Goal: Task Accomplishment & Management: Manage account settings

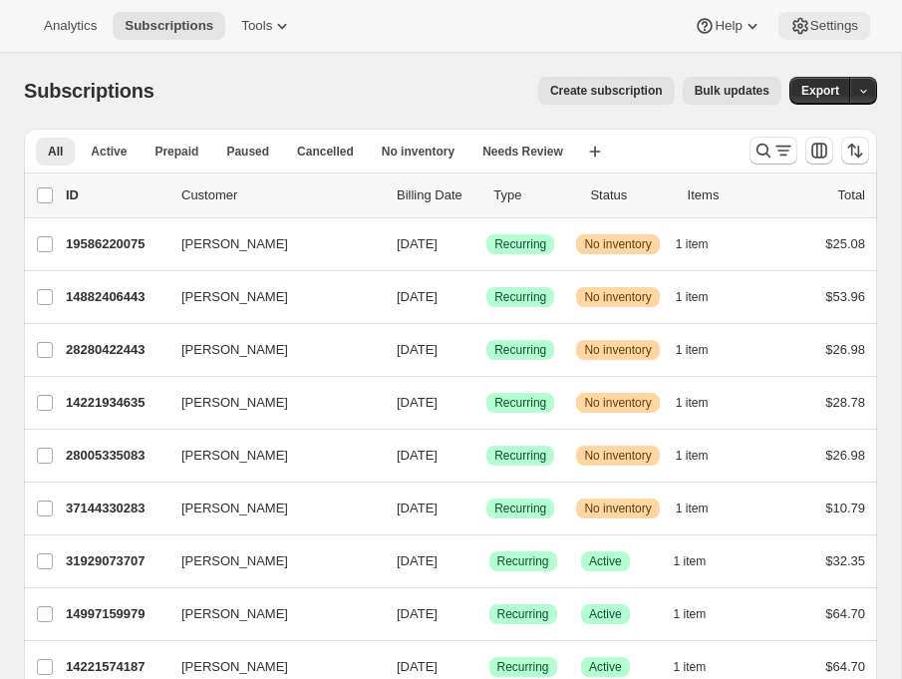
click at [810, 34] on span "Settings" at bounding box center [834, 26] width 48 height 16
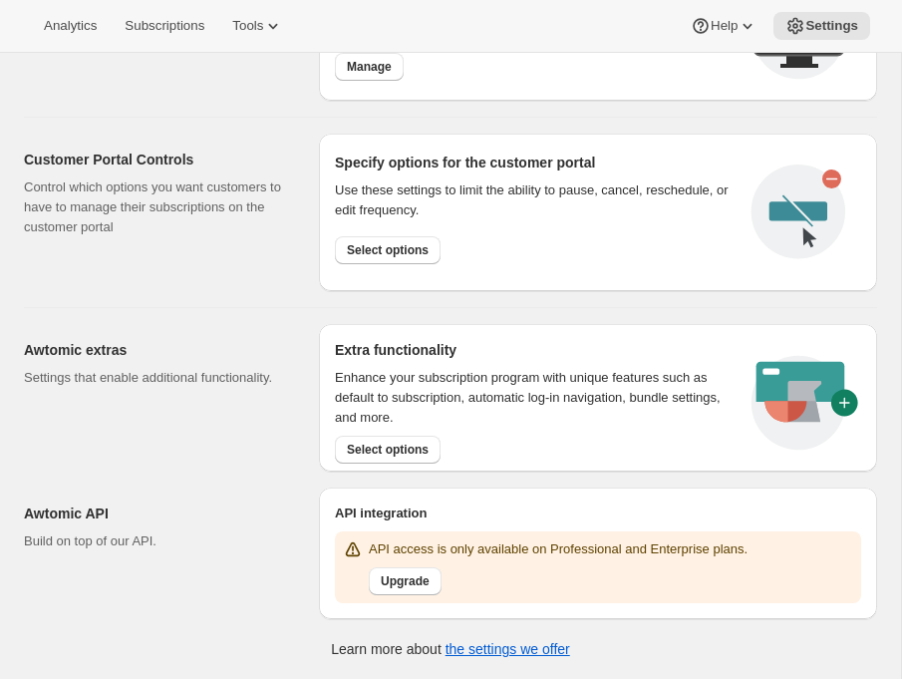
scroll to position [1895, 0]
click at [347, 441] on span "Select options" at bounding box center [388, 449] width 82 height 16
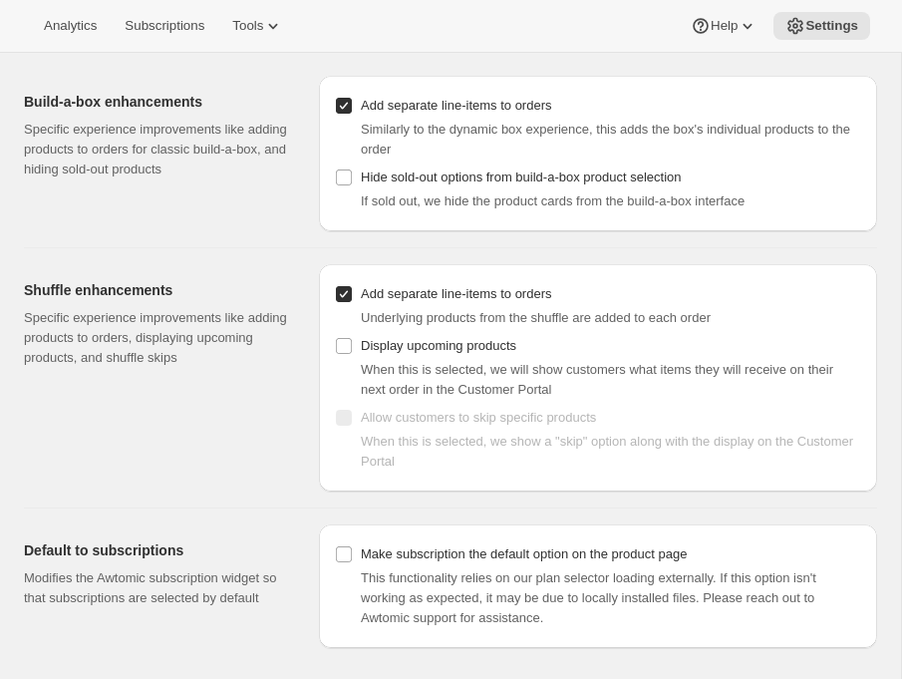
scroll to position [529, 0]
click at [361, 561] on span "Make subscription the default option on the product page" at bounding box center [524, 553] width 326 height 15
click at [336, 562] on input "Make subscription the default option on the product page" at bounding box center [344, 554] width 16 height 16
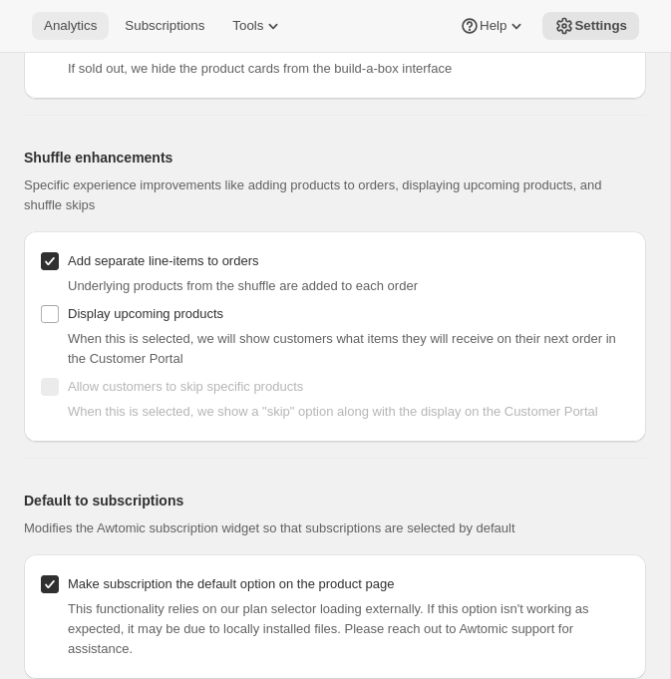
scroll to position [604, 0]
click at [59, 575] on input "Make subscription the default option on the product page" at bounding box center [50, 584] width 18 height 18
checkbox input "false"
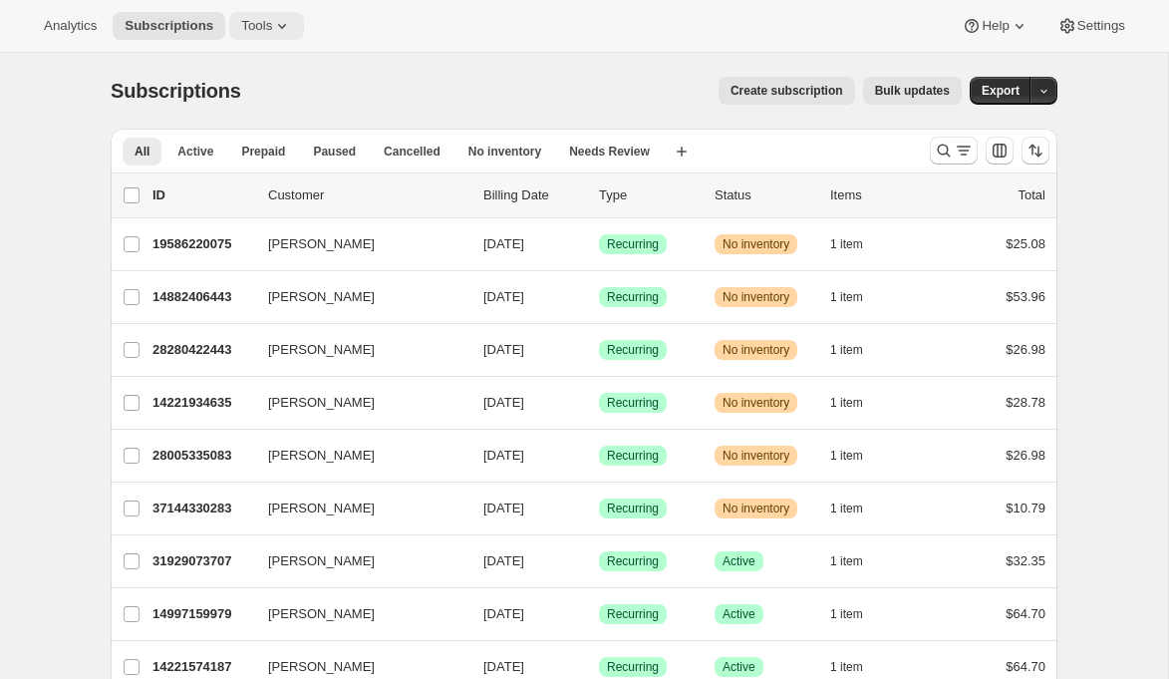
click at [272, 24] on span "Tools" at bounding box center [256, 26] width 31 height 16
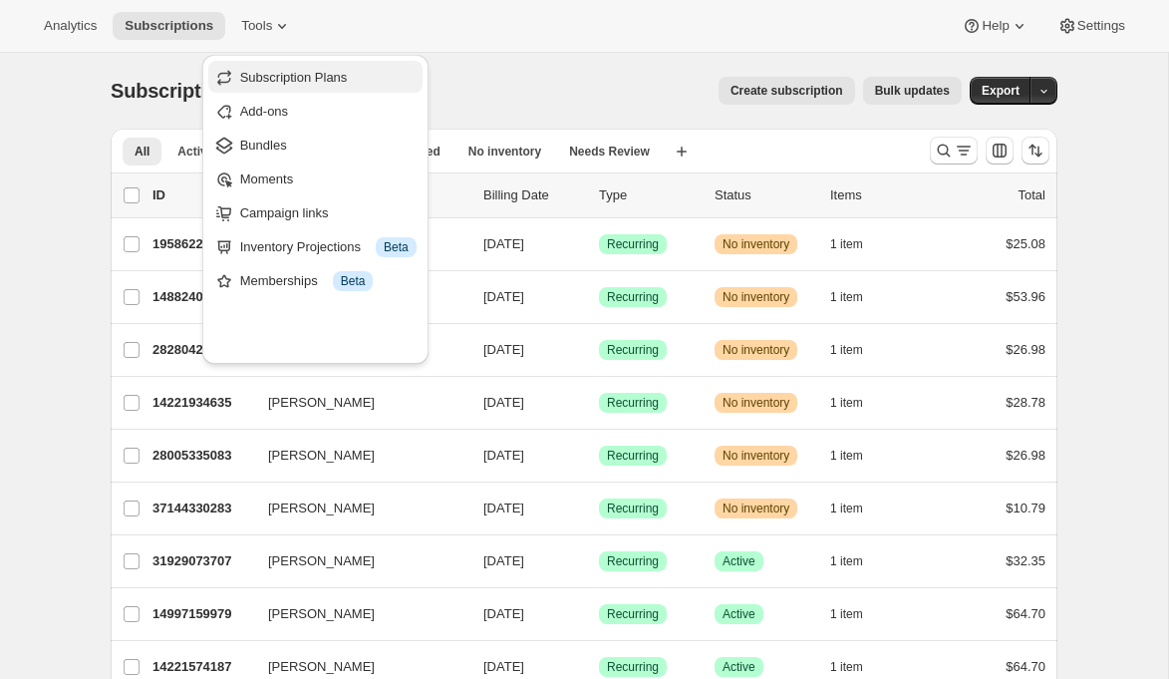
click at [305, 83] on span "Subscription Plans" at bounding box center [294, 77] width 108 height 15
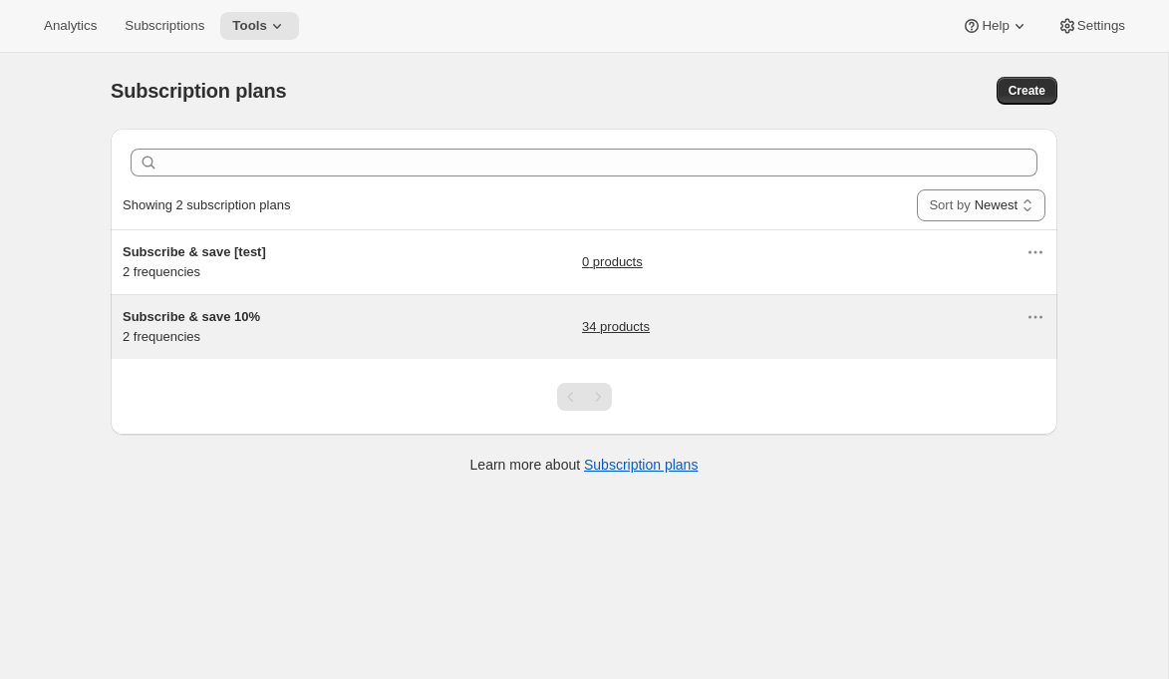
click at [172, 324] on span "Subscribe & save 10%" at bounding box center [192, 316] width 138 height 15
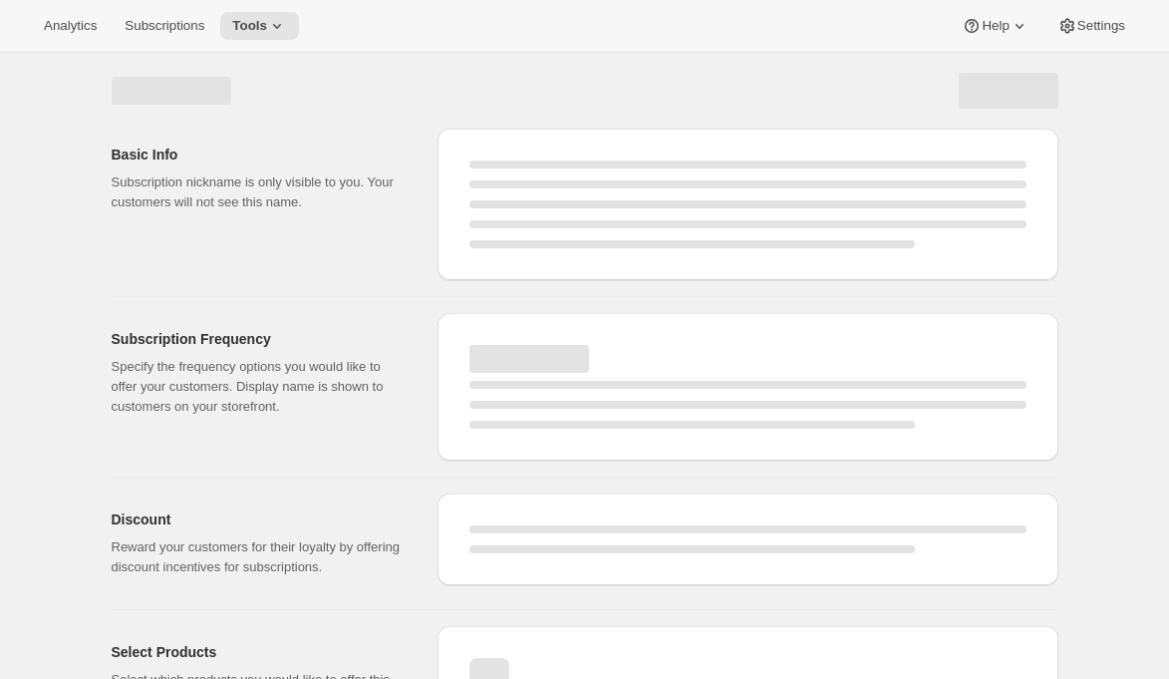
select select "WEEK"
select select "MONTH"
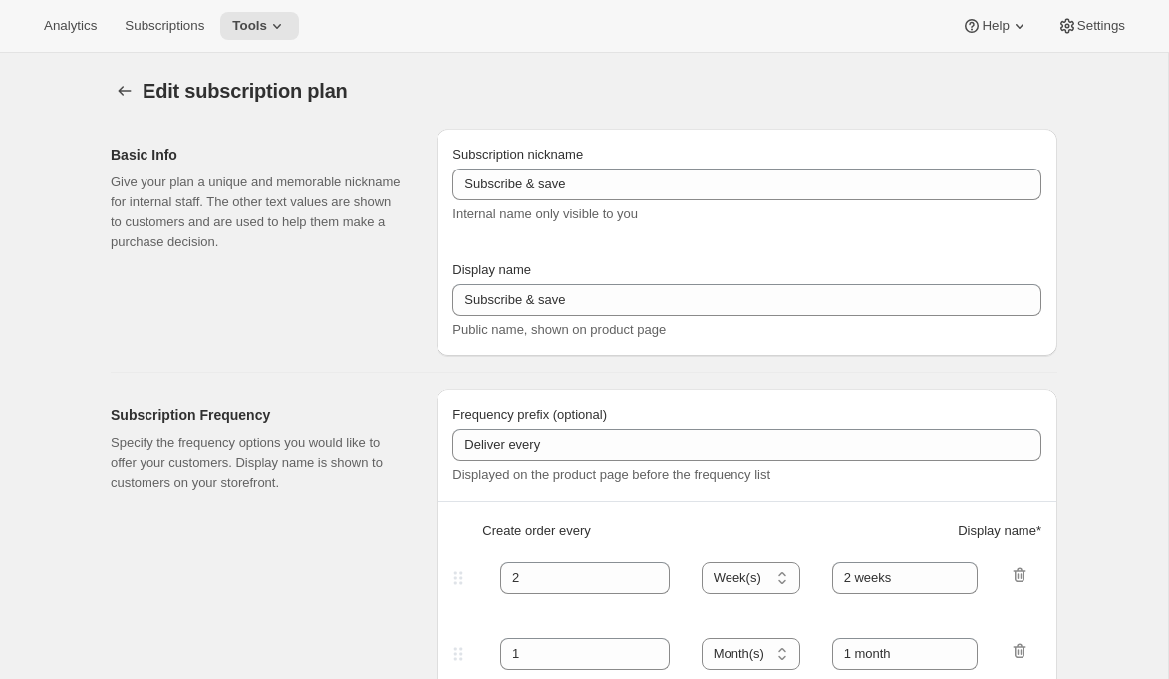
type input "Subscribe & save 10%"
type input "30"
select select "DAY"
type input "Every 30 days"
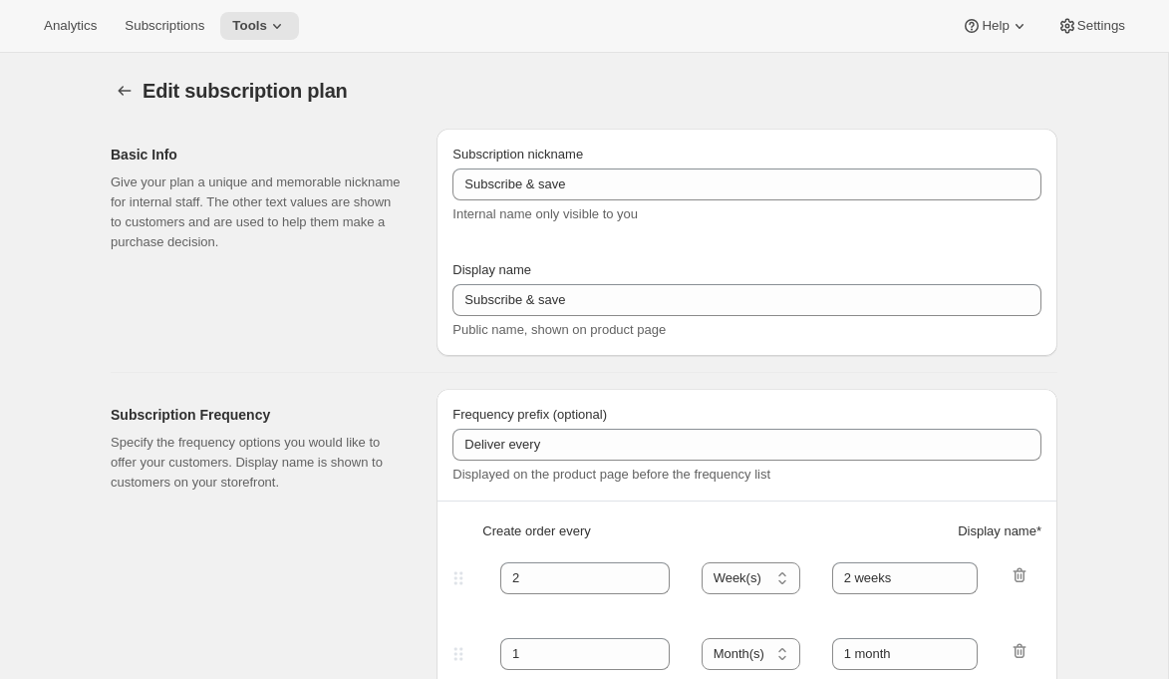
type input "60"
select select "DAY"
type input "Every 60 days"
type input "10"
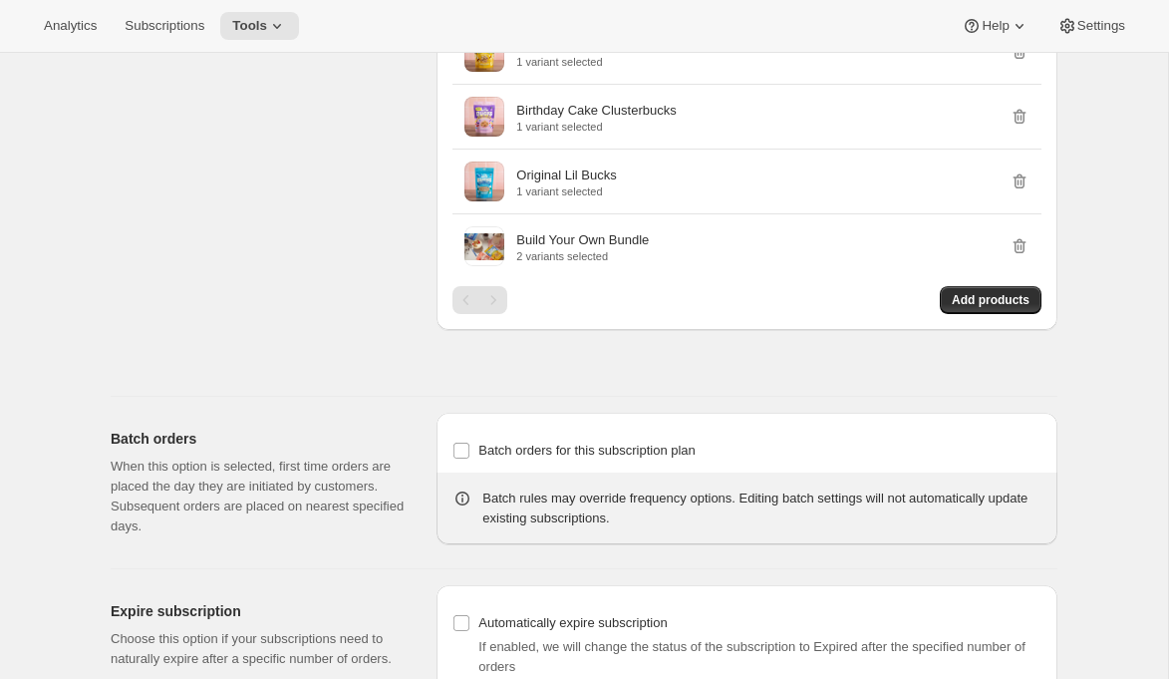
scroll to position [1815, 0]
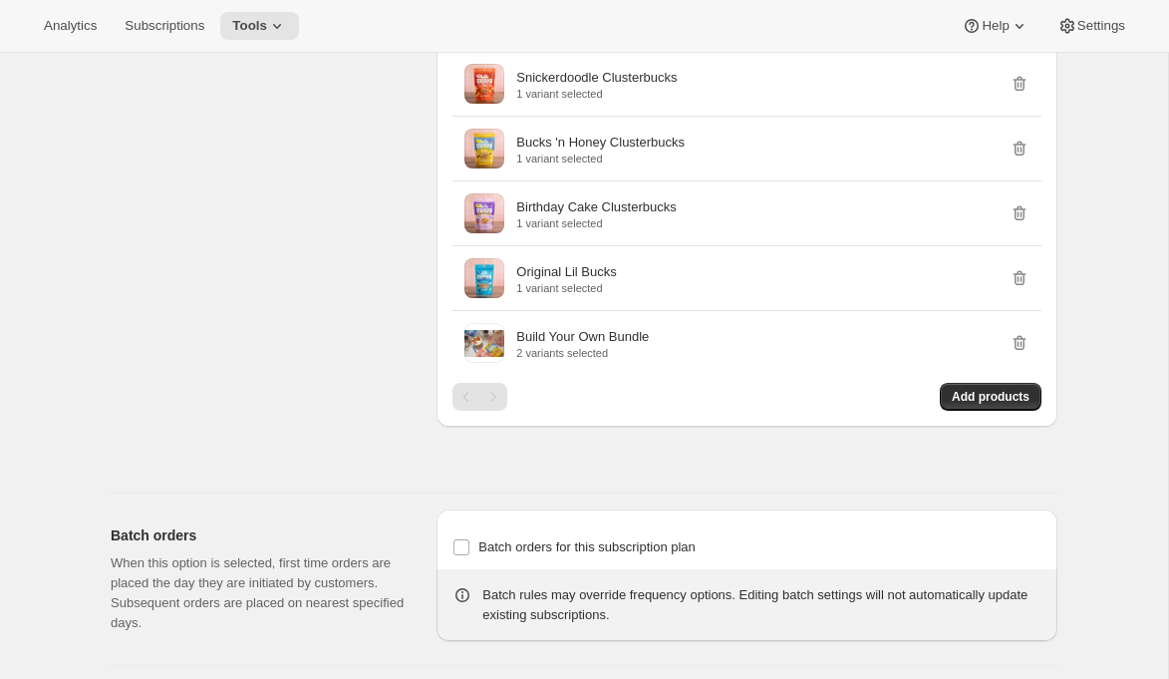
scroll to position [2384, 0]
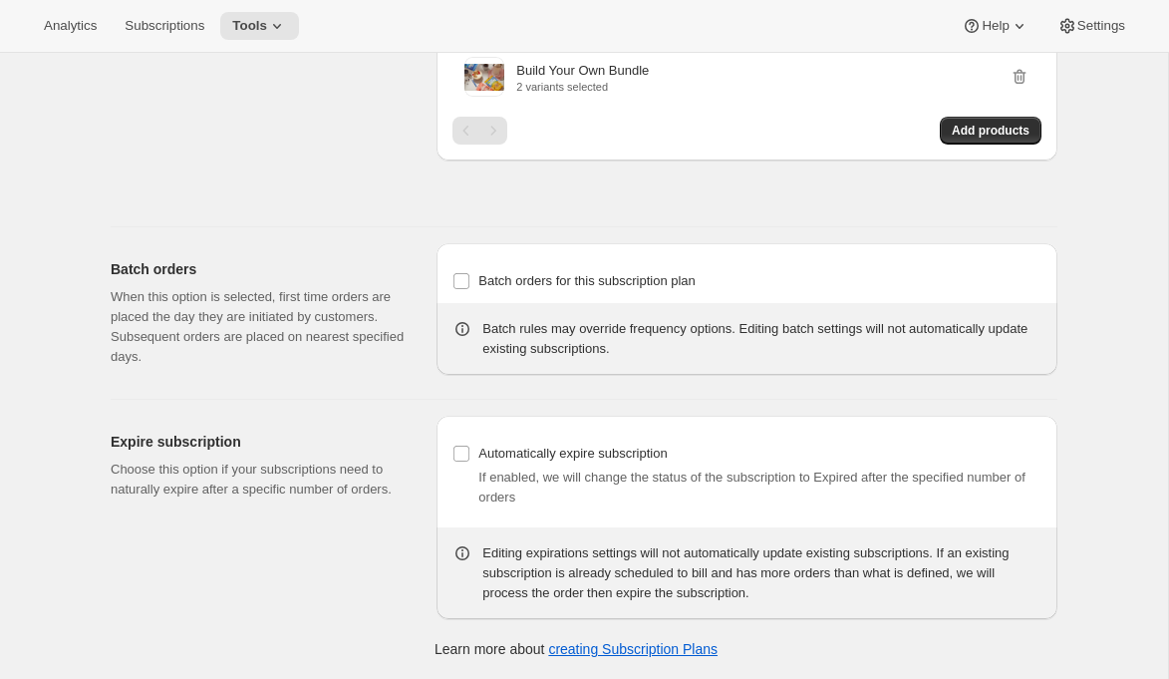
scroll to position [2878, 0]
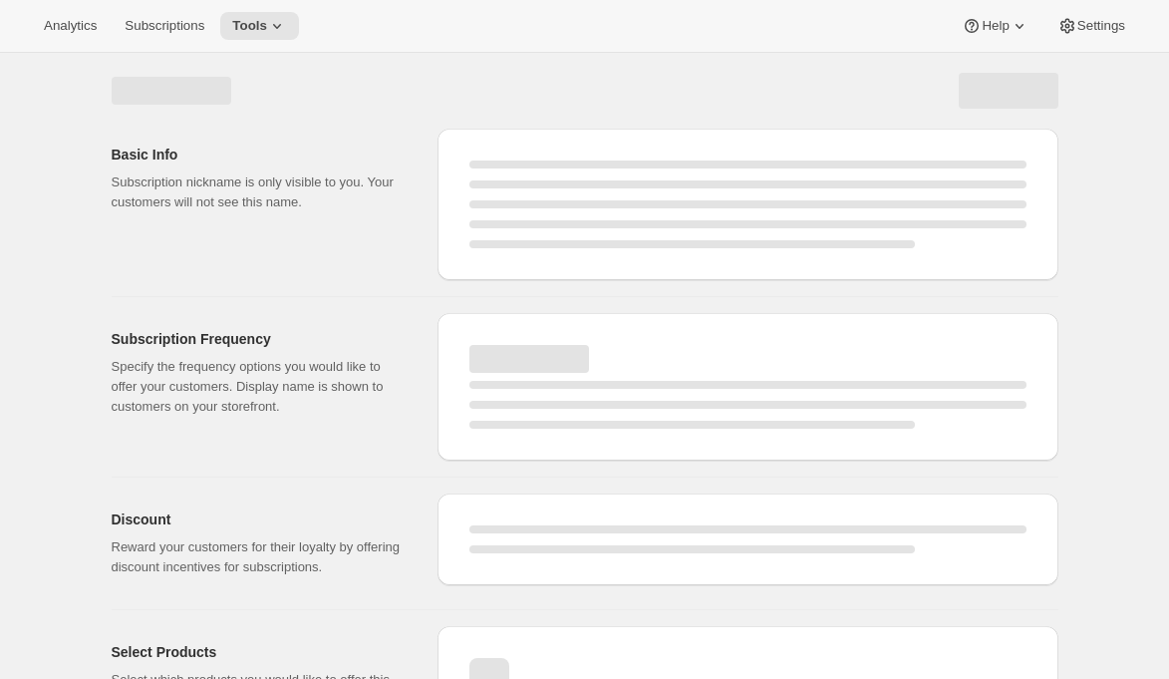
select select "WEEK"
select select "MONTH"
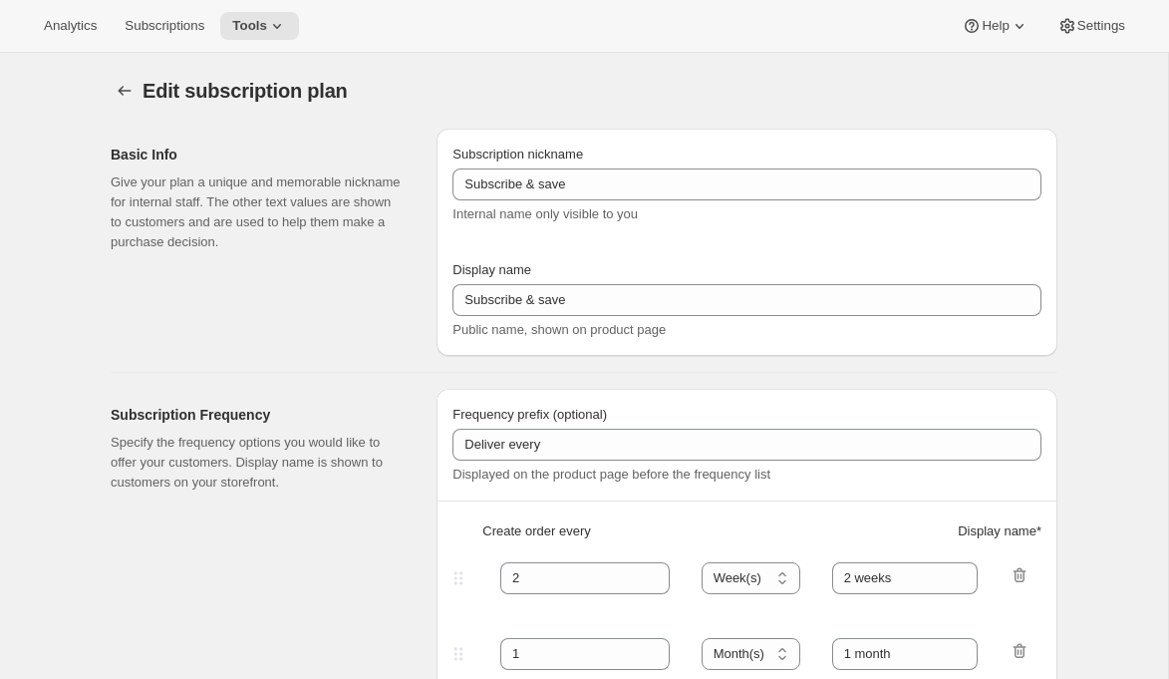
type input "Subscribe & save 10%"
type input "30"
select select "DAY"
type input "Every 30 days"
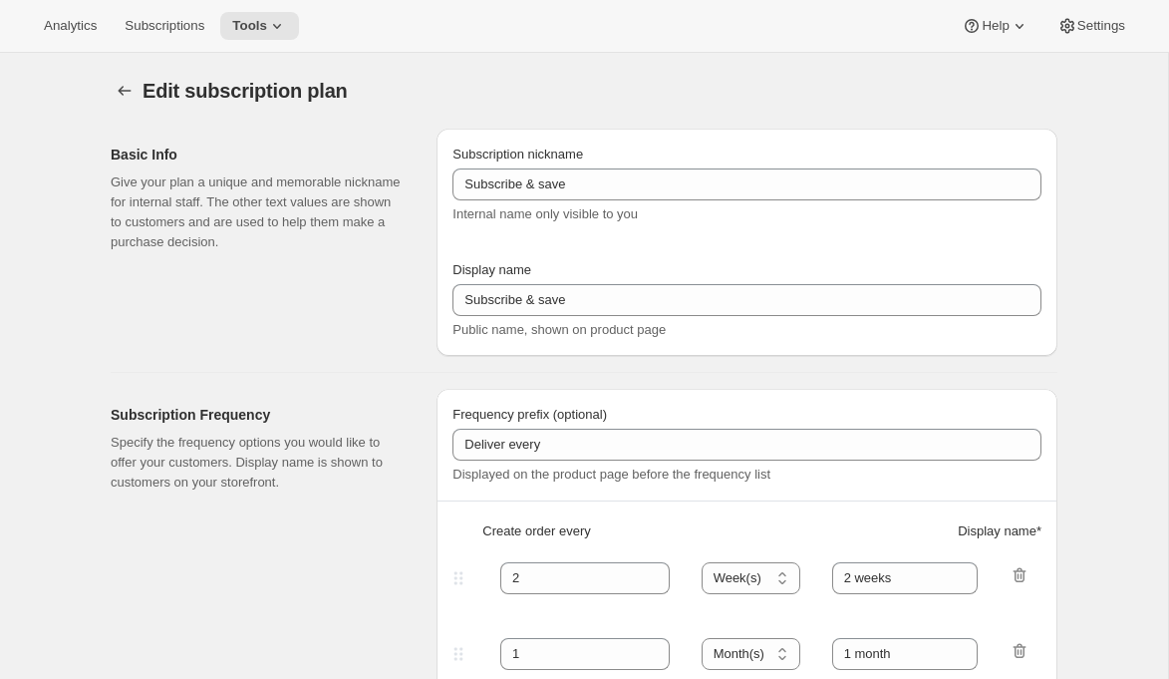
type input "60"
select select "DAY"
type input "Every 60 days"
type input "10"
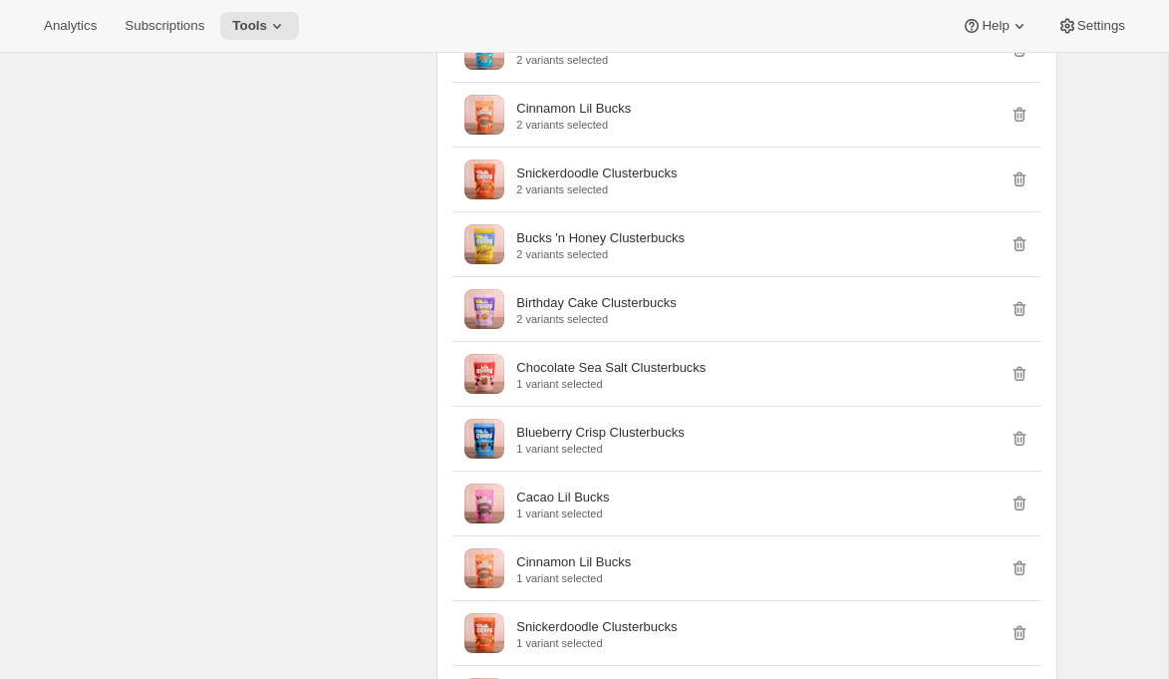
scroll to position [2461, 0]
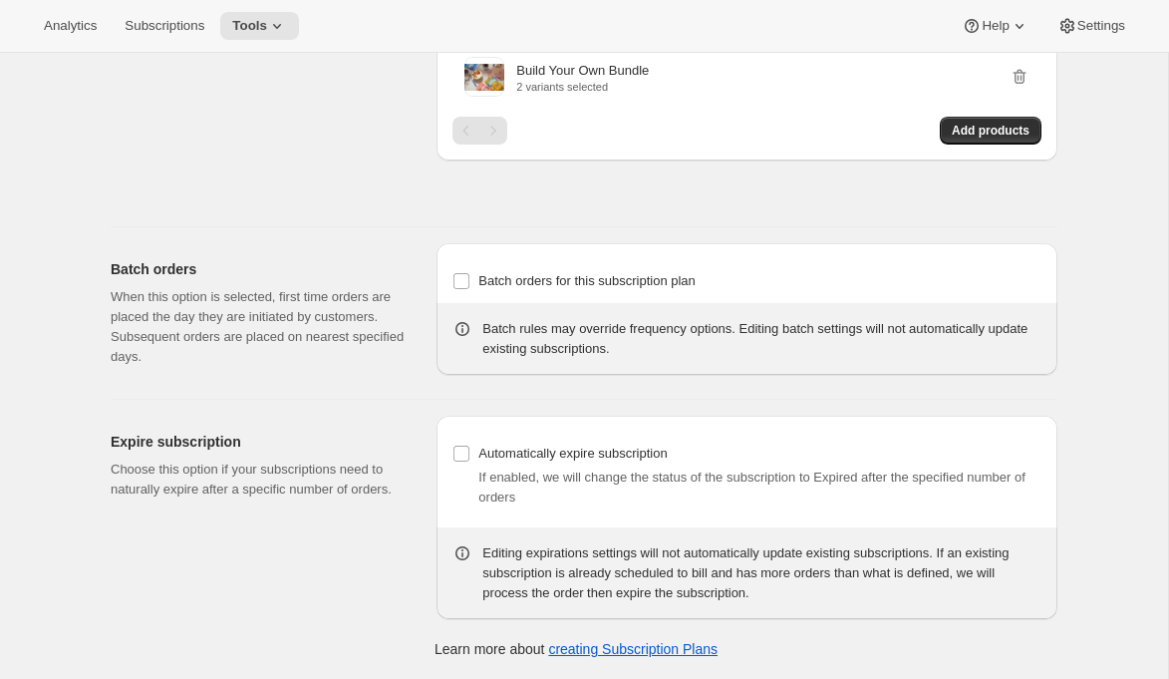
scroll to position [3353, 0]
click at [333, 575] on div "Expire subscription Choose this option if your subscriptions need to naturally …" at bounding box center [266, 516] width 310 height 203
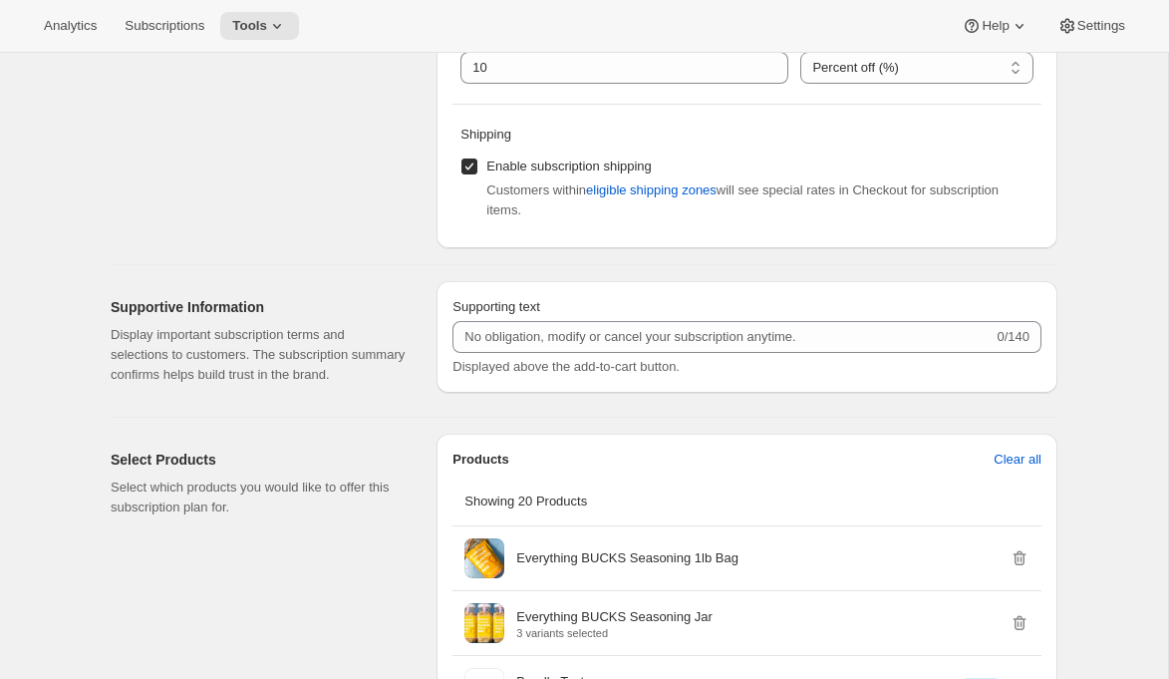
scroll to position [0, 0]
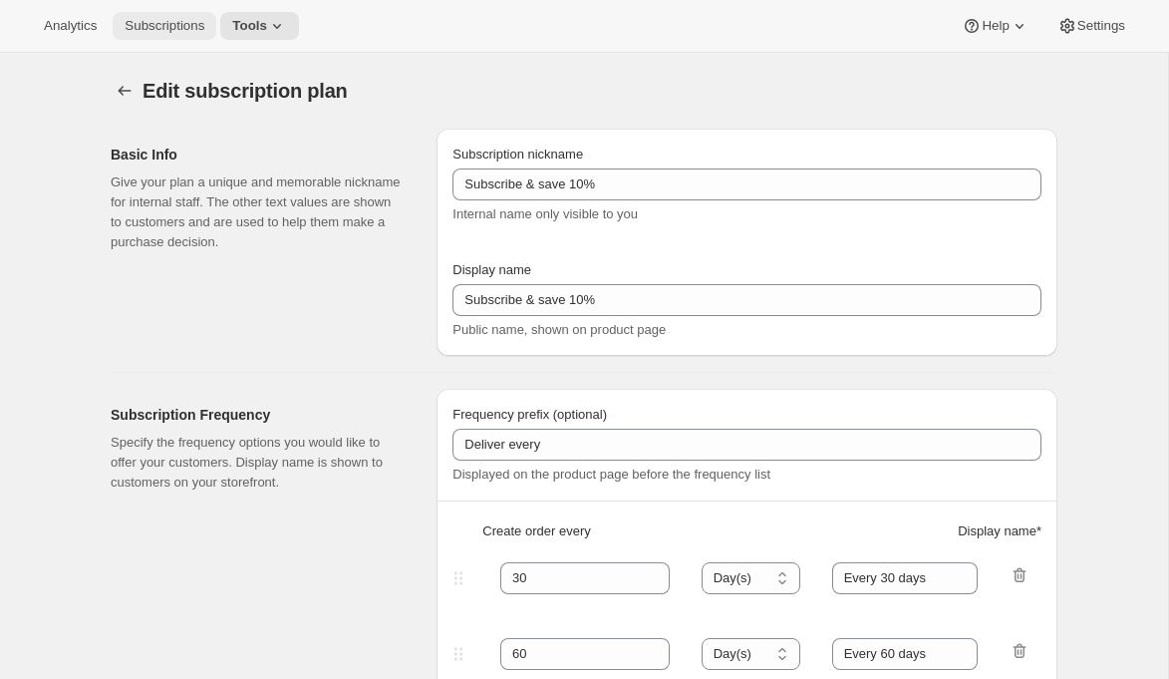
click at [204, 33] on span "Subscriptions" at bounding box center [165, 26] width 80 height 16
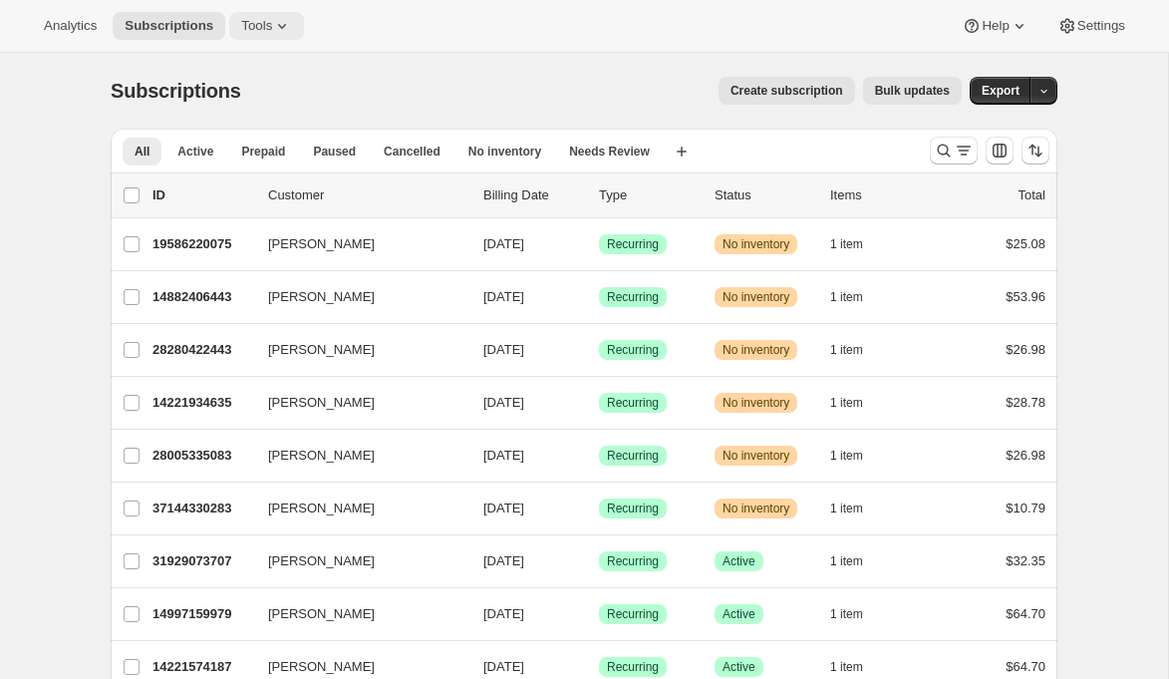
click at [272, 34] on span "Tools" at bounding box center [256, 26] width 31 height 16
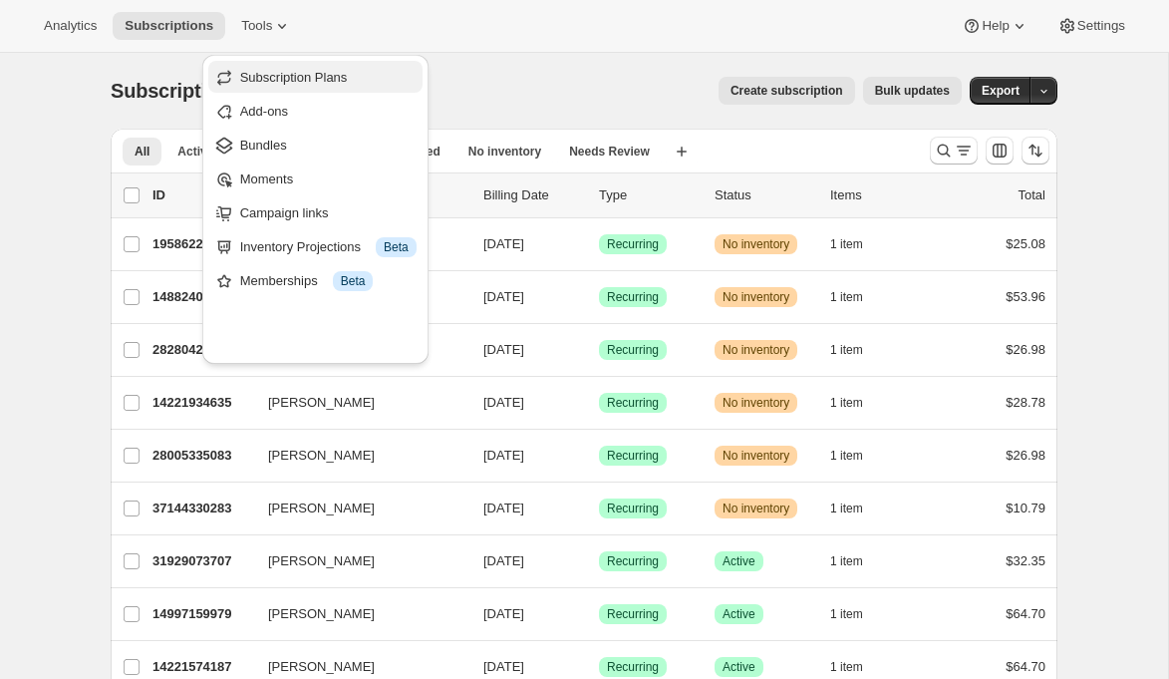
click at [317, 83] on span "Subscription Plans" at bounding box center [294, 77] width 108 height 15
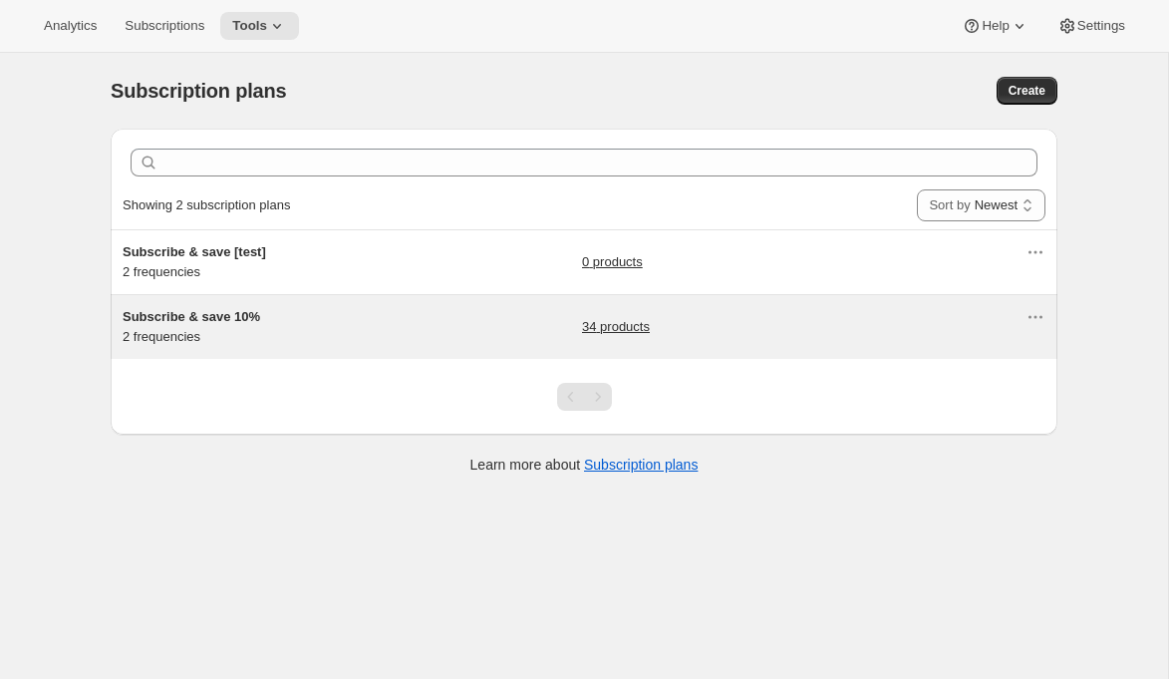
click at [627, 337] on link "34 products" at bounding box center [616, 327] width 68 height 20
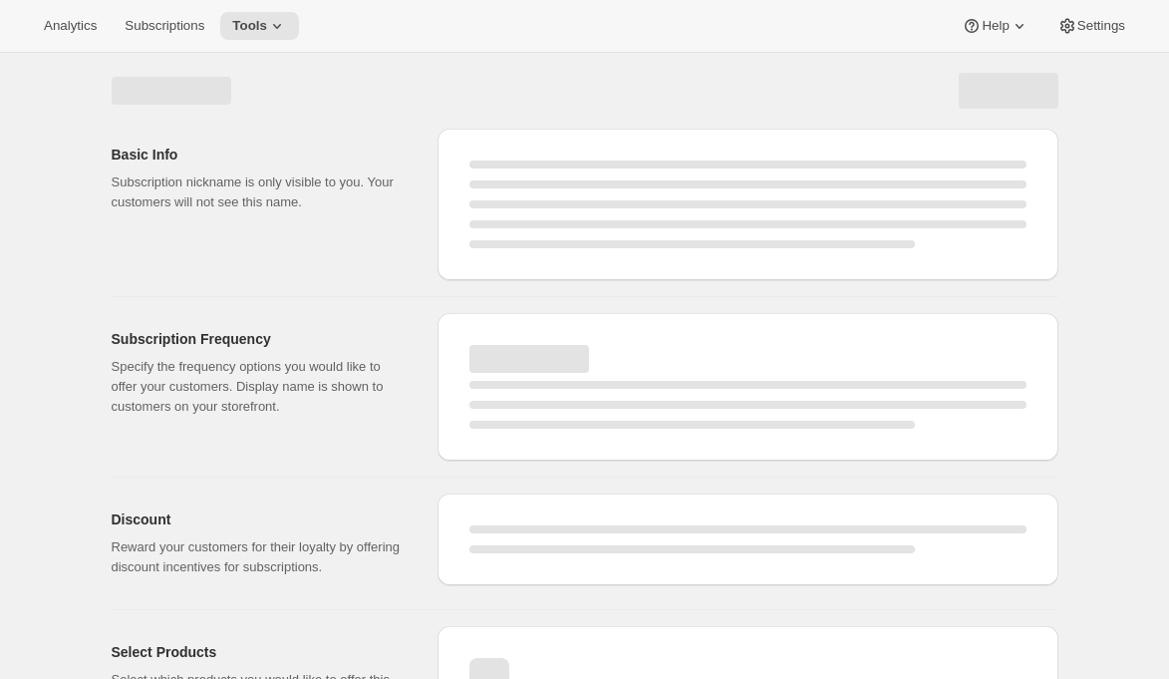
select select "WEEK"
select select "MONTH"
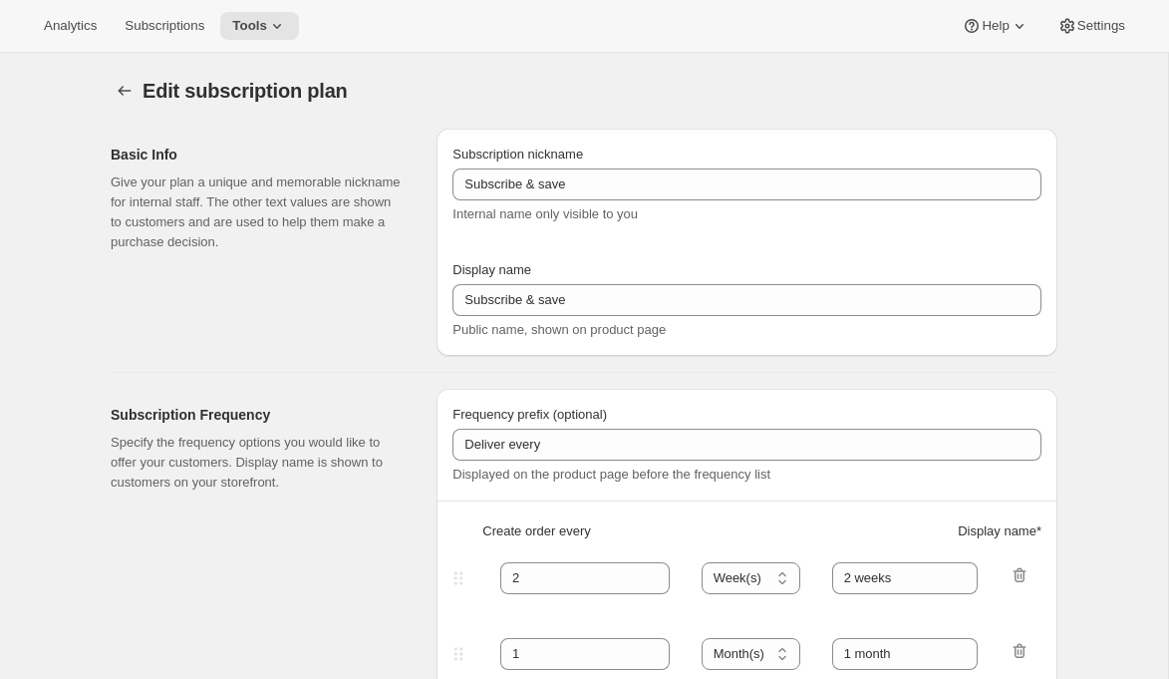
type input "Subscribe & save 10%"
type input "30"
select select "DAY"
type input "Every 30 days"
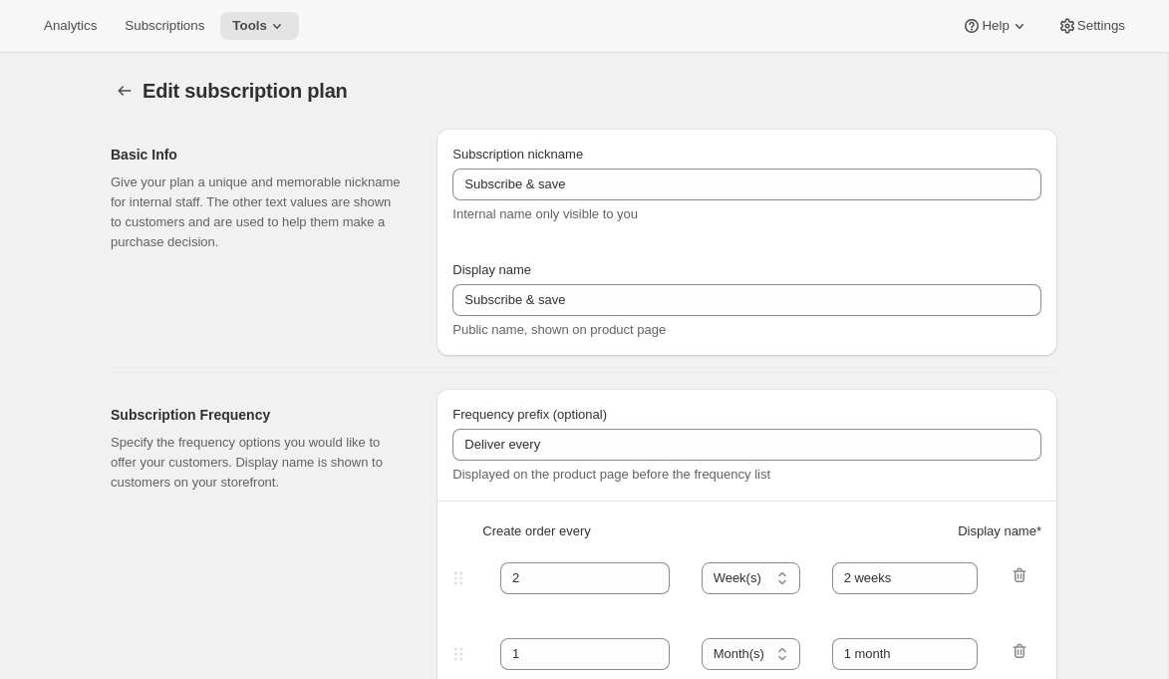
type input "60"
select select "DAY"
type input "Every 60 days"
type input "10"
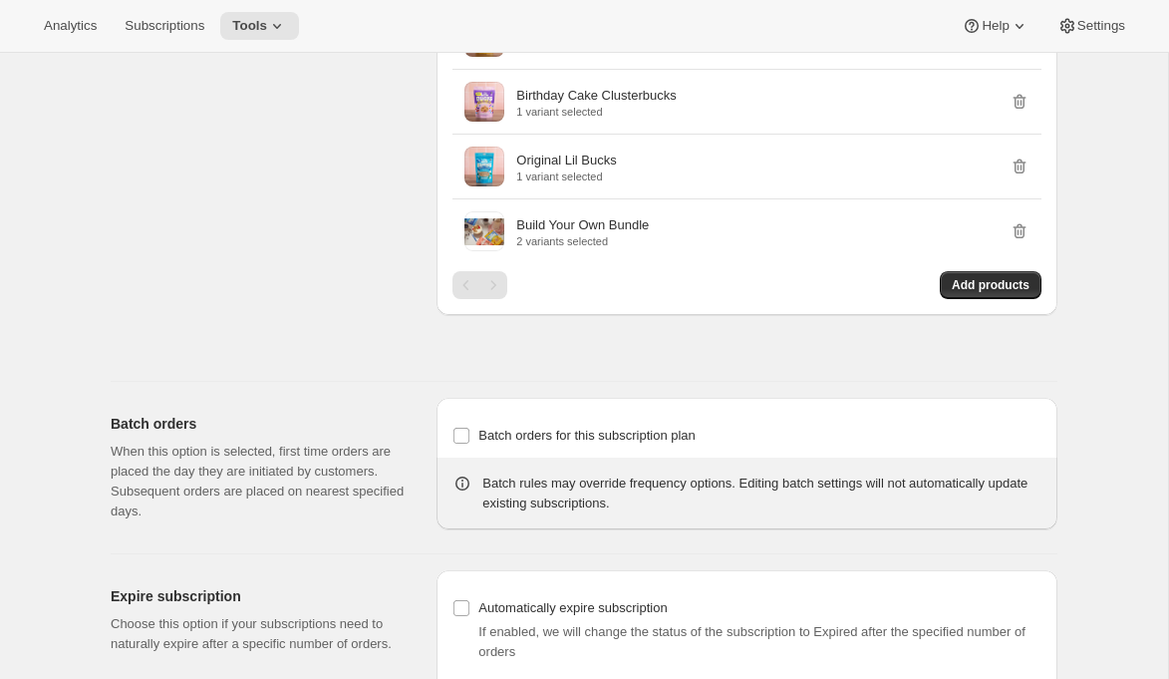
scroll to position [2477, 0]
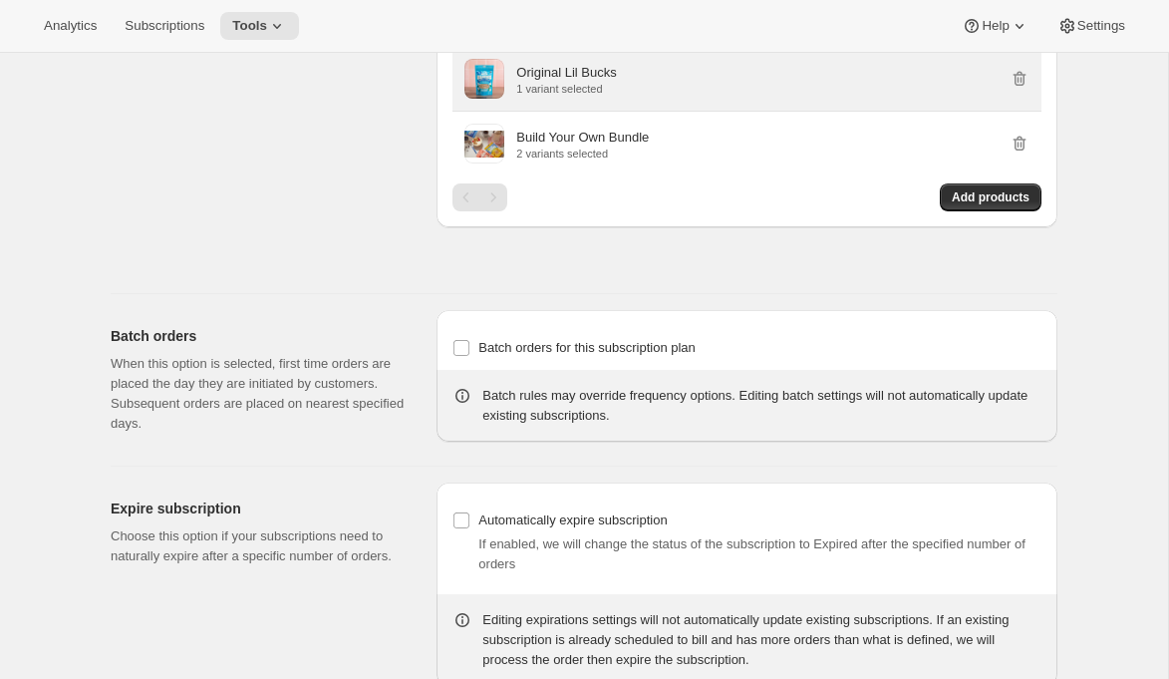
scroll to position [2538, 0]
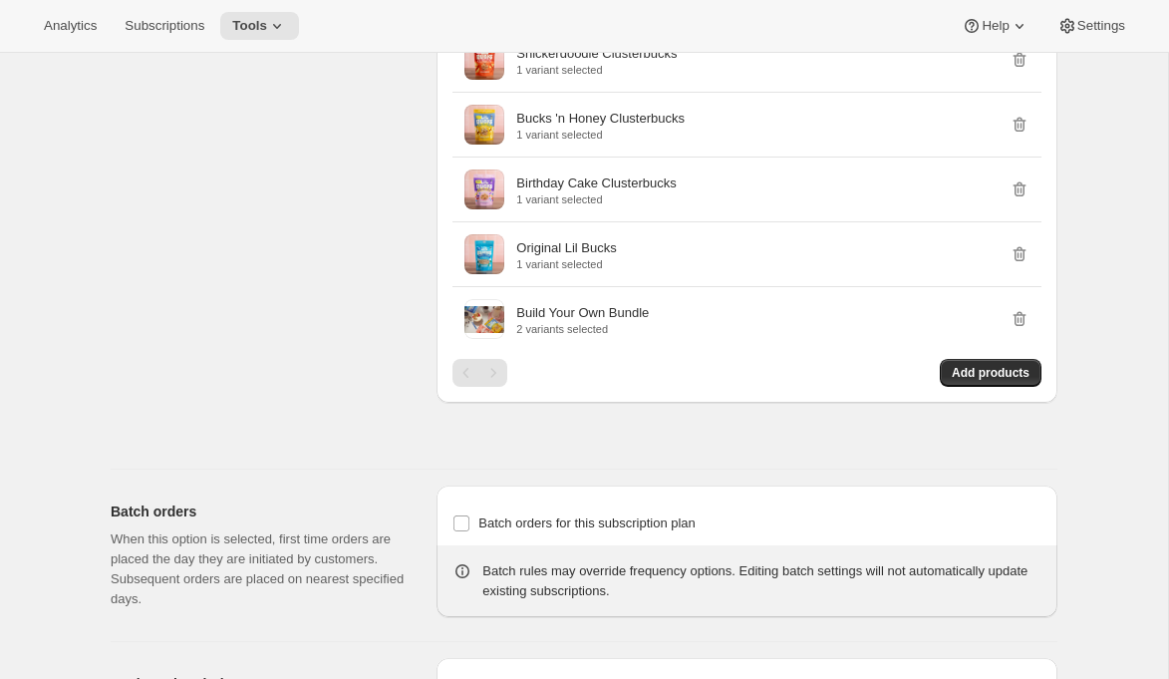
scroll to position [2355, 0]
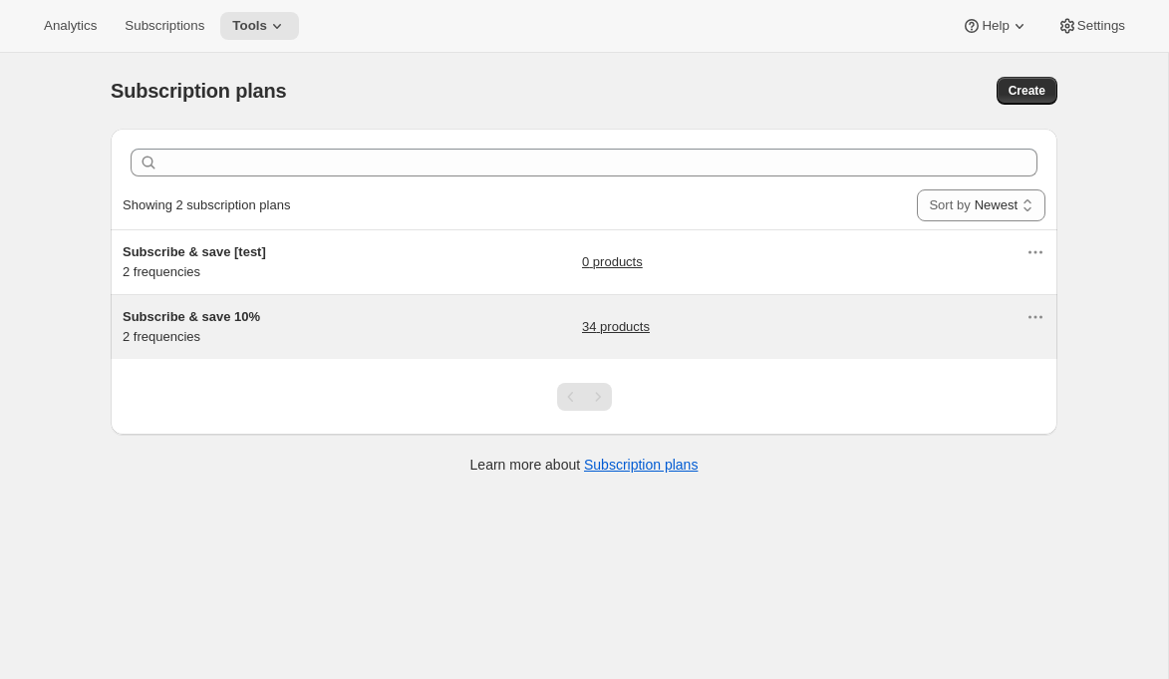
click at [202, 324] on span "Subscribe & save 10%" at bounding box center [192, 316] width 138 height 15
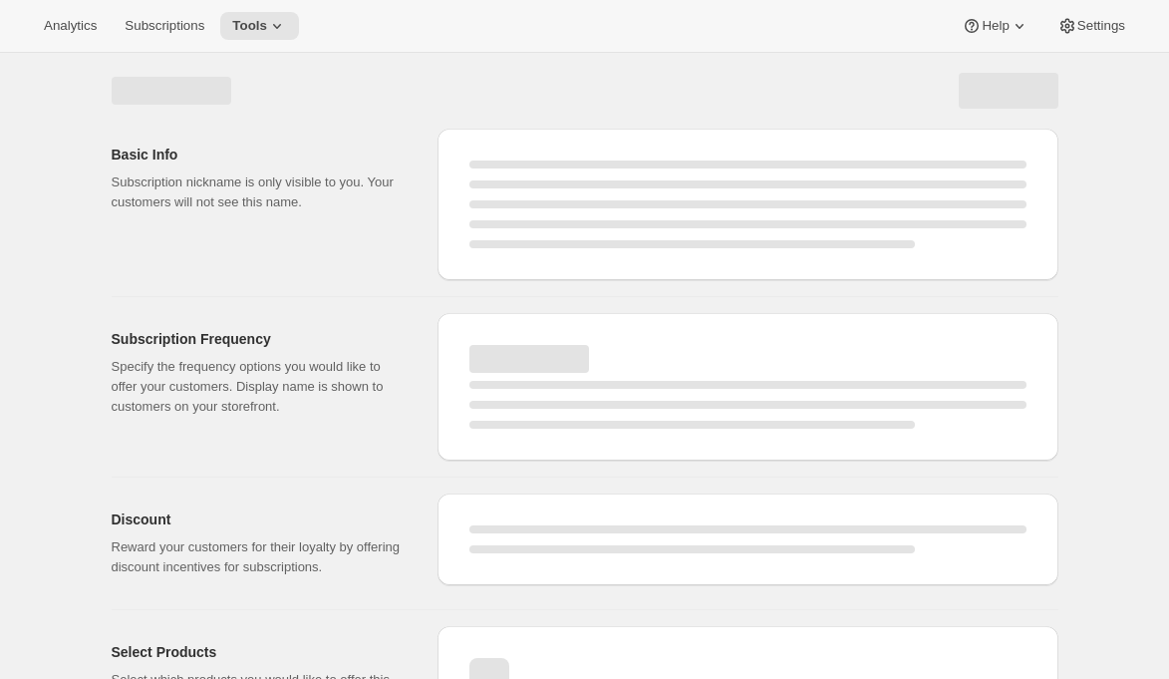
select select "WEEK"
select select "MONTH"
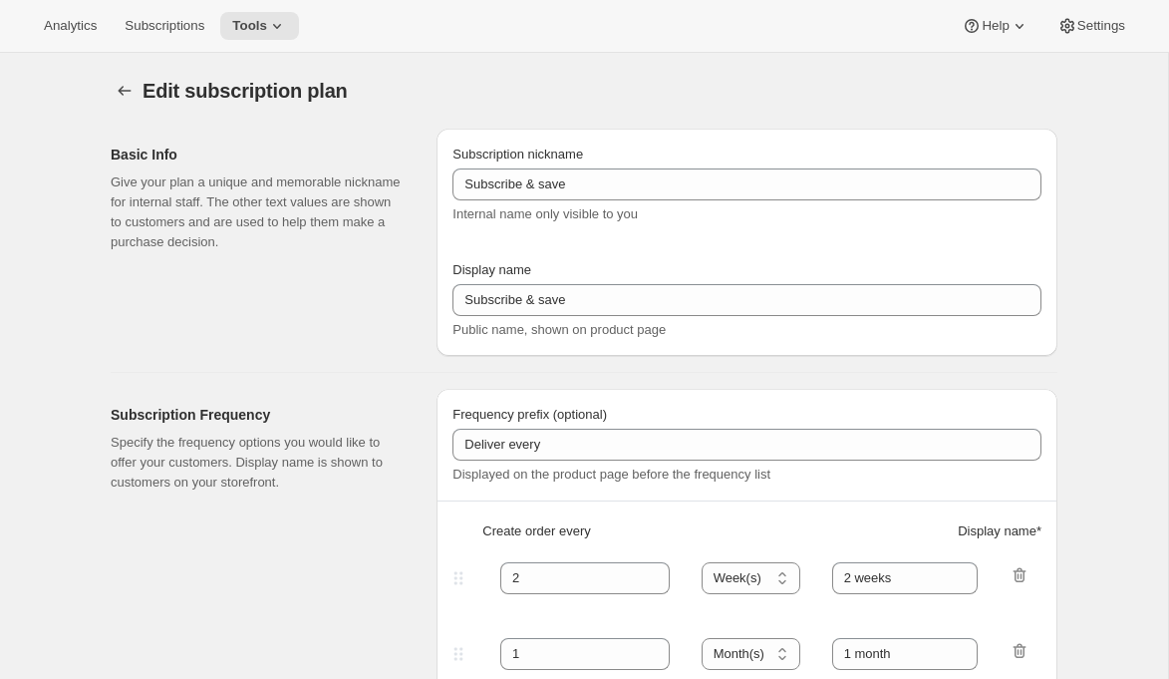
type input "Subscribe & save 10%"
type input "30"
select select "DAY"
type input "Every 30 days"
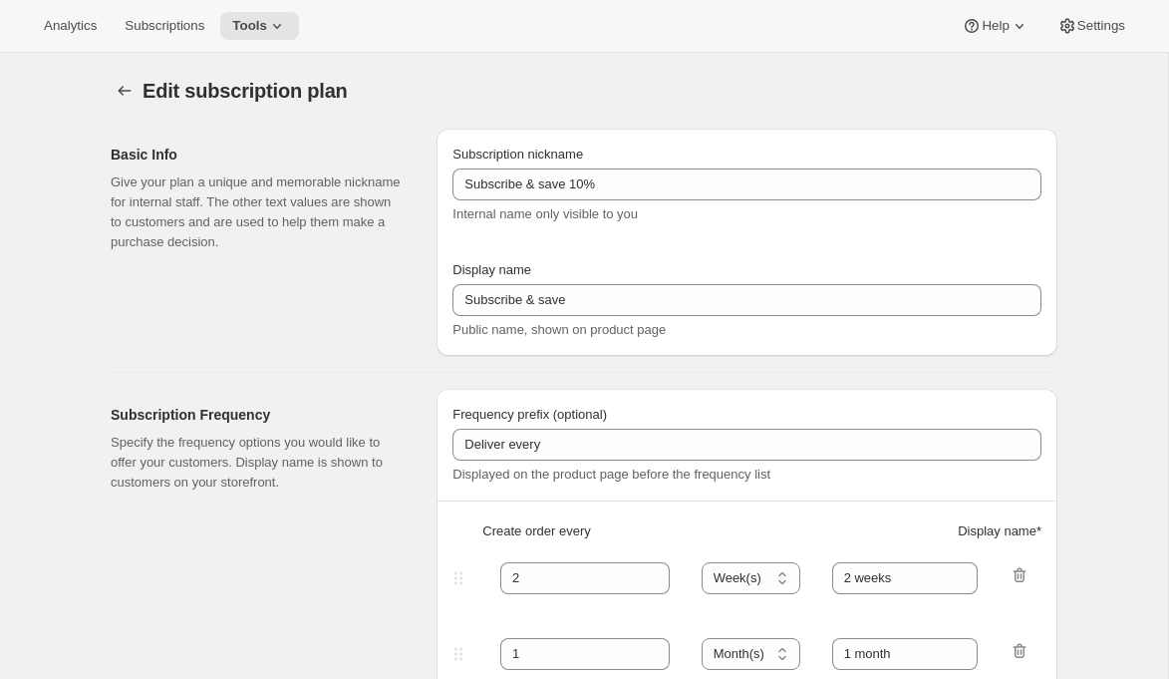
type input "60"
select select "DAY"
type input "Every 60 days"
type input "10"
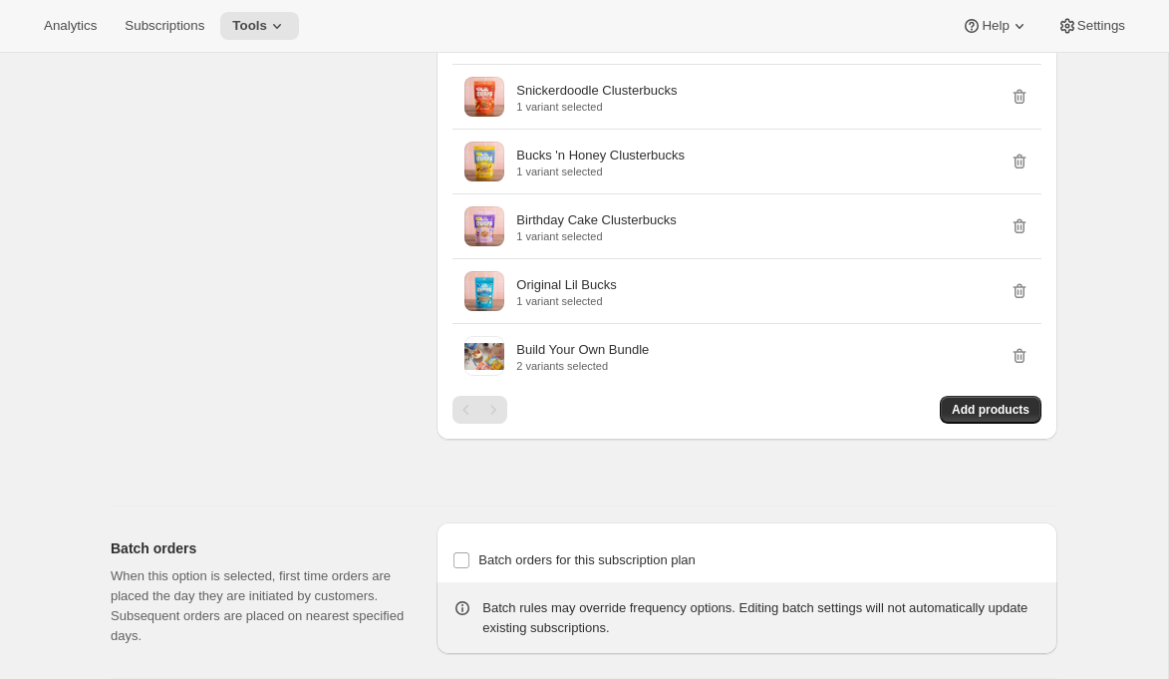
scroll to position [2359, 0]
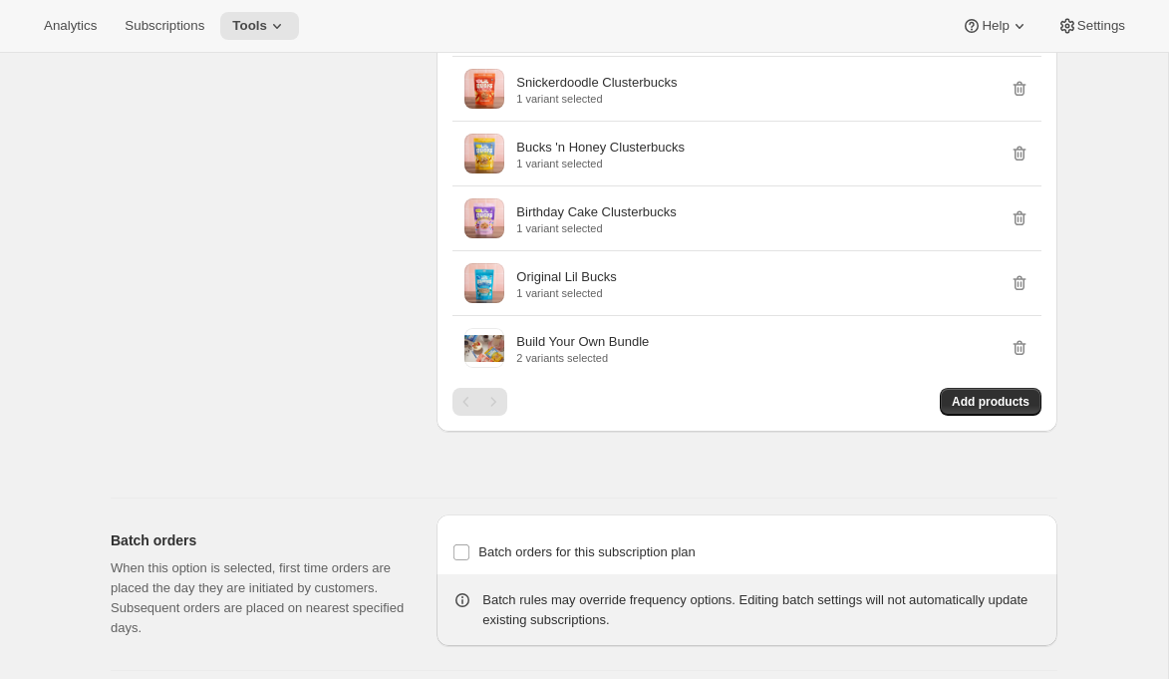
click at [287, 28] on icon at bounding box center [277, 26] width 20 height 20
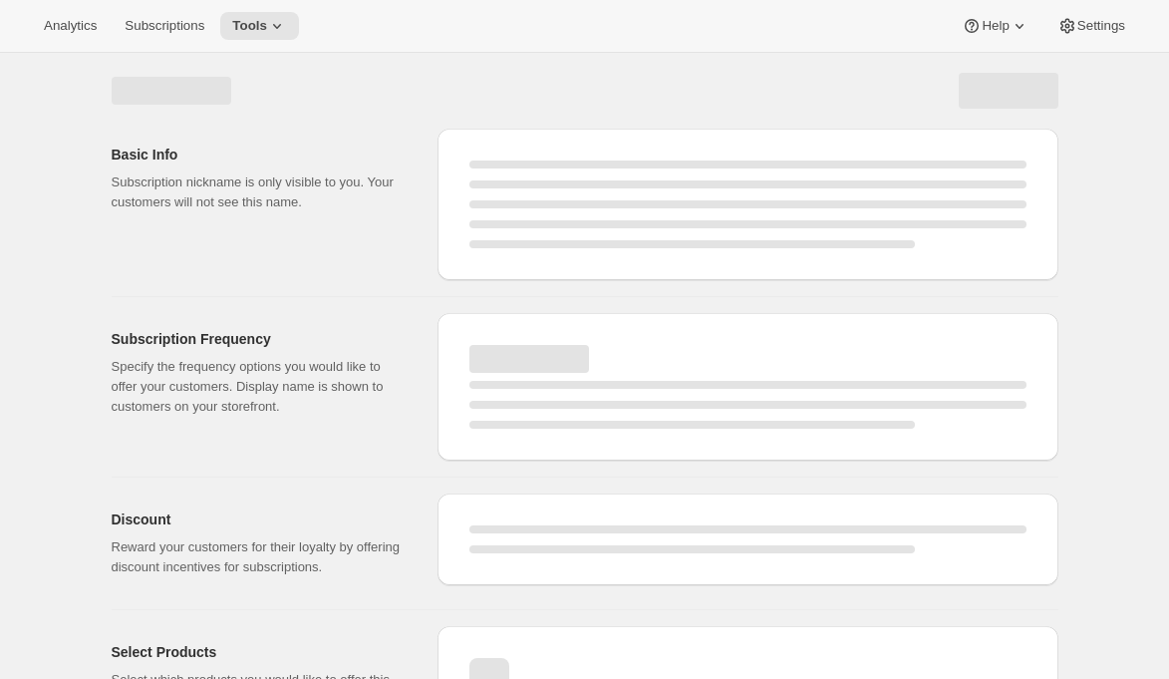
select select "WEEK"
select select "MONTH"
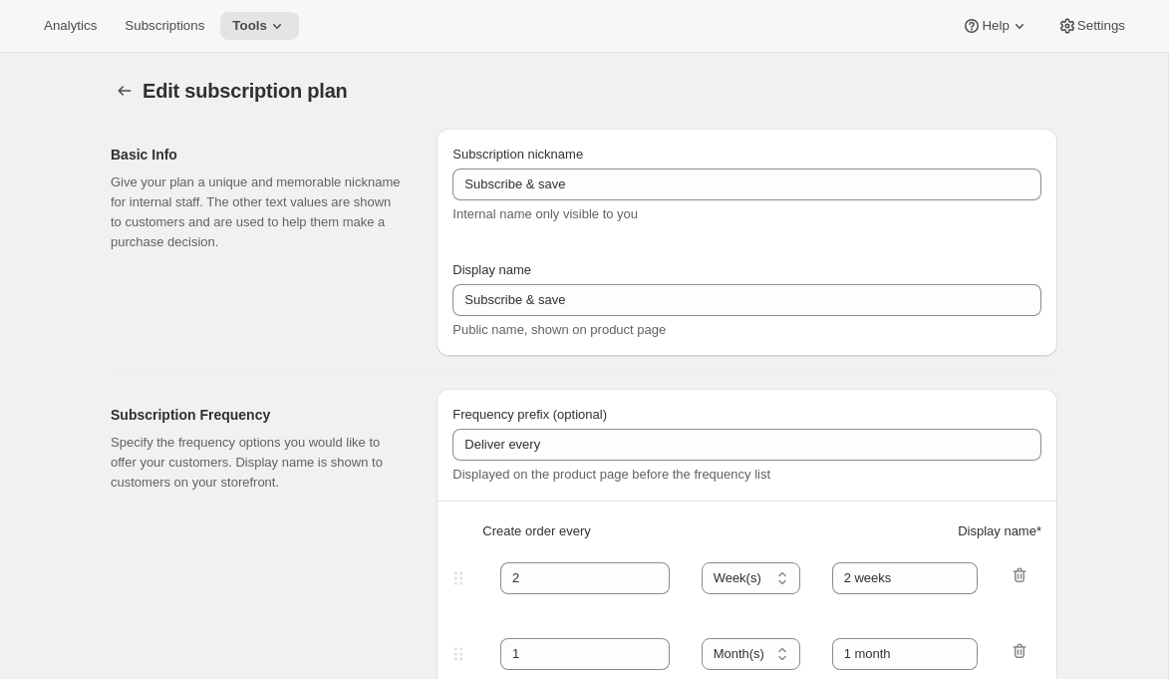
type input "Subscribe & save 10%"
type input "30"
select select "DAY"
type input "Every 30 days"
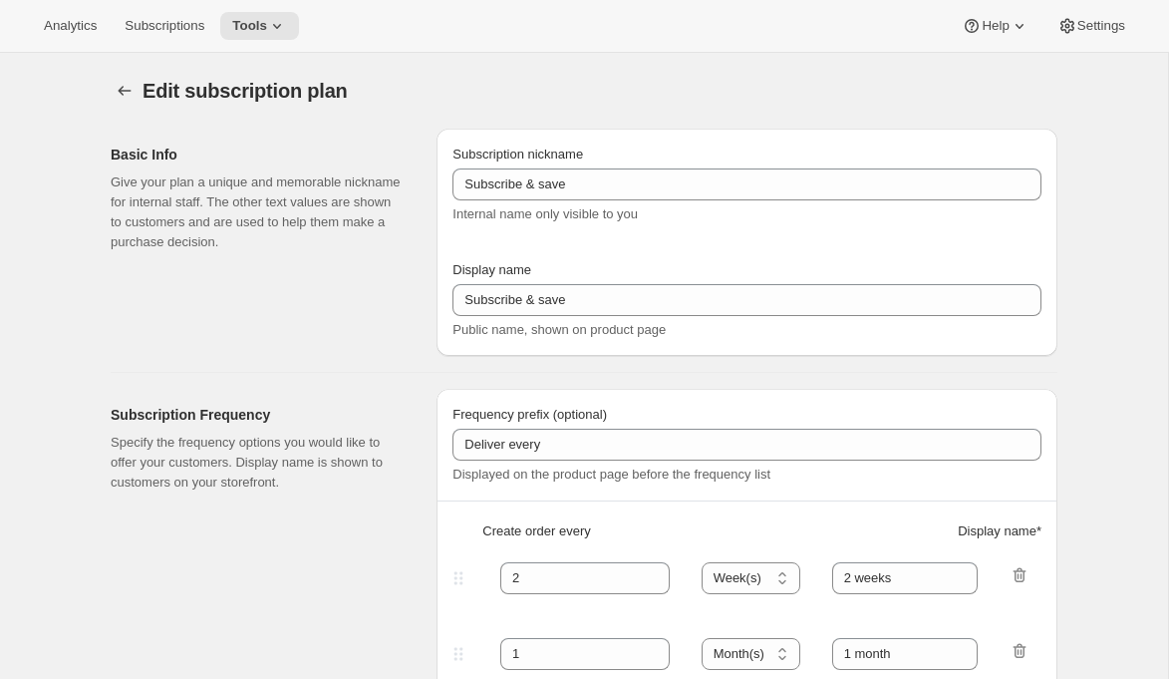
type input "60"
select select "DAY"
type input "Every 60 days"
type input "10"
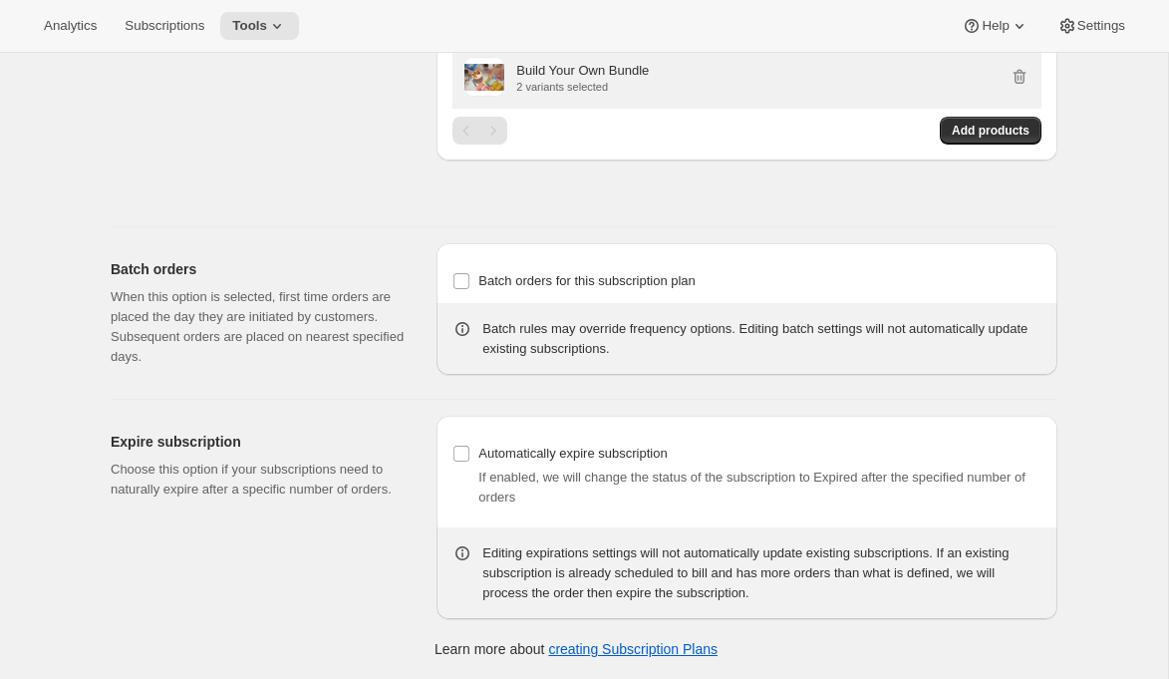
scroll to position [2803, 0]
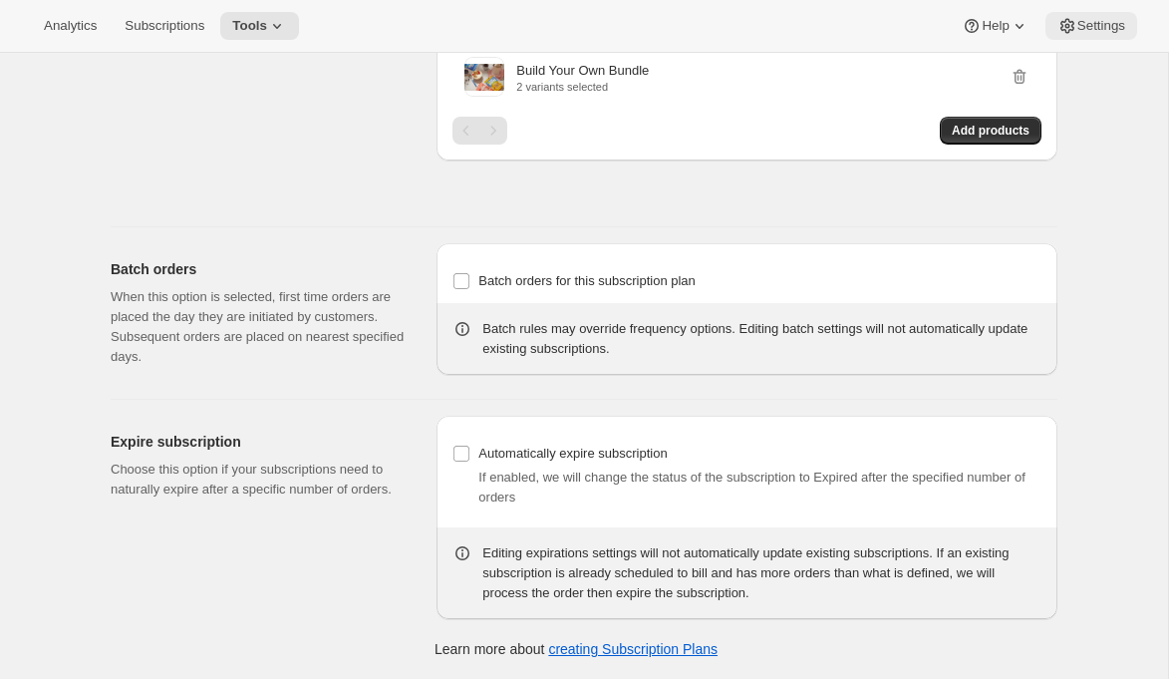
click at [1077, 32] on span "Settings" at bounding box center [1101, 26] width 48 height 16
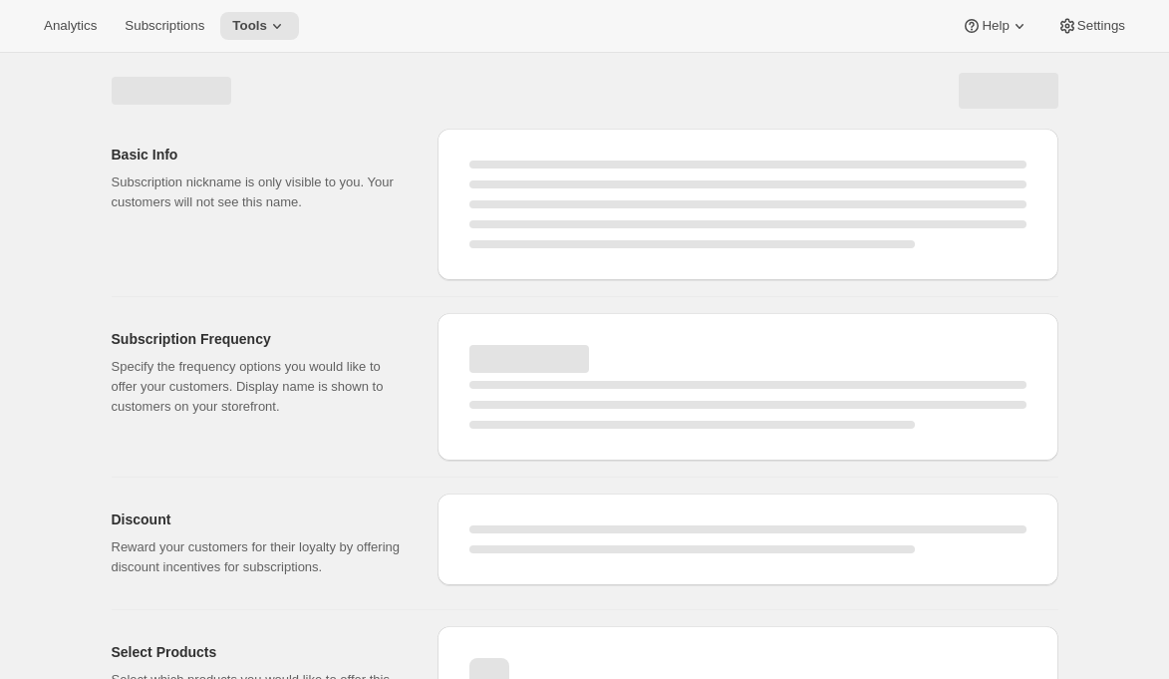
select select "WEEK"
select select "MONTH"
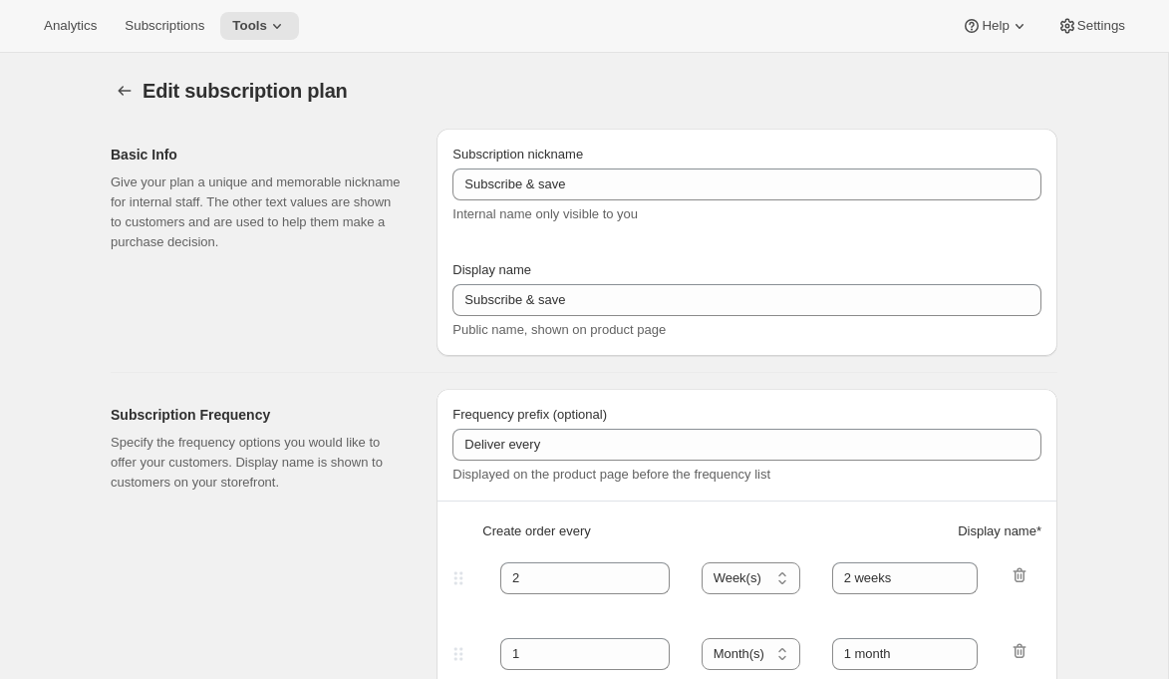
type input "Subscribe & save 10%"
type input "30"
select select "DAY"
type input "Every 30 days"
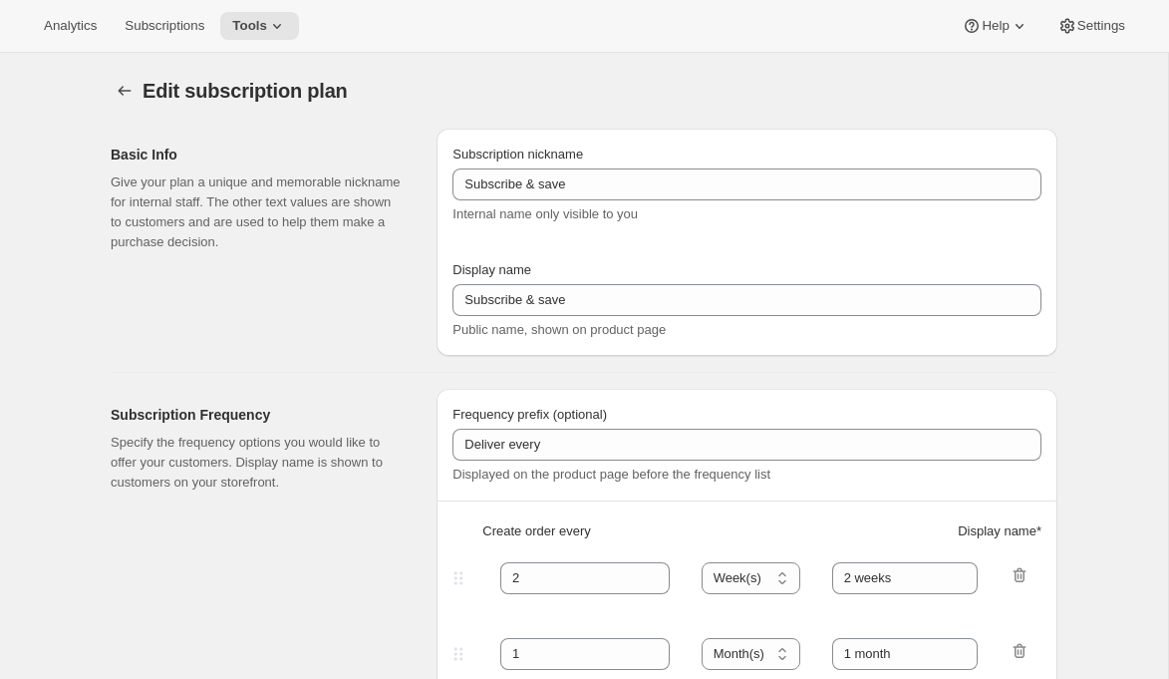
type input "60"
select select "DAY"
type input "Every 60 days"
type input "10"
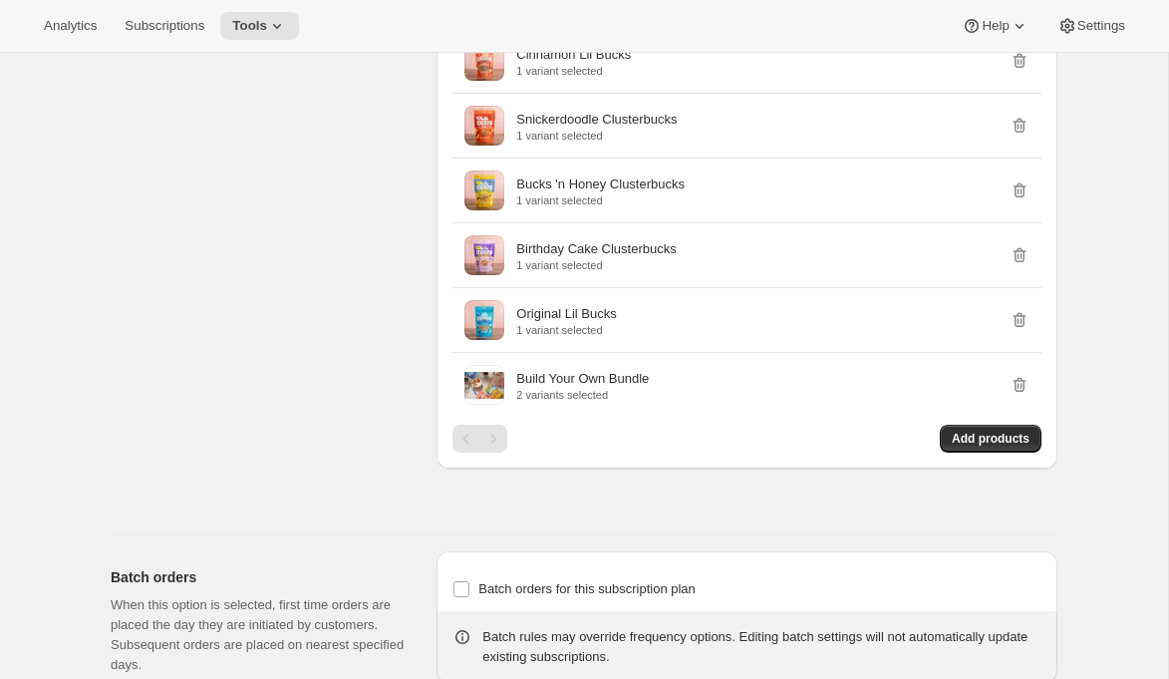
scroll to position [2332, 0]
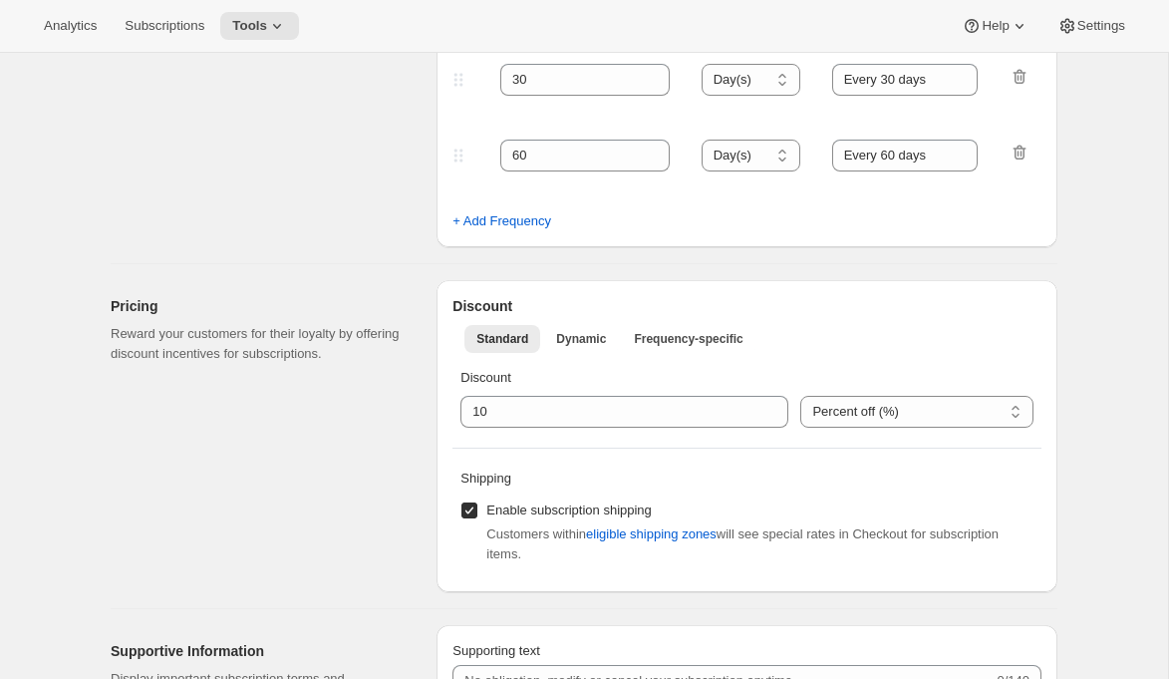
scroll to position [0, 0]
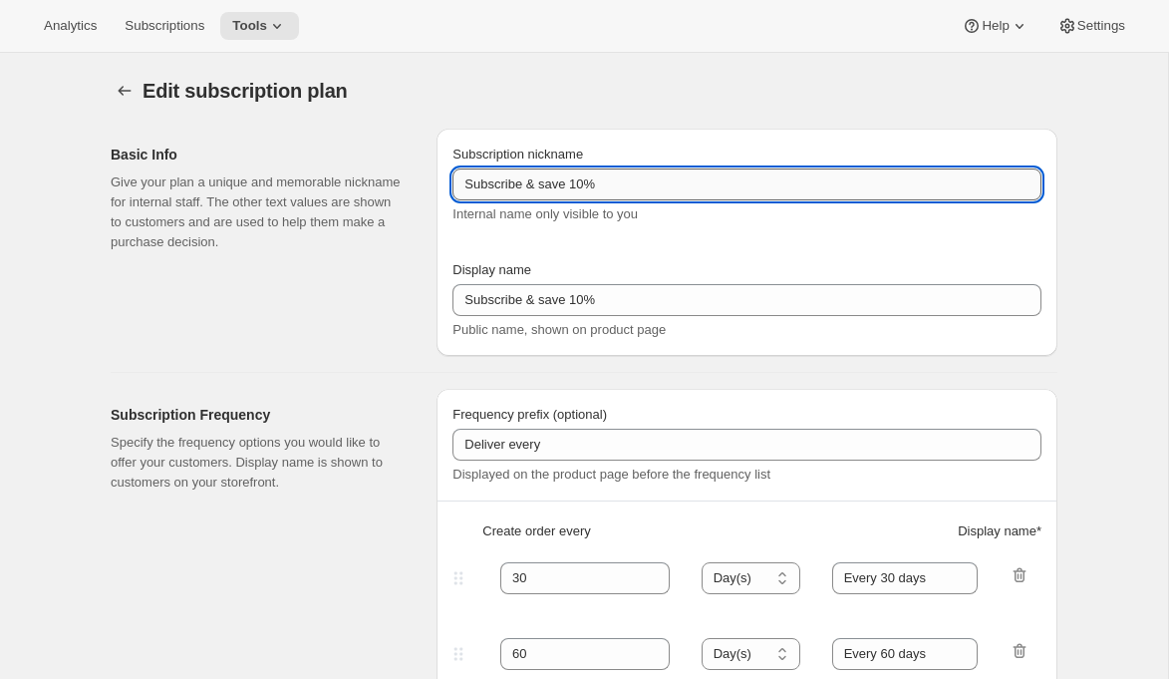
click at [824, 200] on input "Subscribe & save 10%" at bounding box center [746, 184] width 589 height 32
type input "Subscribe & save 10%"
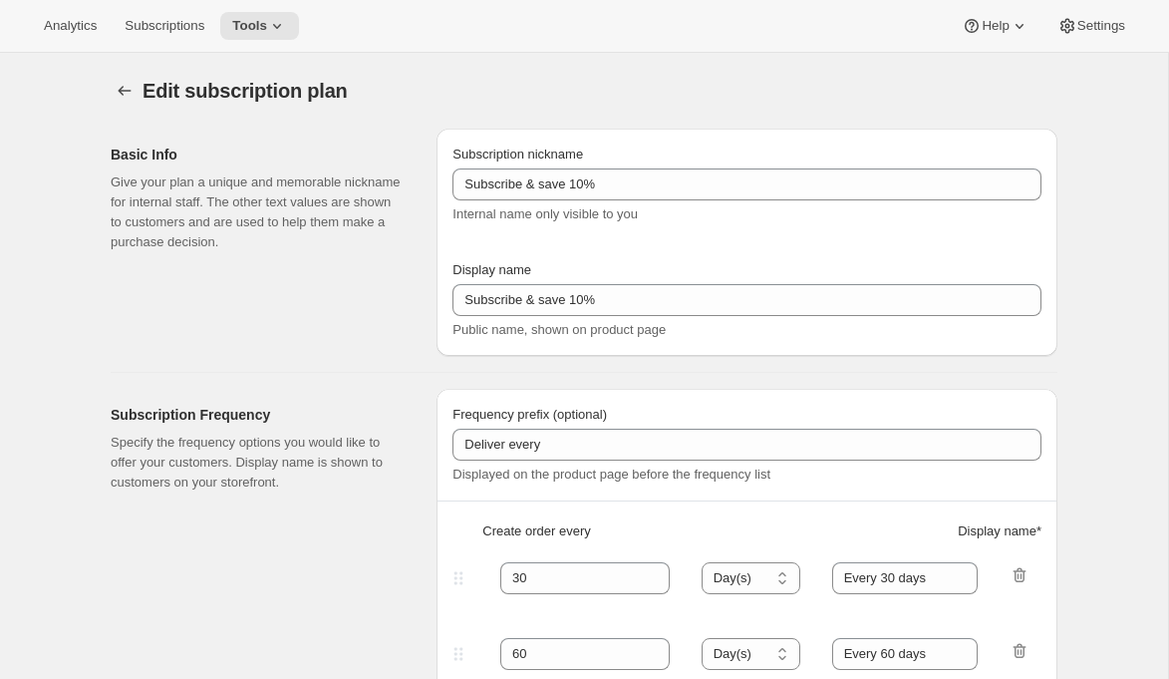
type input "Subscribe & save 10%"
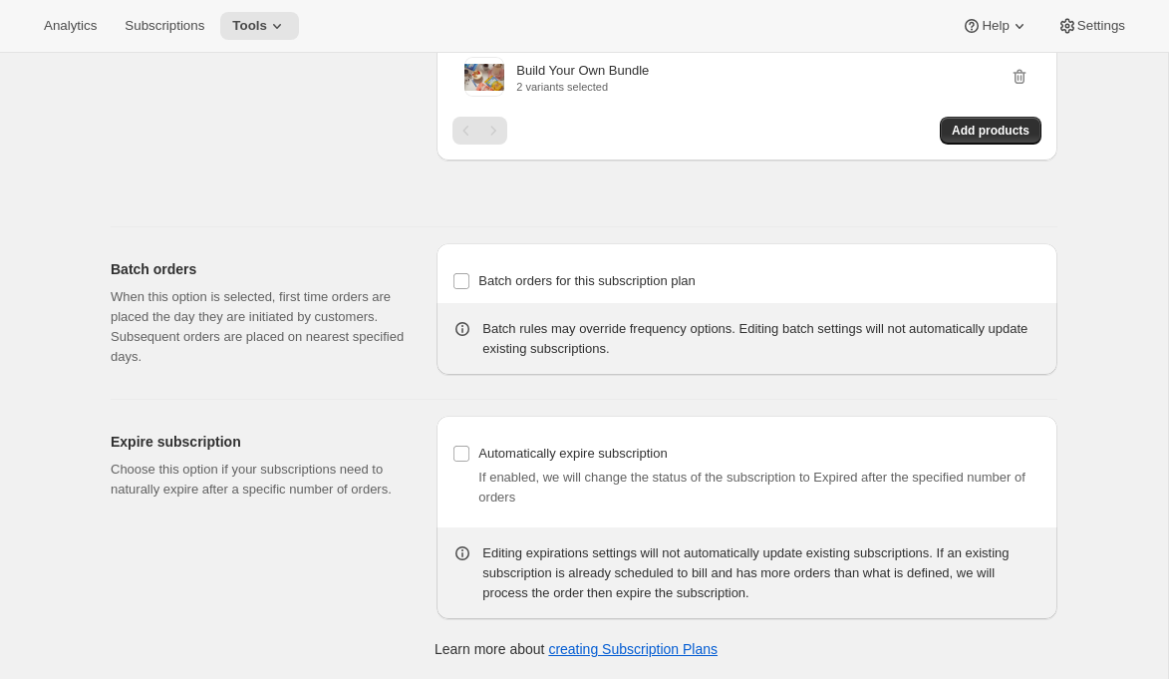
scroll to position [2803, 0]
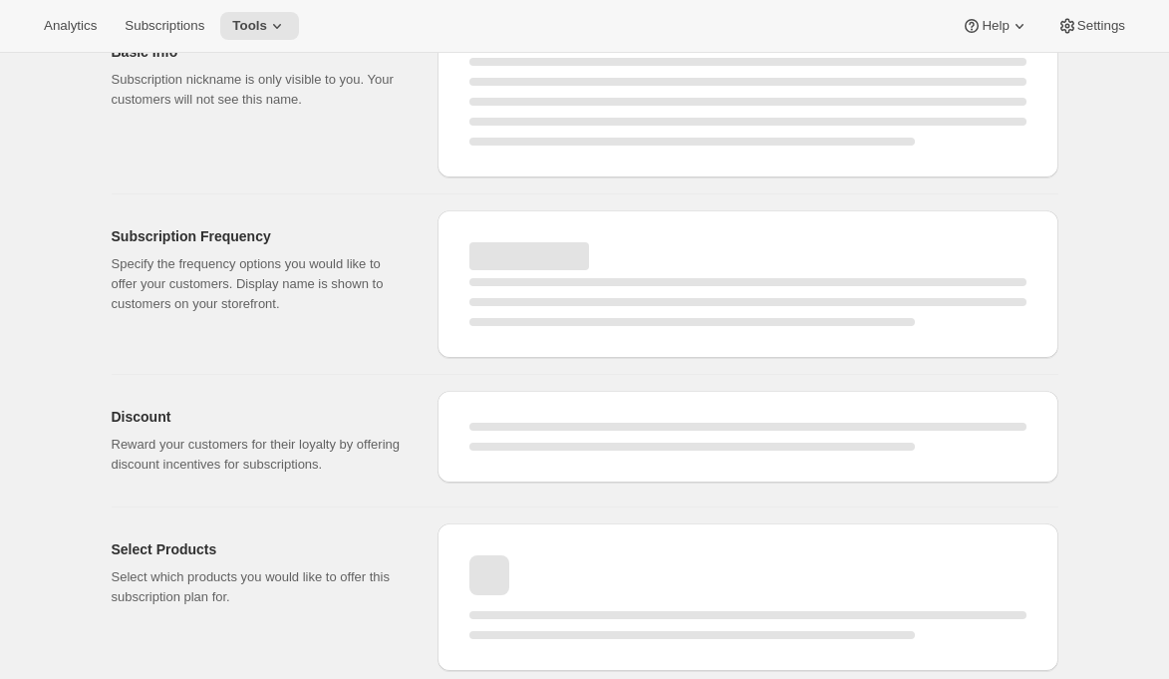
select select "WEEK"
select select "MONTH"
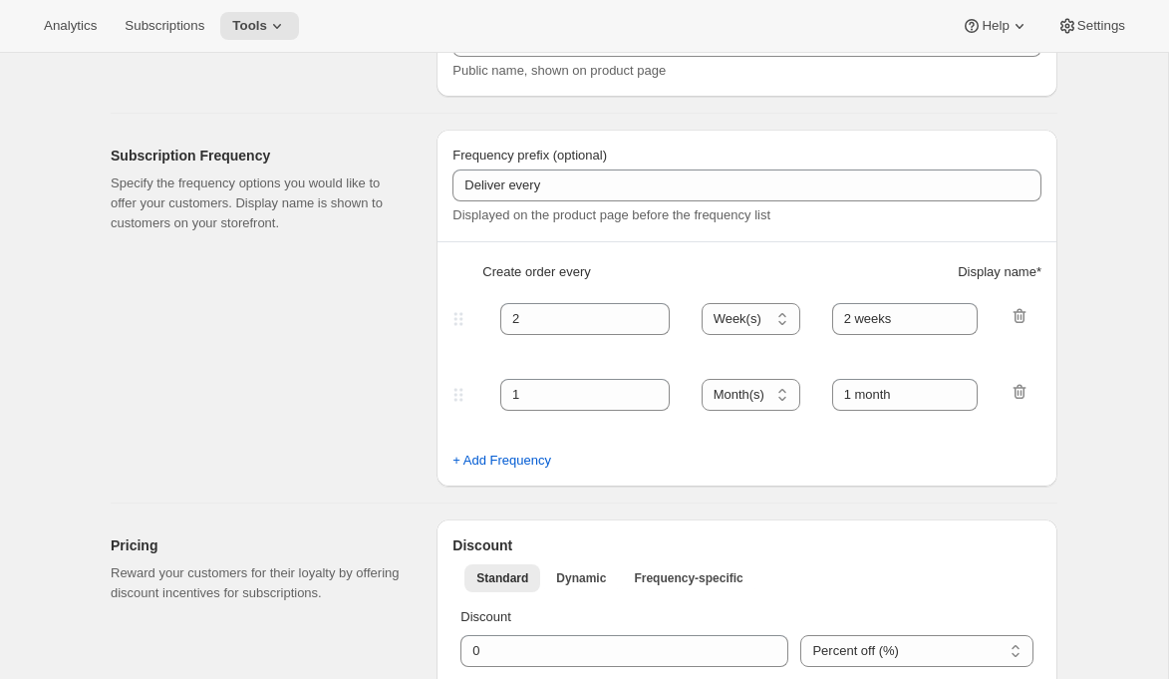
type input "Subscribe & save 10%"
type input "30"
select select "DAY"
type input "Every 30 days"
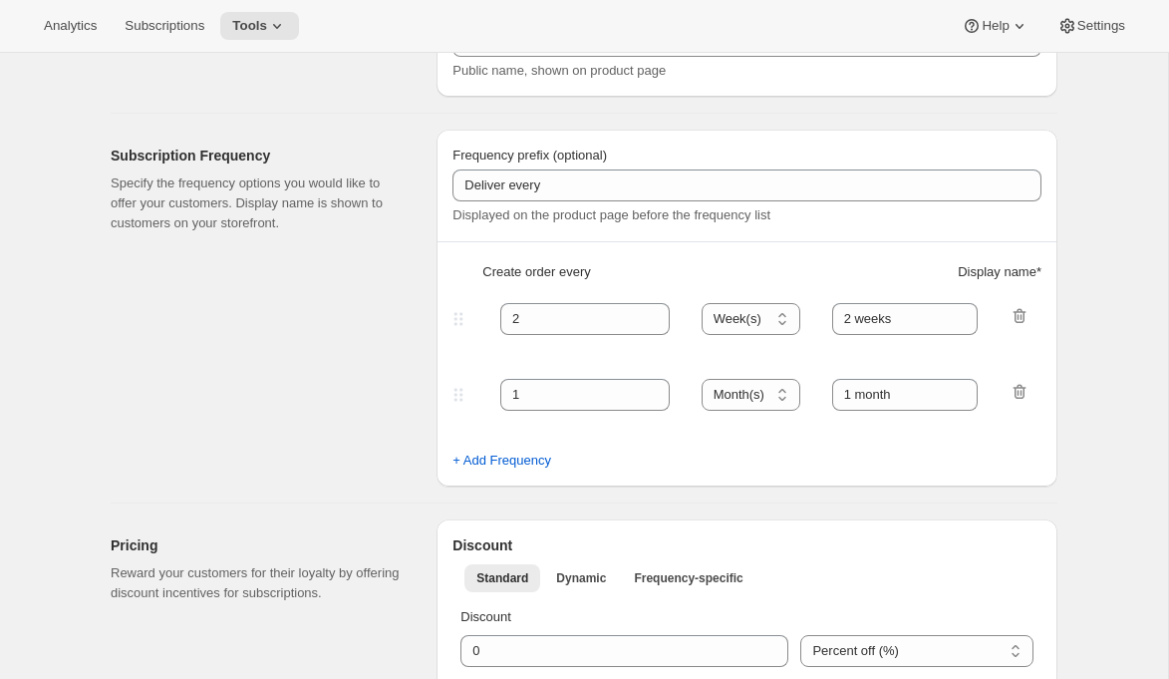
type input "60"
select select "DAY"
type input "Every 60 days"
type input "10"
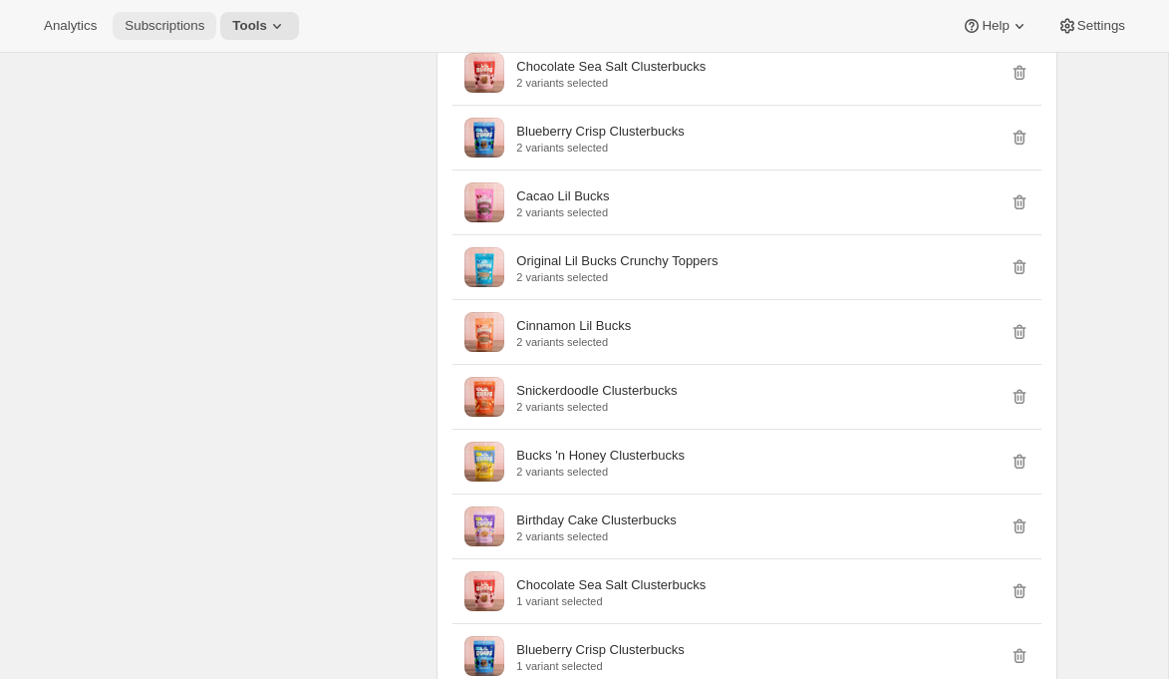
scroll to position [1585, 0]
click at [204, 34] on span "Subscriptions" at bounding box center [165, 26] width 80 height 16
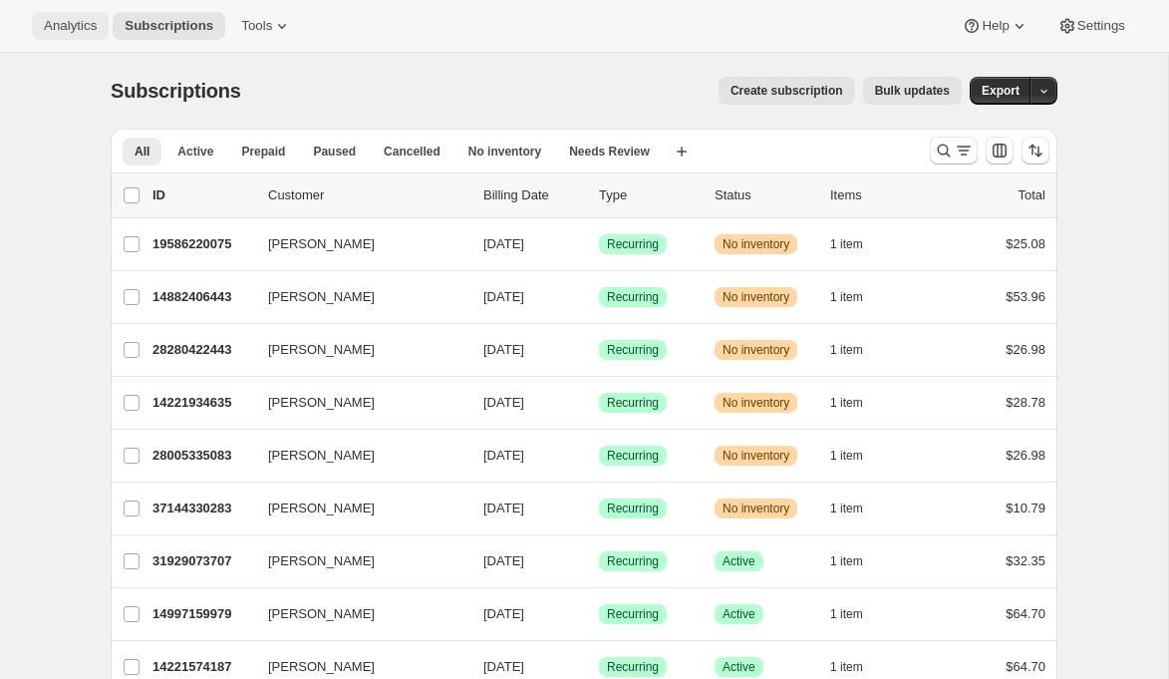
click at [97, 31] on span "Analytics" at bounding box center [70, 26] width 53 height 16
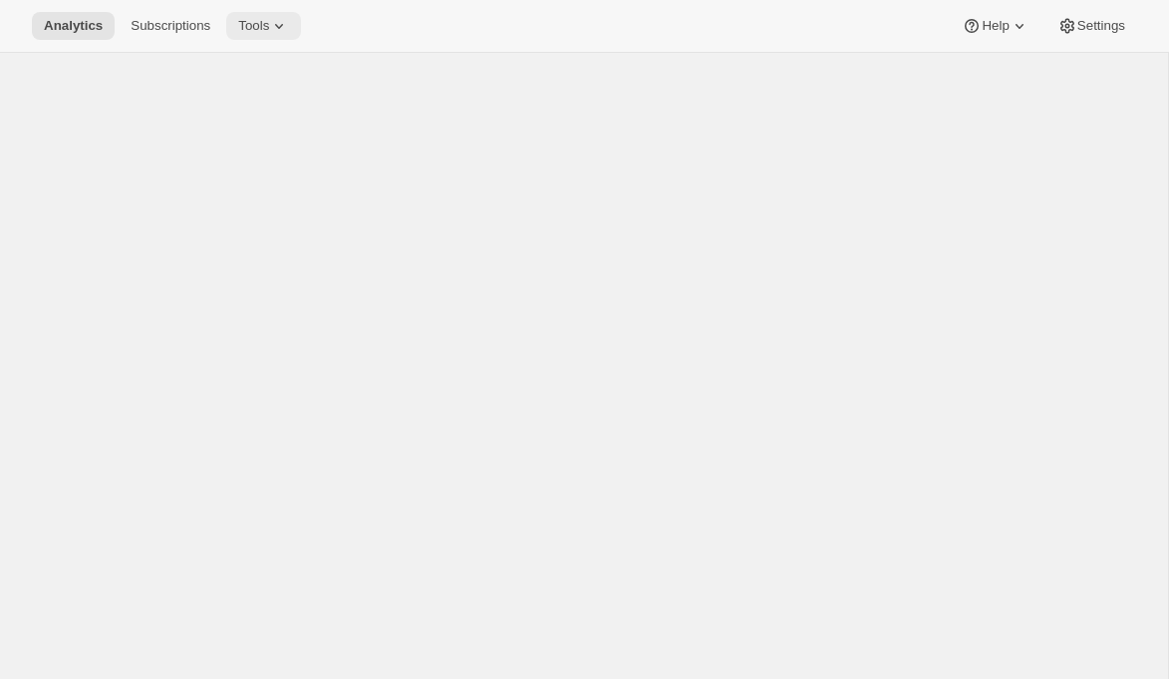
click at [269, 26] on span "Tools" at bounding box center [253, 26] width 31 height 16
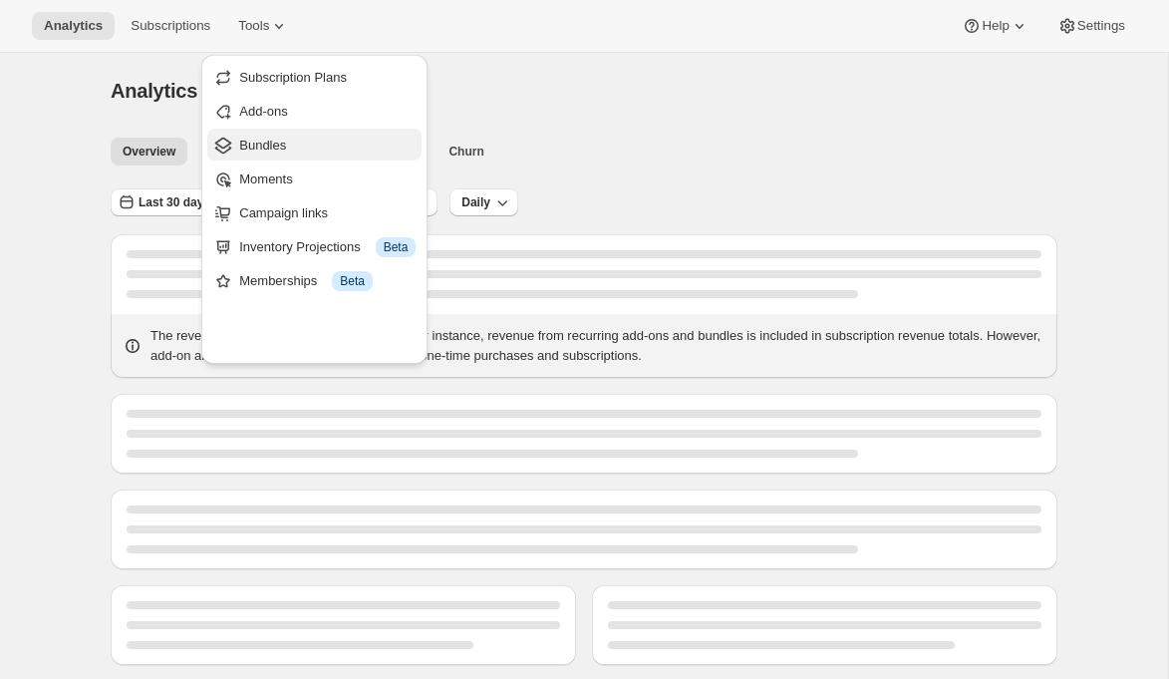
click at [286, 152] on span "Bundles" at bounding box center [262, 145] width 47 height 15
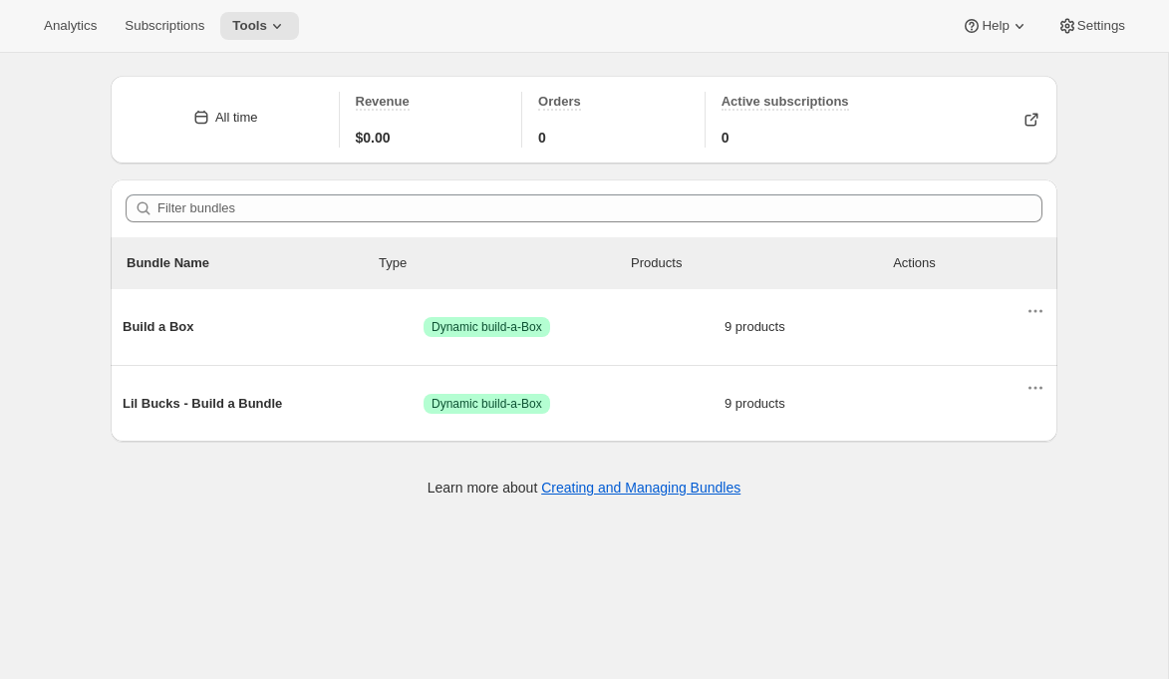
scroll to position [66, 0]
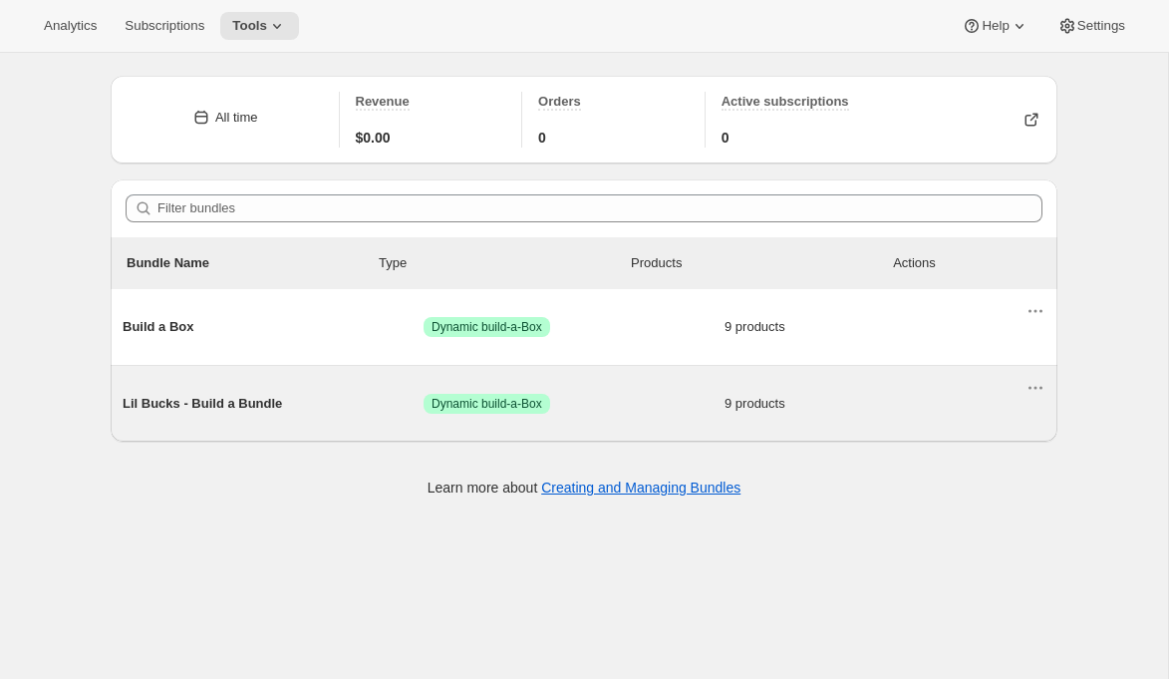
click at [244, 414] on span "Lil Bucks - Build a Bundle" at bounding box center [273, 404] width 301 height 20
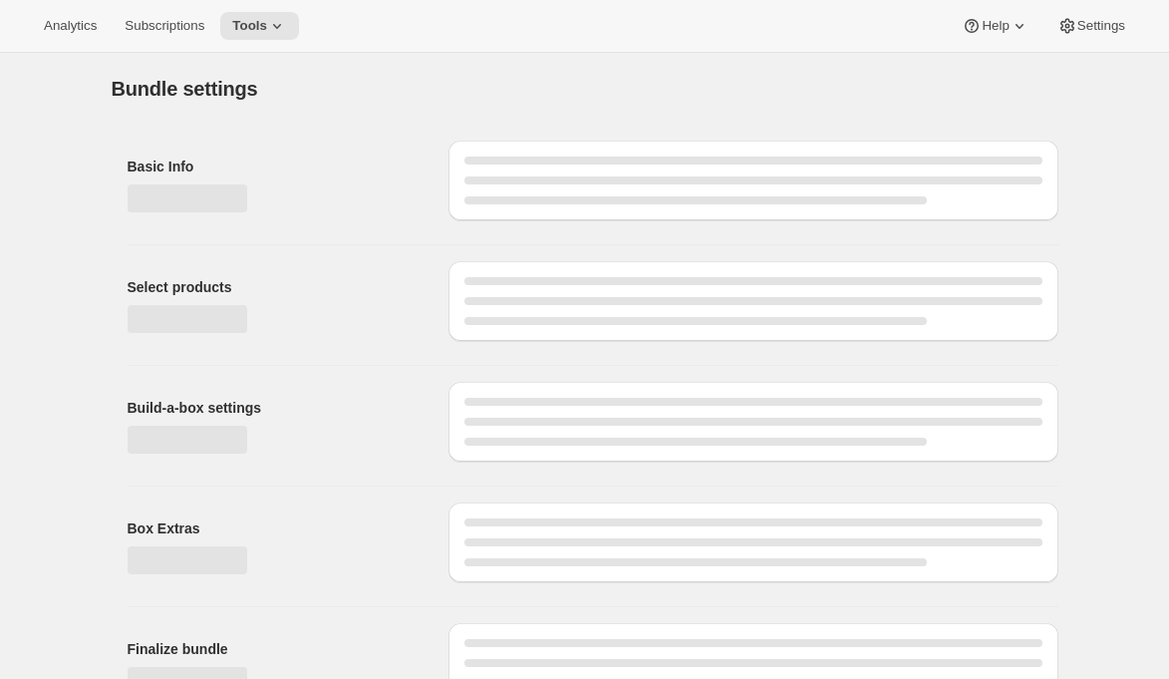
type input "Lil Bucks - Build a Bundle"
radio input "true"
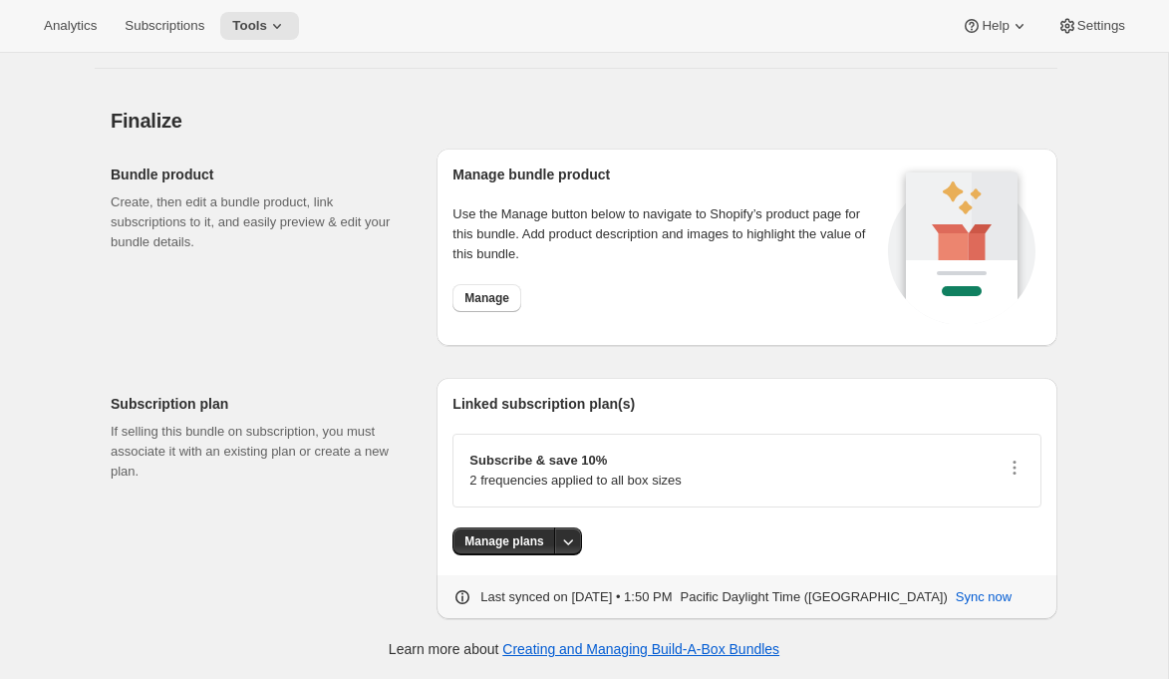
scroll to position [3117, 0]
click at [547, 527] on button "Manage plans" at bounding box center [503, 541] width 103 height 28
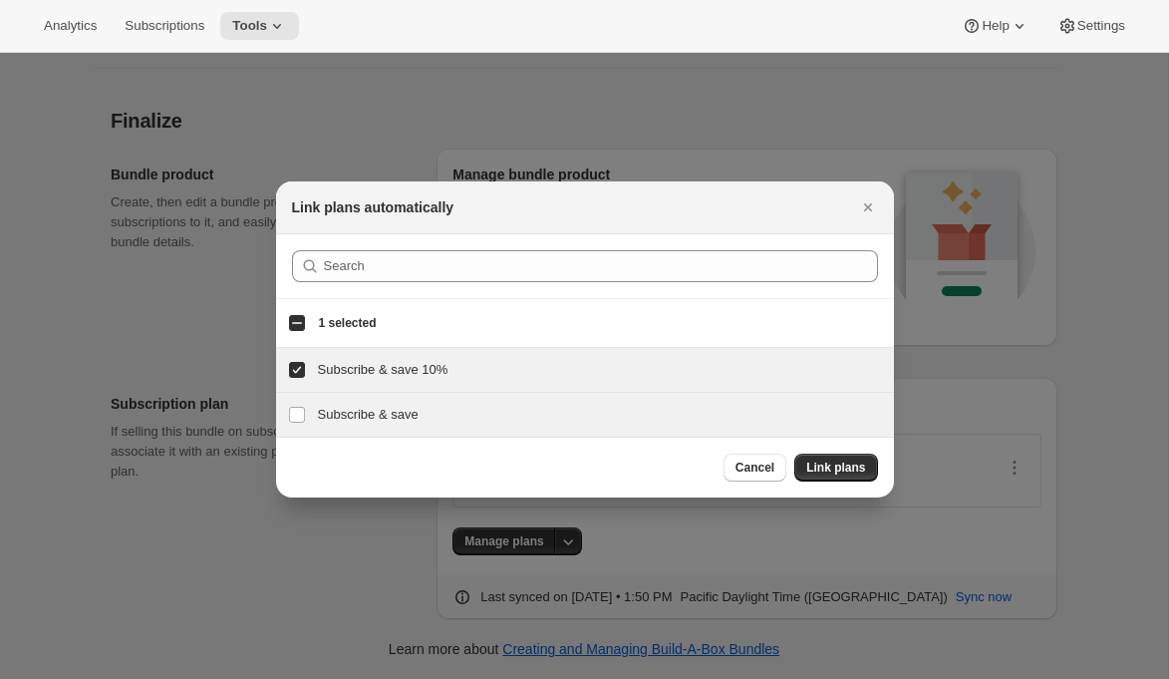
click at [452, 420] on h3 "Subscribe & save" at bounding box center [600, 415] width 564 height 20
checkbox input "true"
click at [463, 377] on h3 "Subscribe & save 10%" at bounding box center [600, 370] width 564 height 20
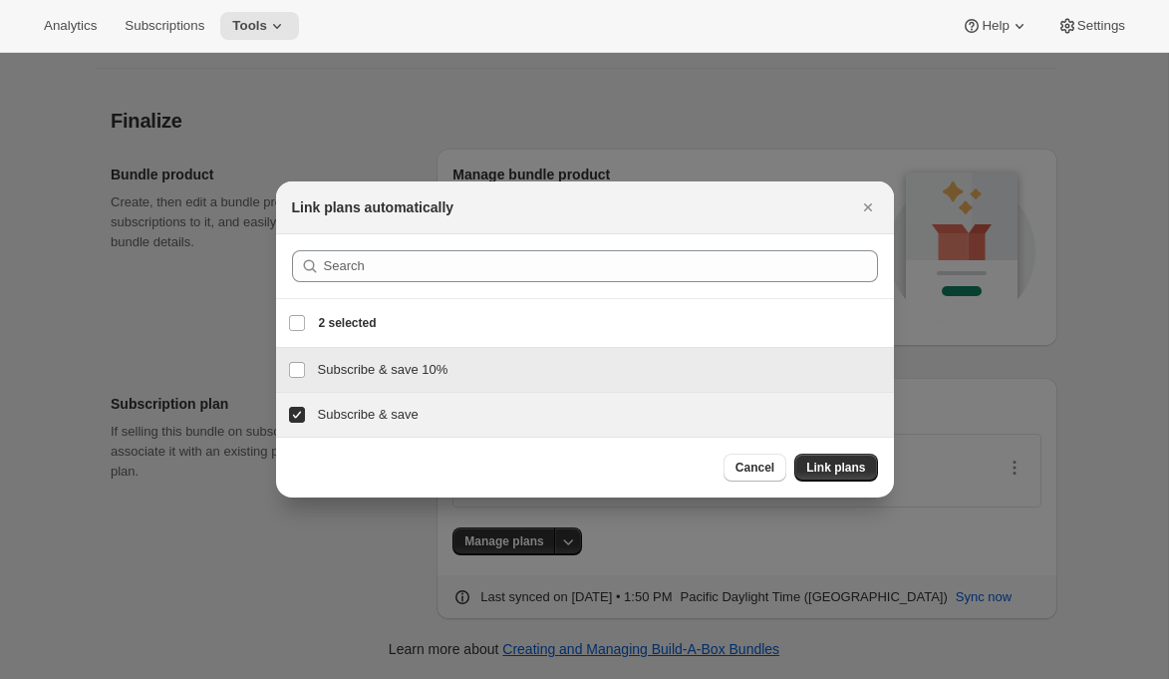
checkbox input "false"
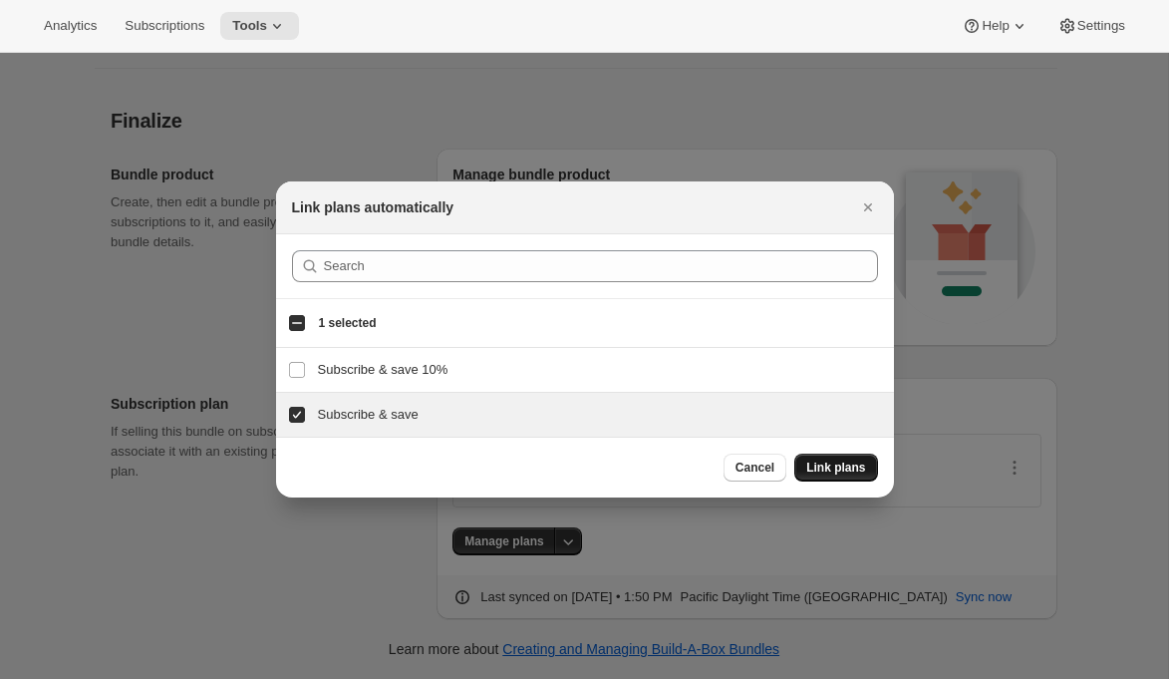
click at [865, 475] on span "Link plans" at bounding box center [835, 467] width 59 height 16
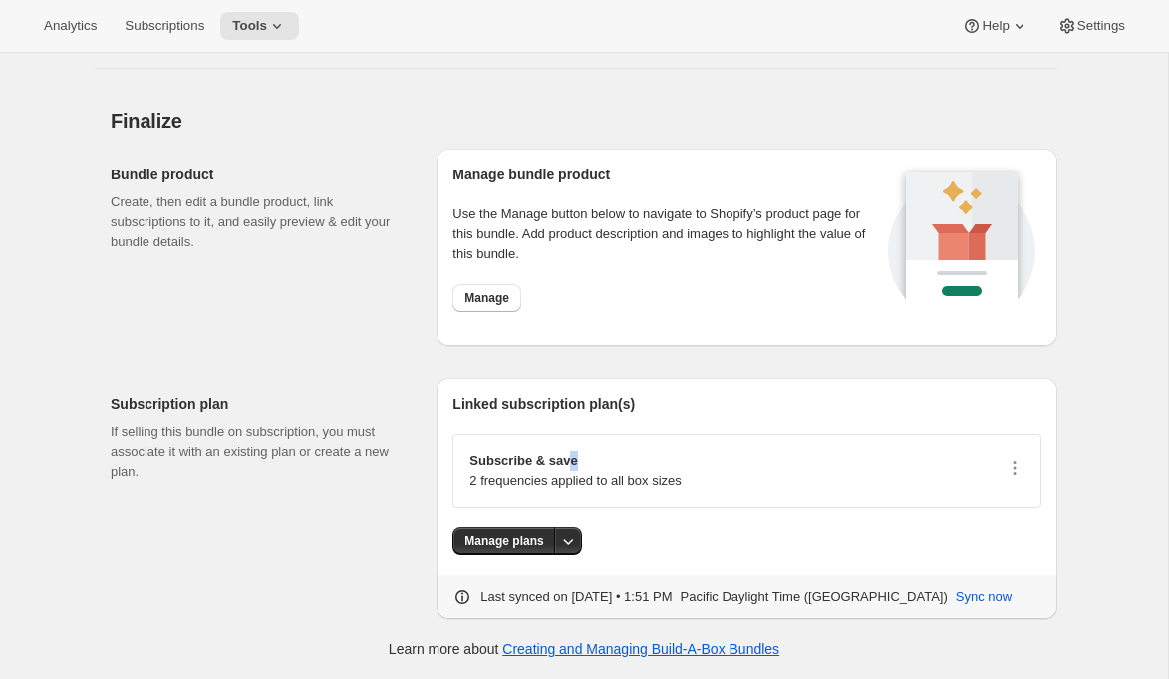
click at [585, 450] on p "Subscribe & save" at bounding box center [574, 460] width 211 height 20
click at [1016, 466] on icon "button" at bounding box center [1014, 467] width 3 height 3
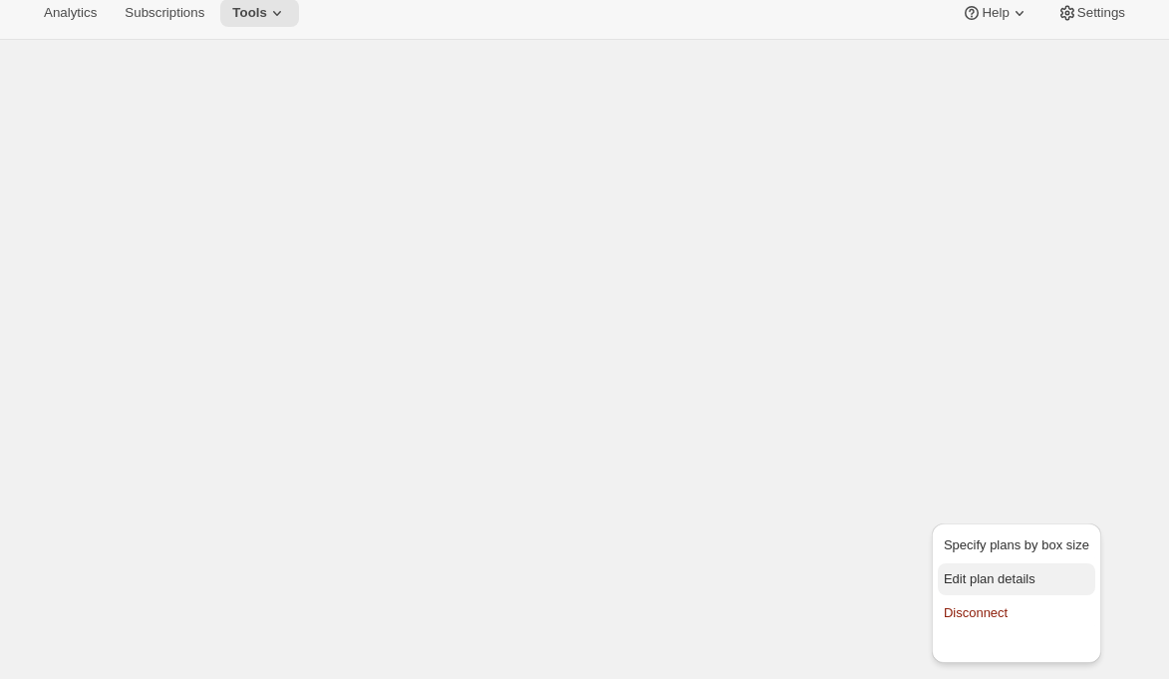
click at [1026, 571] on span "Edit plan details" at bounding box center [990, 578] width 92 height 15
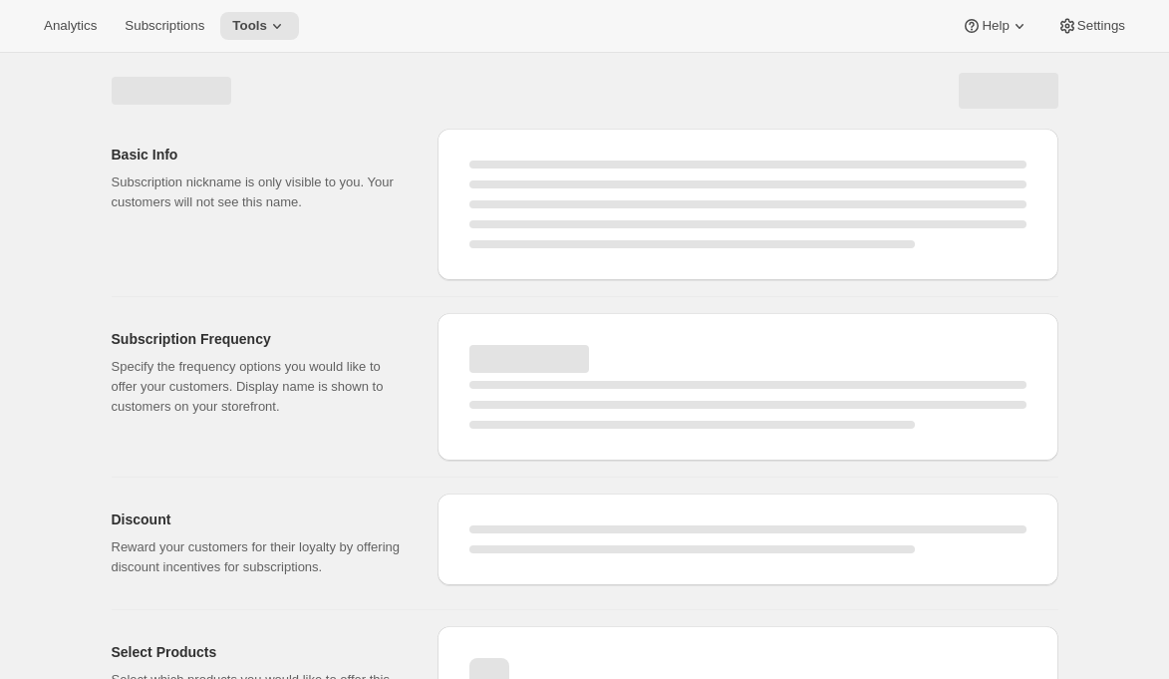
select select "WEEK"
select select "MONTH"
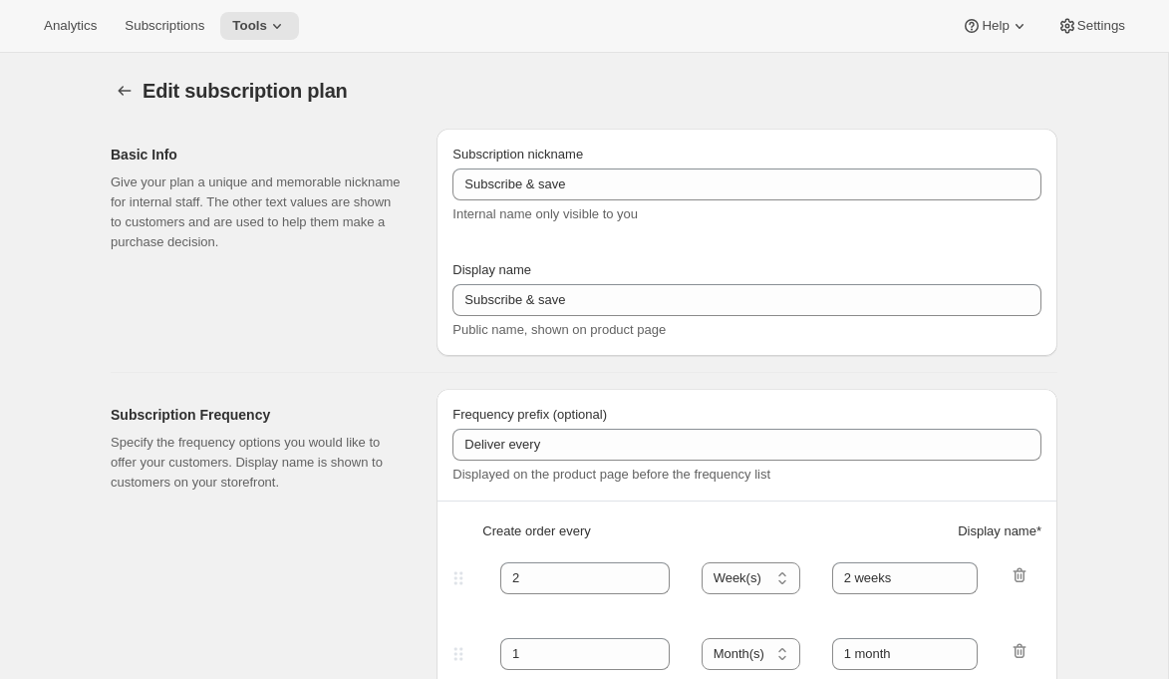
type input "Subscribe & save [test]"
type input "30"
select select "DAY"
type input "30 Days"
type input "60"
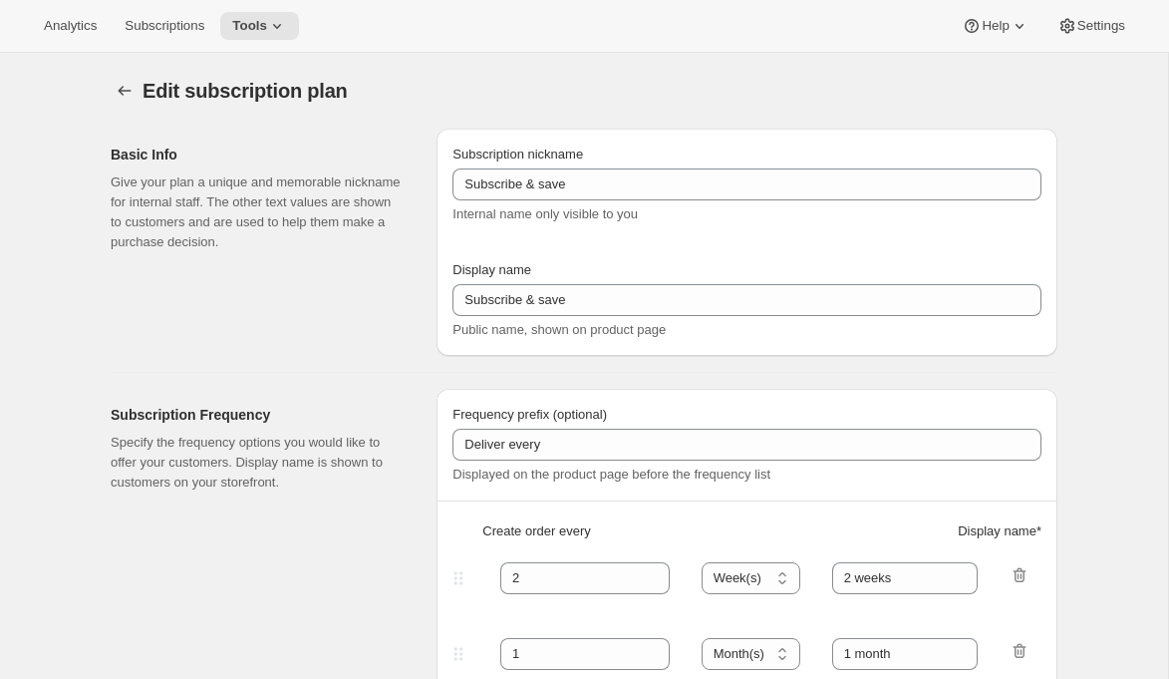
select select "DAY"
type input "60 Days"
type input "10"
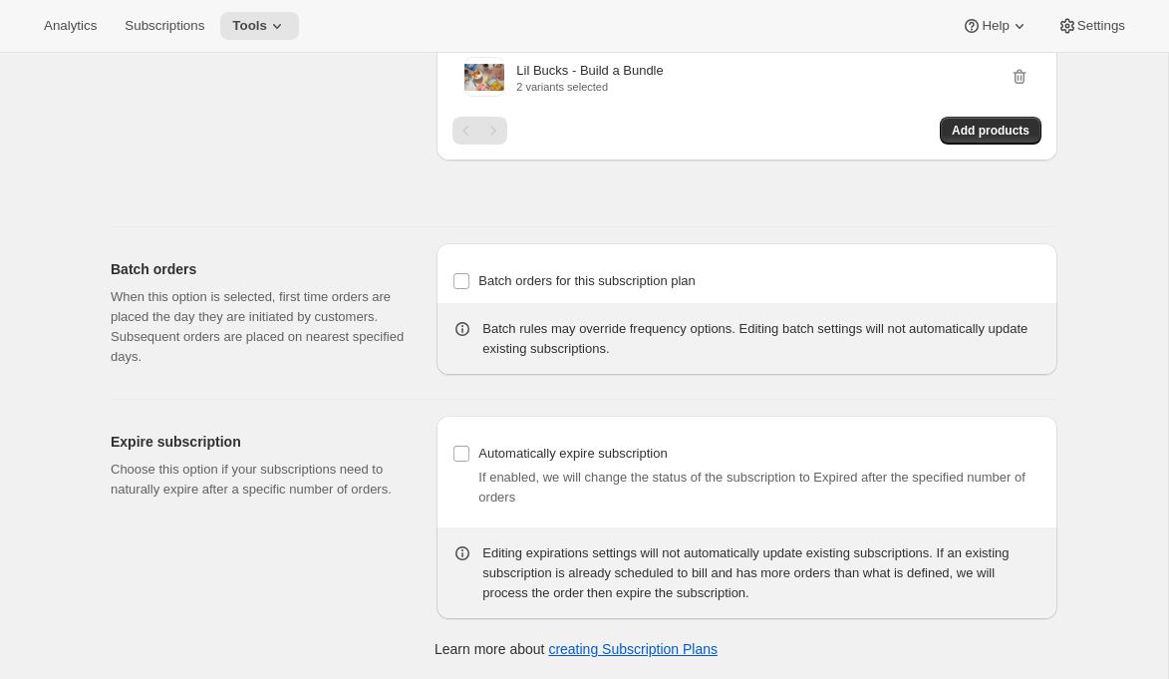
scroll to position [2166, 0]
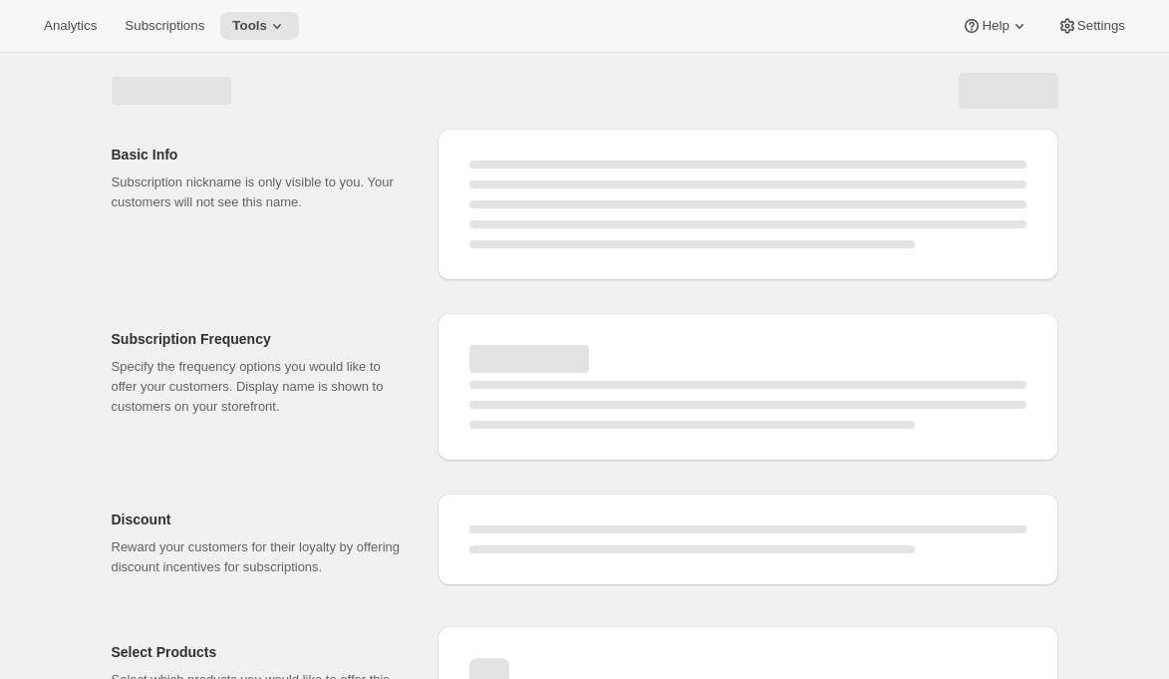
select select "WEEK"
select select "MONTH"
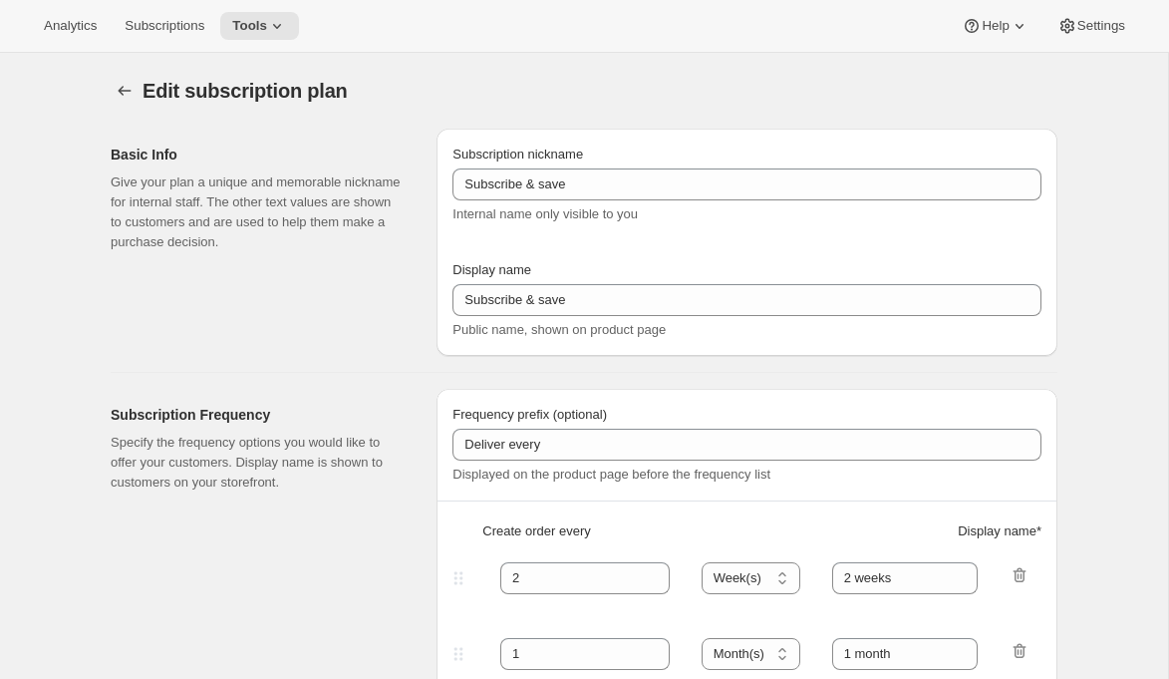
type input "Subscribe & save [test]"
type input "30"
select select "DAY"
type input "30 Days"
type input "60"
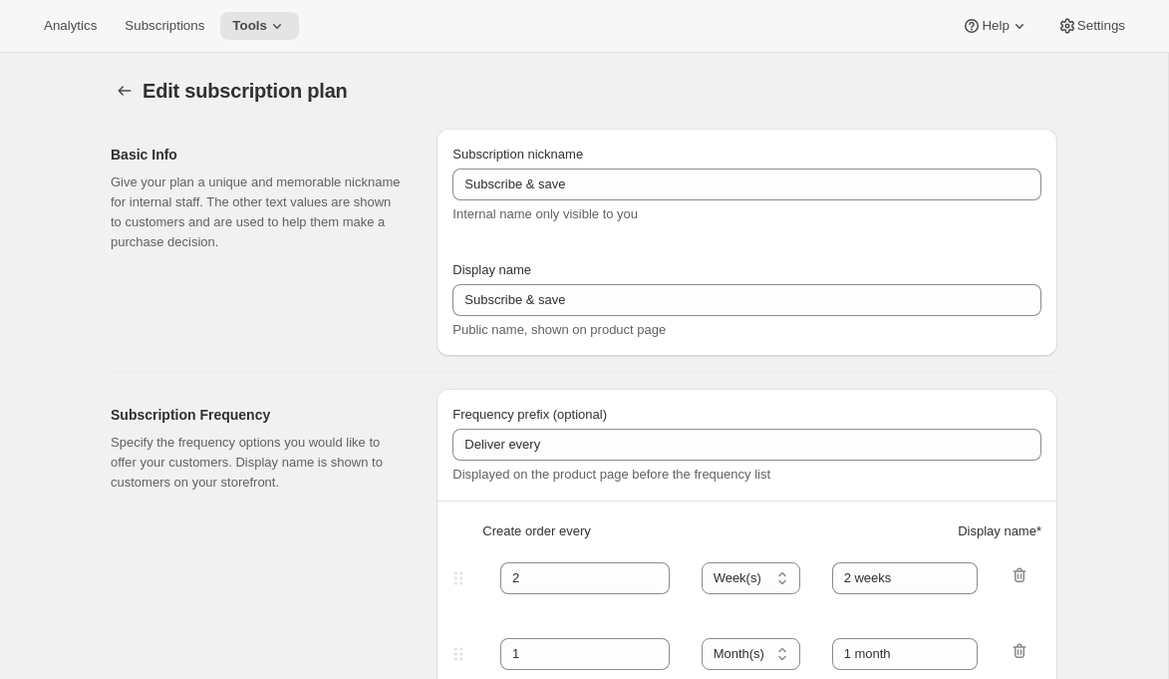
select select "DAY"
type input "60 Days"
type input "10"
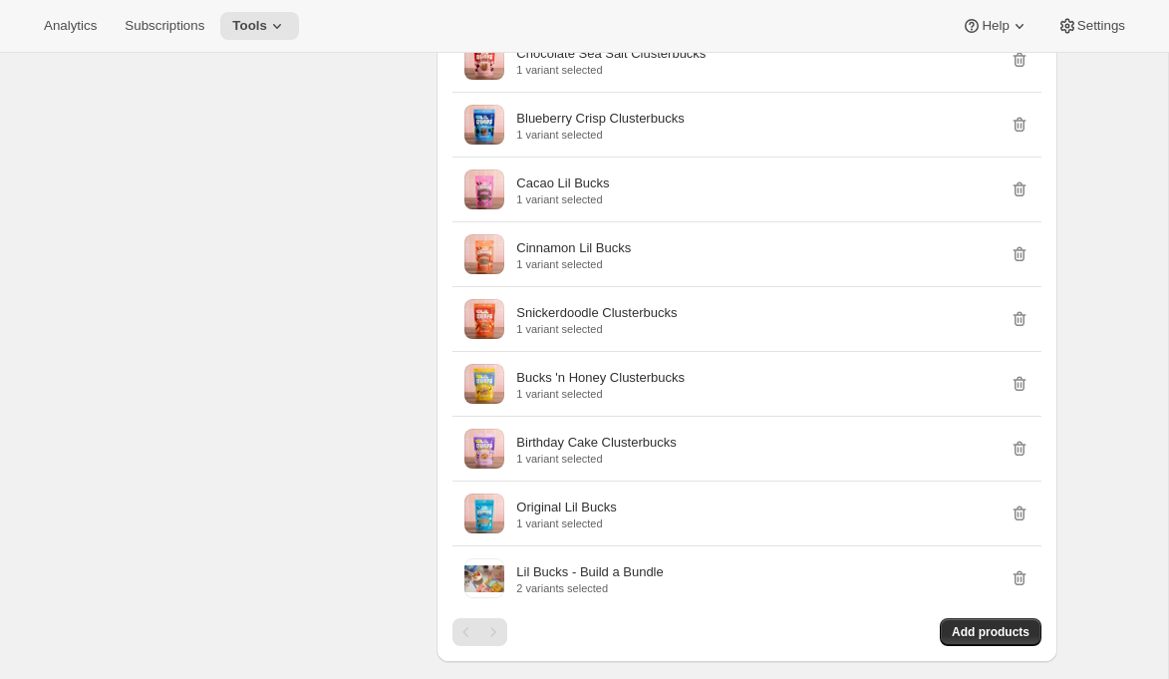
scroll to position [1268, 0]
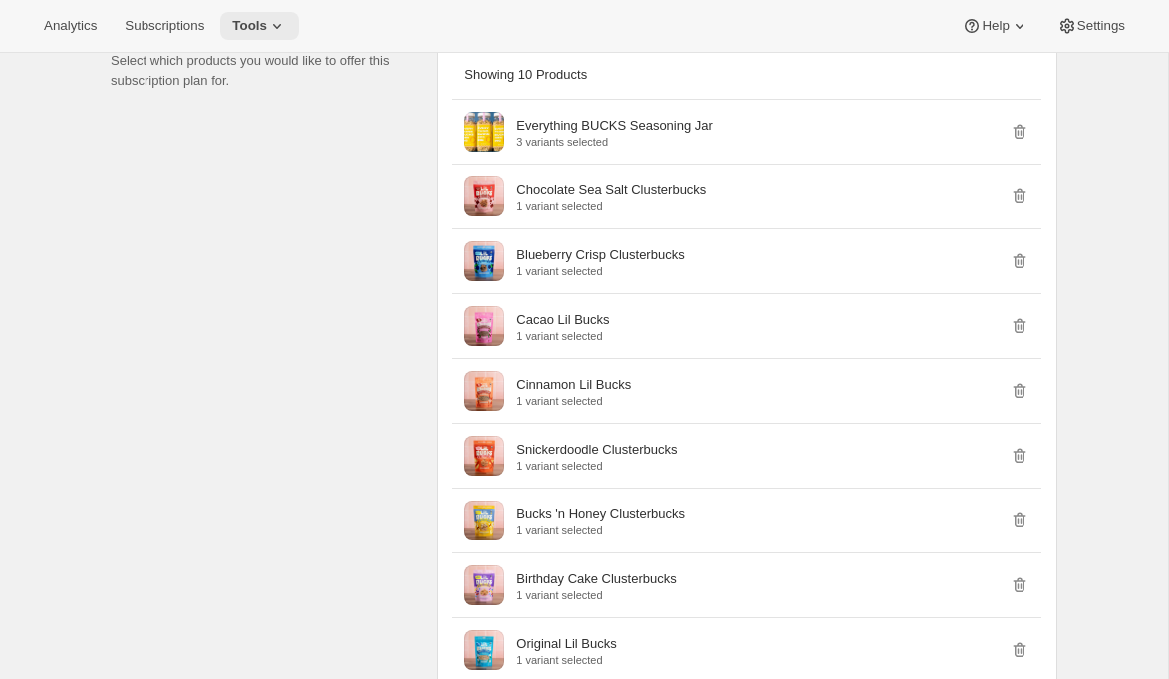
click at [299, 20] on button "Tools" at bounding box center [259, 26] width 79 height 28
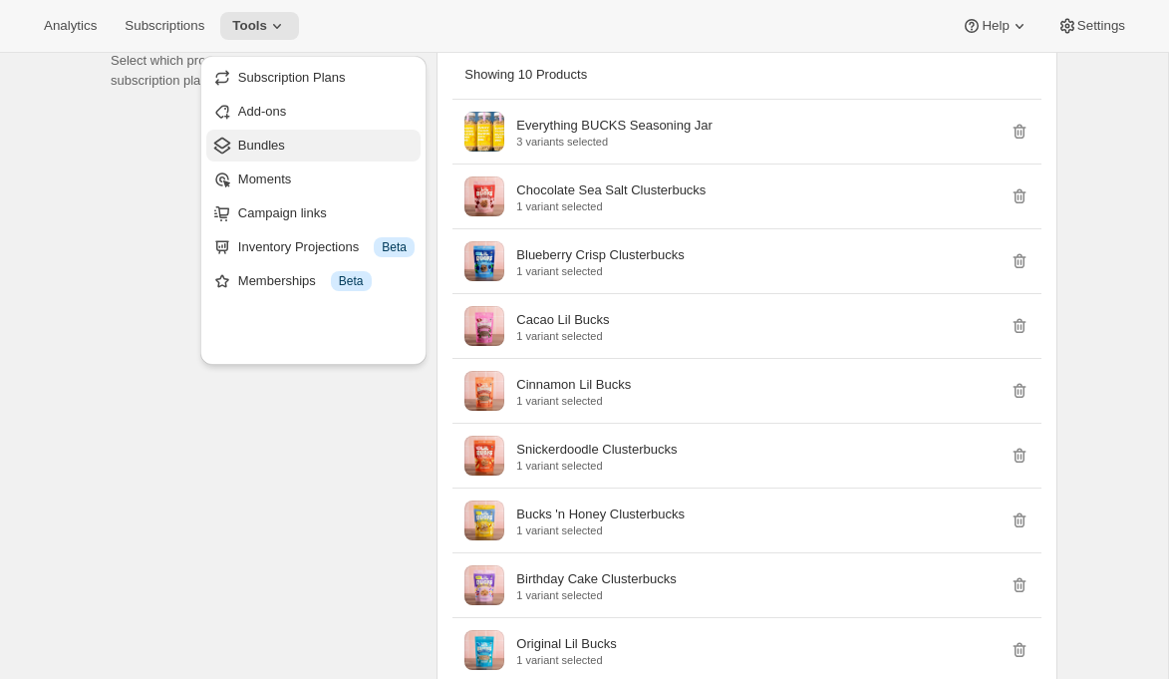
click at [317, 155] on span "Bundles" at bounding box center [326, 146] width 176 height 20
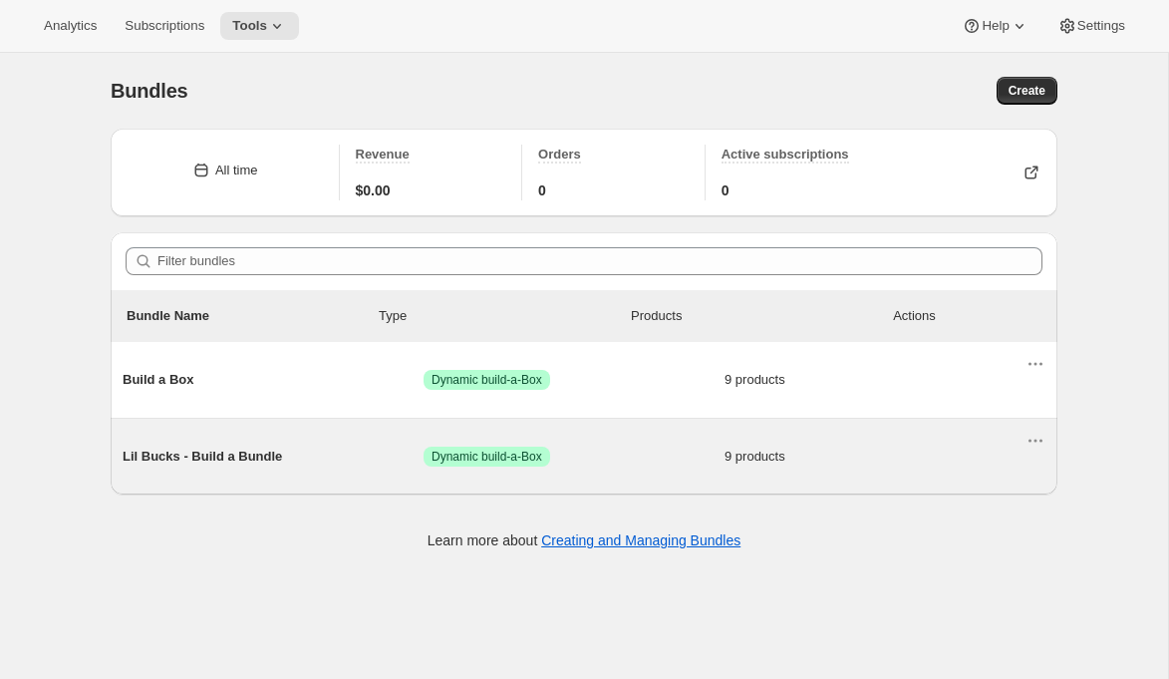
click at [250, 482] on div "Lil Bucks - Build a Bundle Success Dynamic build-a-Box 9 products" at bounding box center [574, 456] width 903 height 52
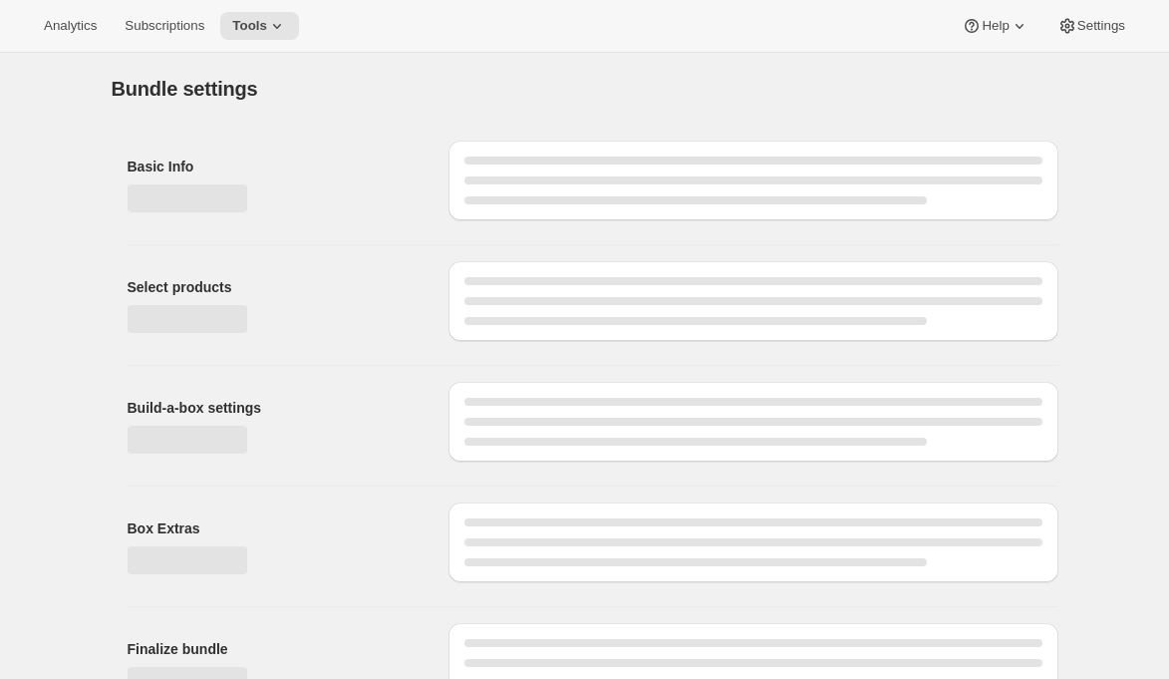
type input "Lil Bucks - Build a Bundle"
radio input "true"
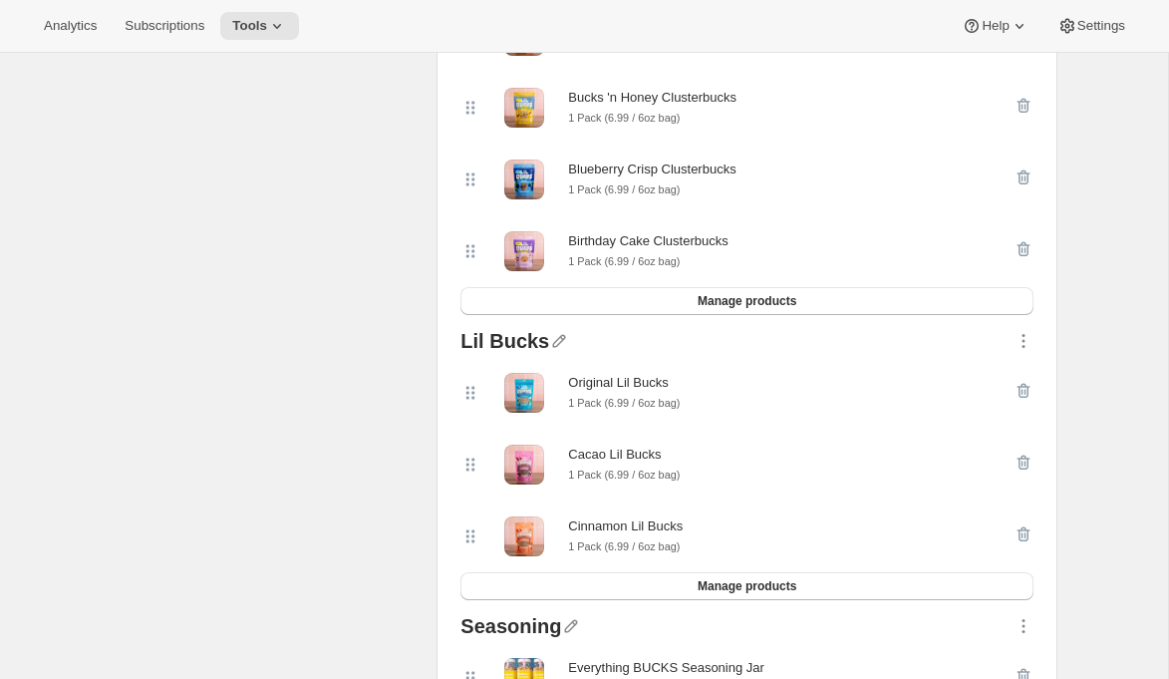
scroll to position [481, 0]
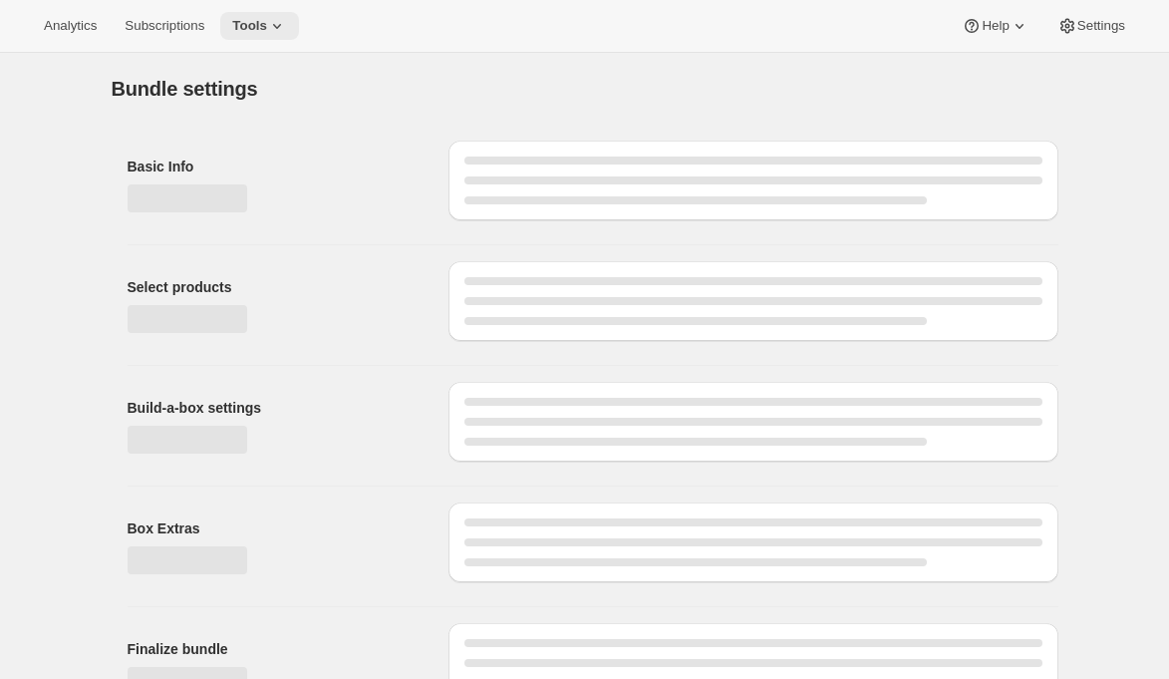
type input "Lil Bucks - Build a Bundle"
radio input "true"
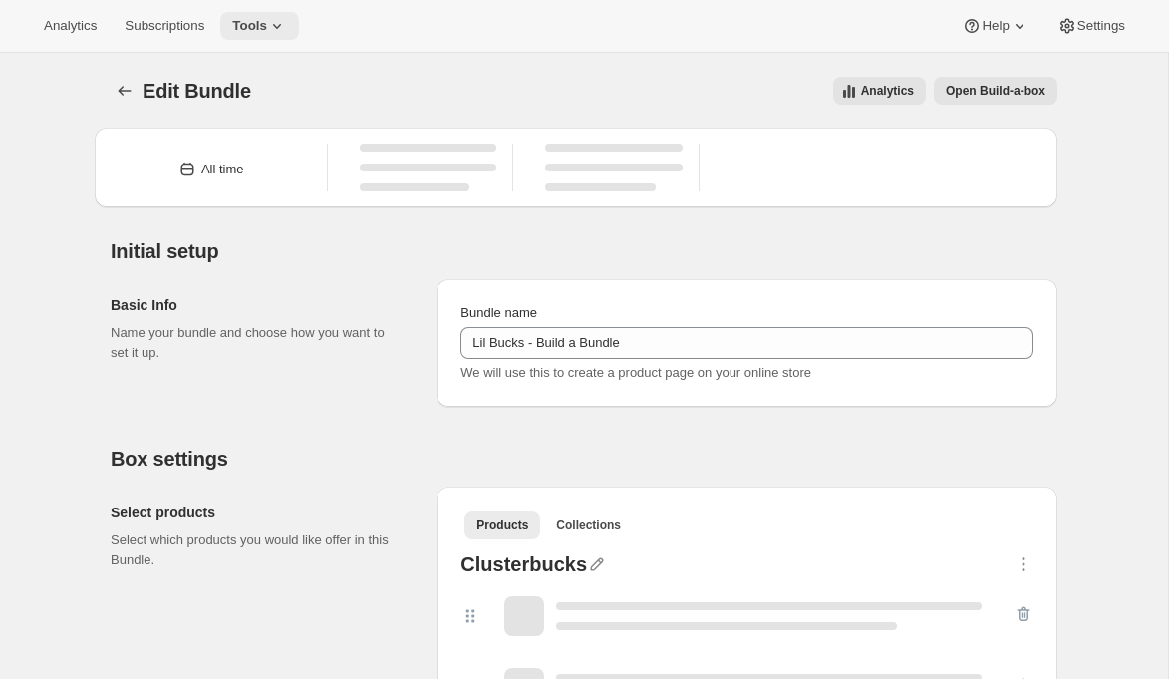
click at [281, 29] on icon at bounding box center [277, 26] width 8 height 5
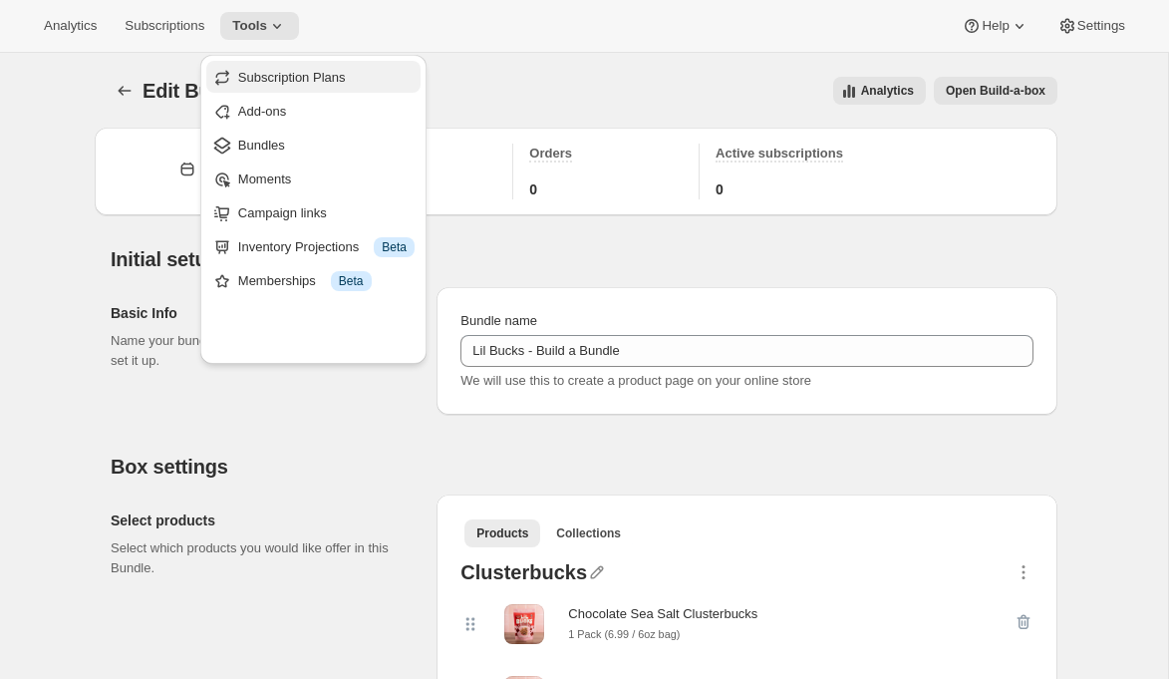
click at [299, 81] on span "Subscription Plans" at bounding box center [292, 77] width 108 height 15
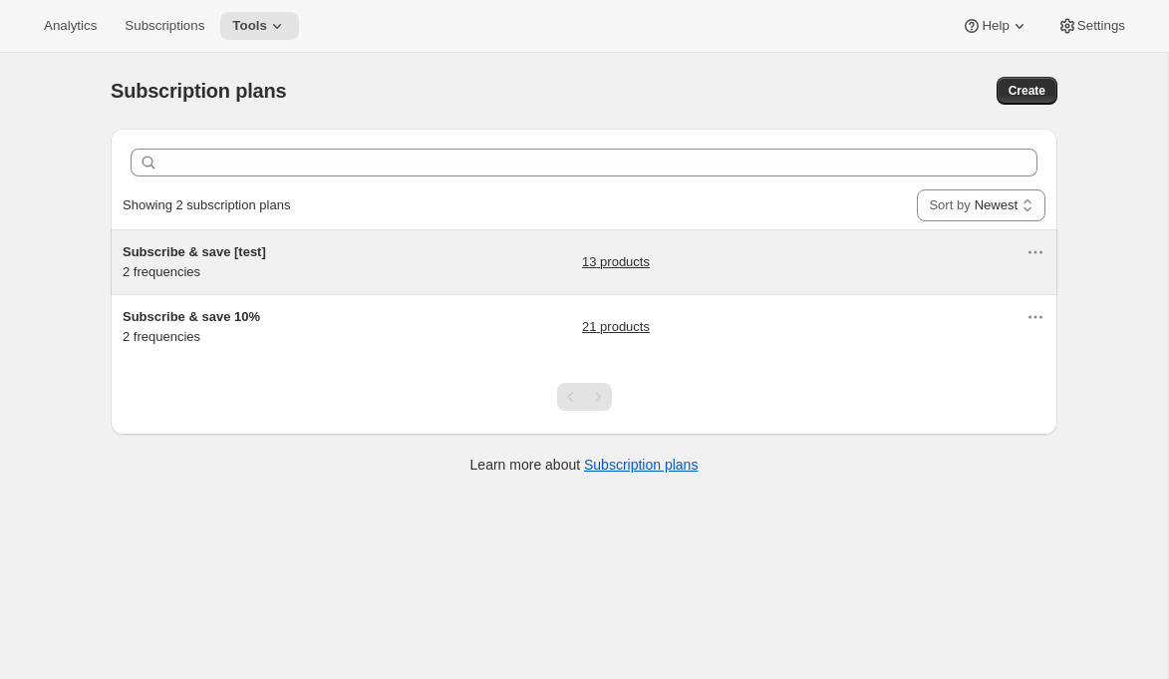
click at [210, 259] on span "Subscribe & save [test]" at bounding box center [194, 251] width 143 height 15
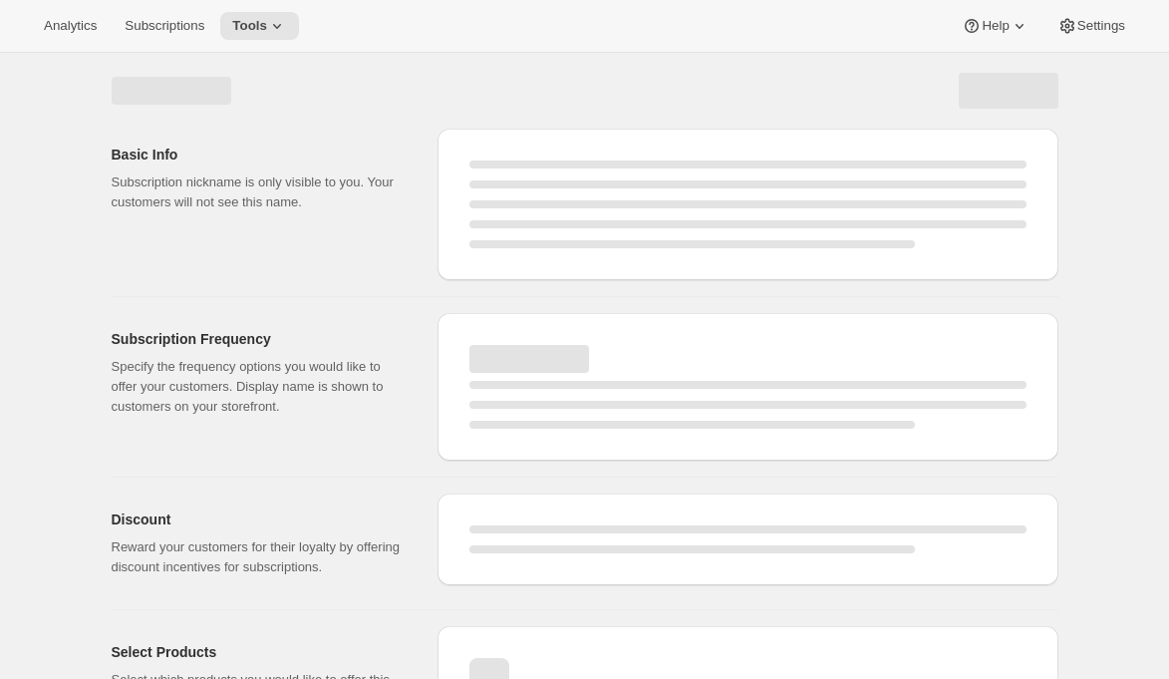
select select "WEEK"
select select "MONTH"
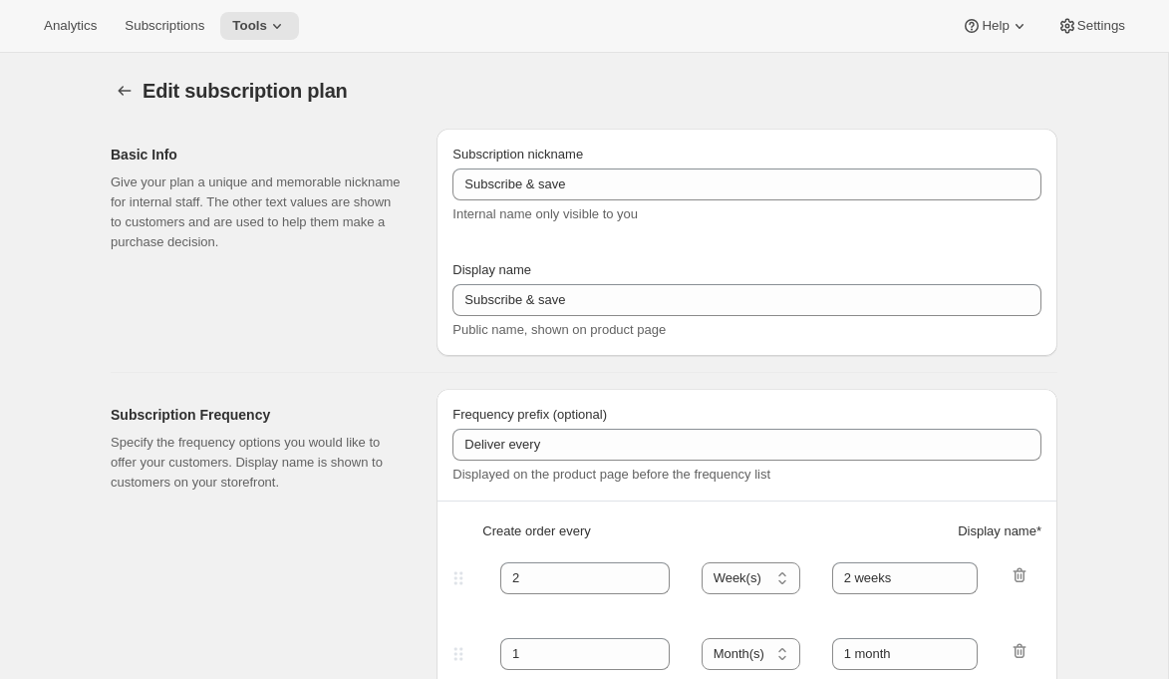
type input "Subscribe & save [test]"
type input "30"
select select "DAY"
type input "30 Days"
type input "60"
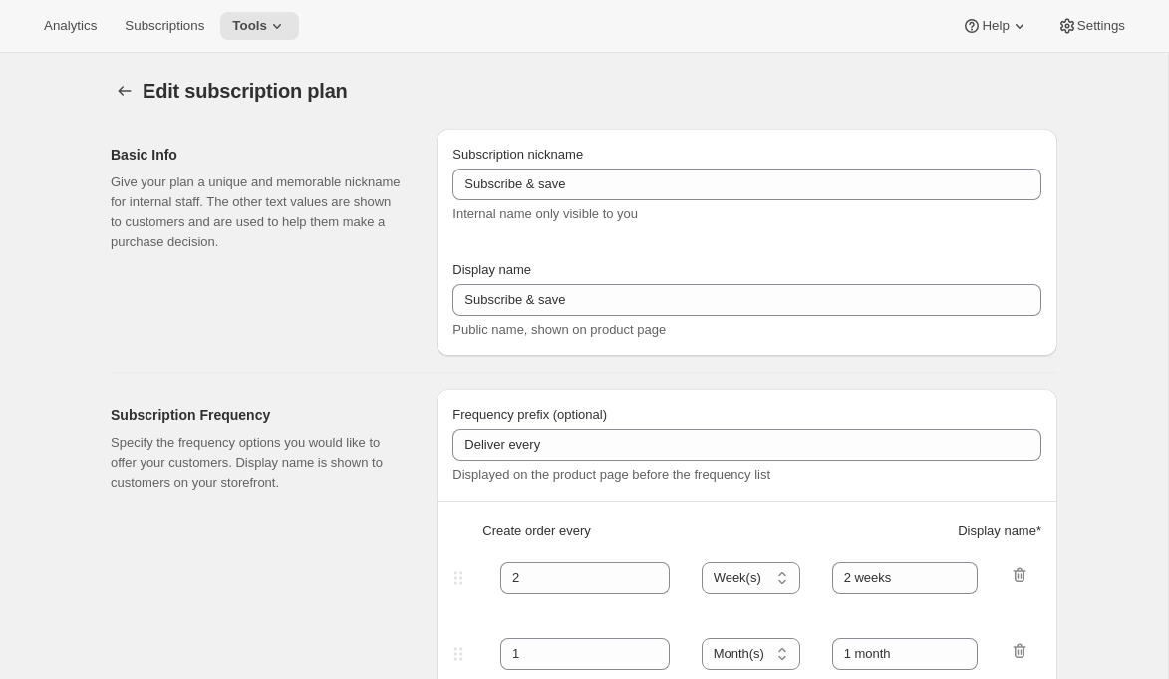
select select "DAY"
type input "60 Days"
type input "10"
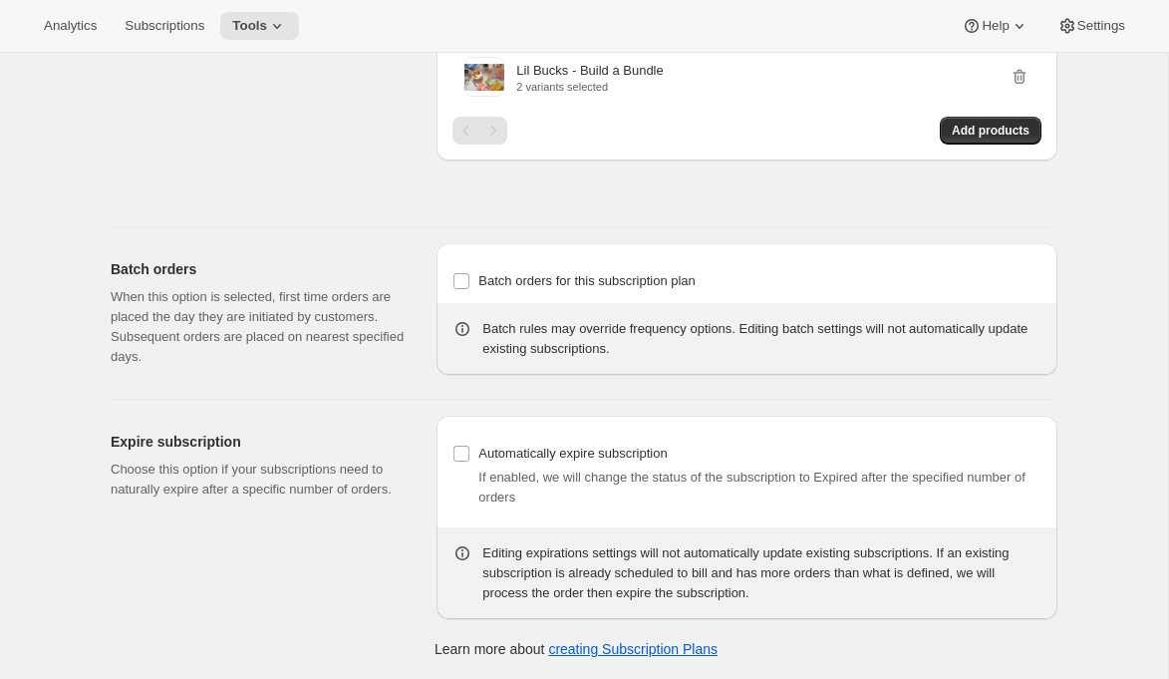
scroll to position [2126, 0]
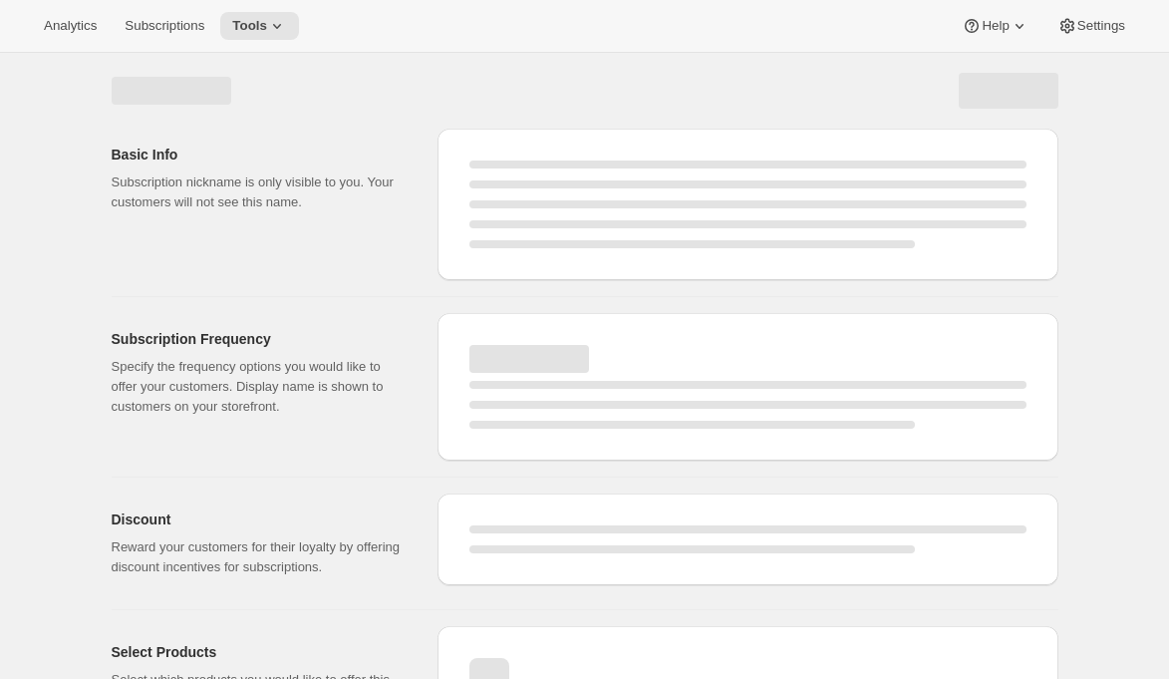
select select "WEEK"
select select "MONTH"
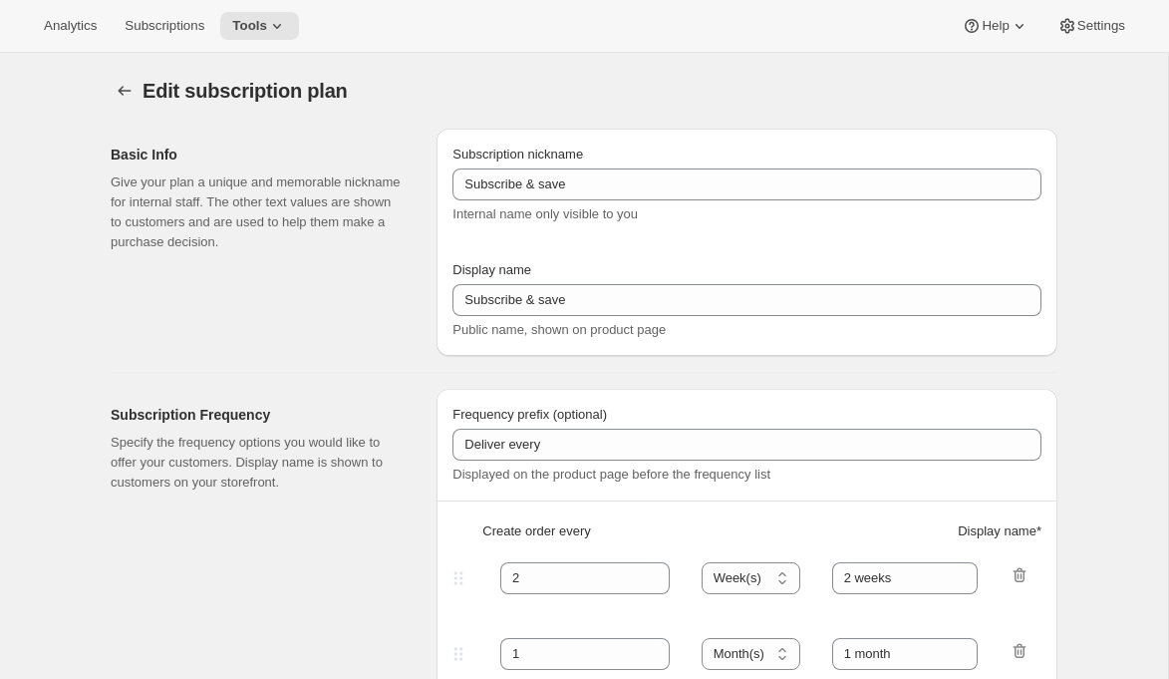
type input "Subscribe & save 10%"
type input "30"
select select "DAY"
type input "Every 30 days"
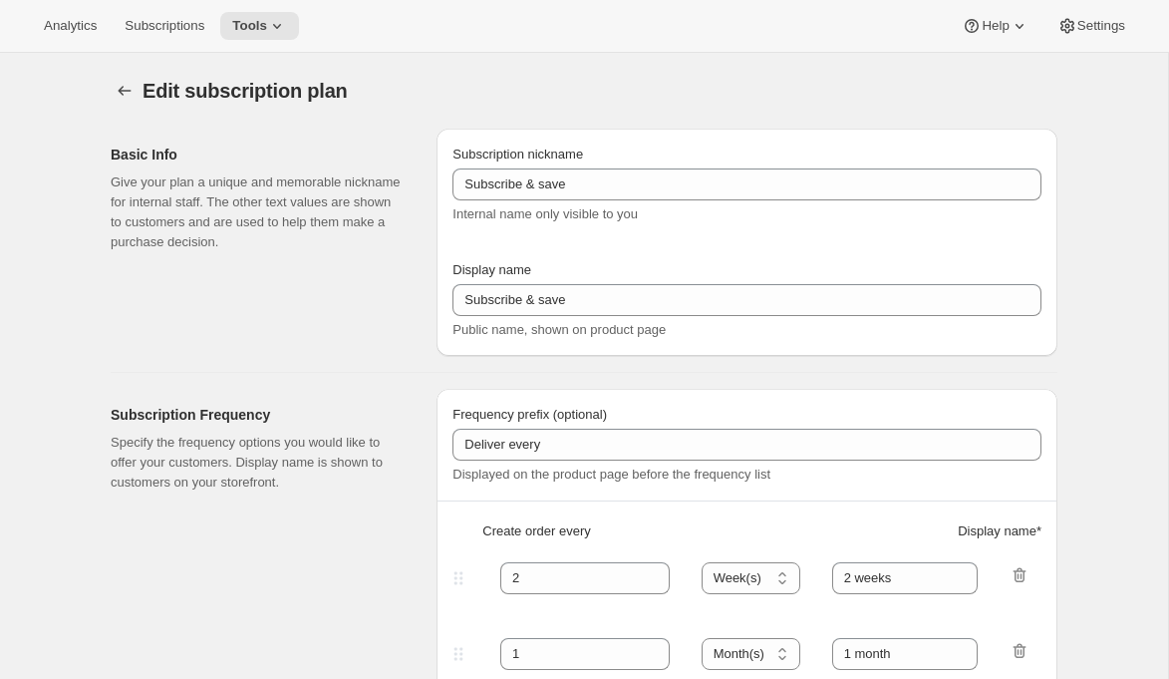
type input "60"
select select "DAY"
type input "Every 60 days"
type input "10"
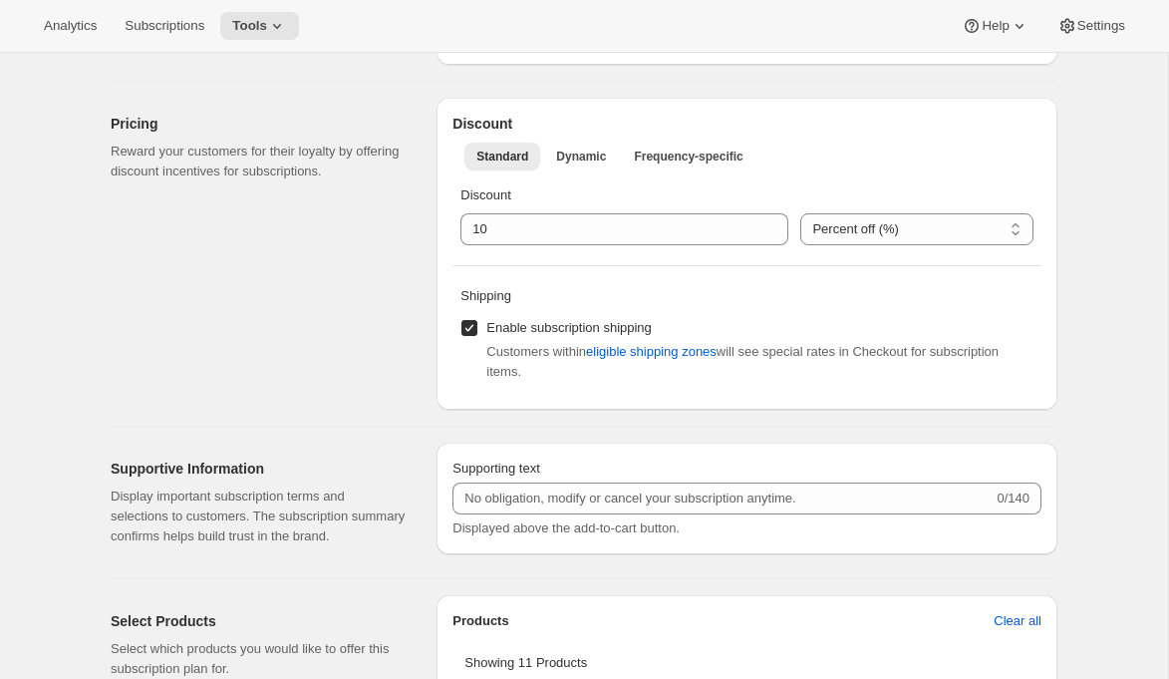
scroll to position [694, 0]
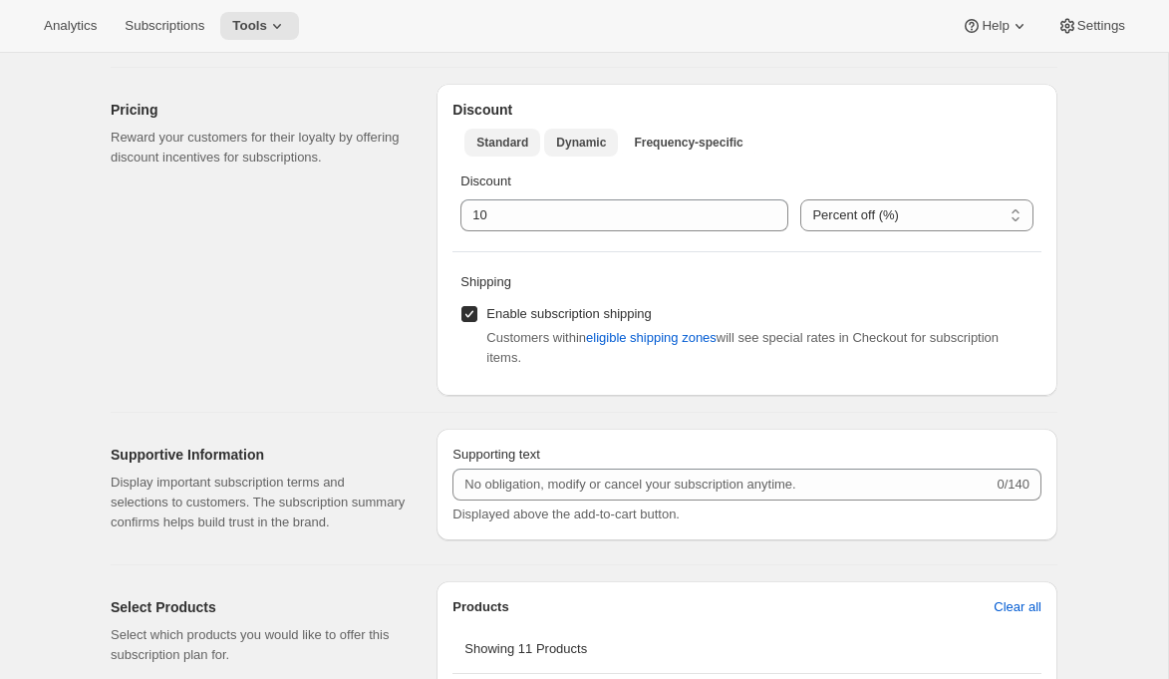
click at [587, 150] on span "Dynamic" at bounding box center [581, 143] width 50 height 16
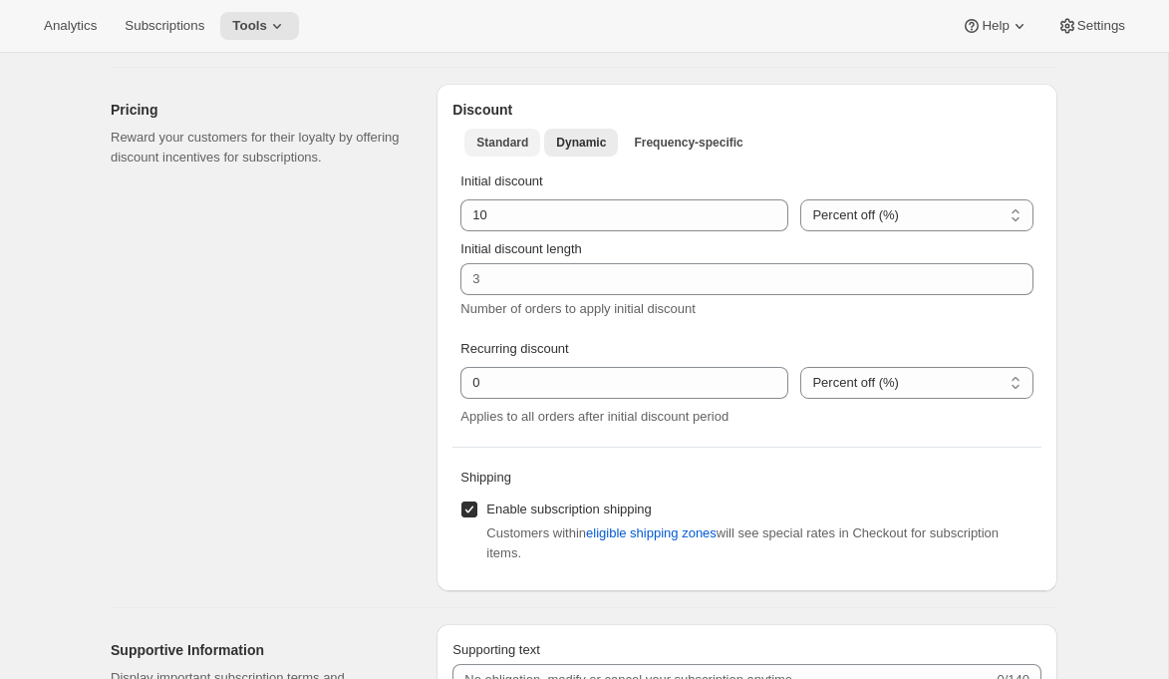
click at [527, 150] on span "Standard" at bounding box center [502, 143] width 52 height 16
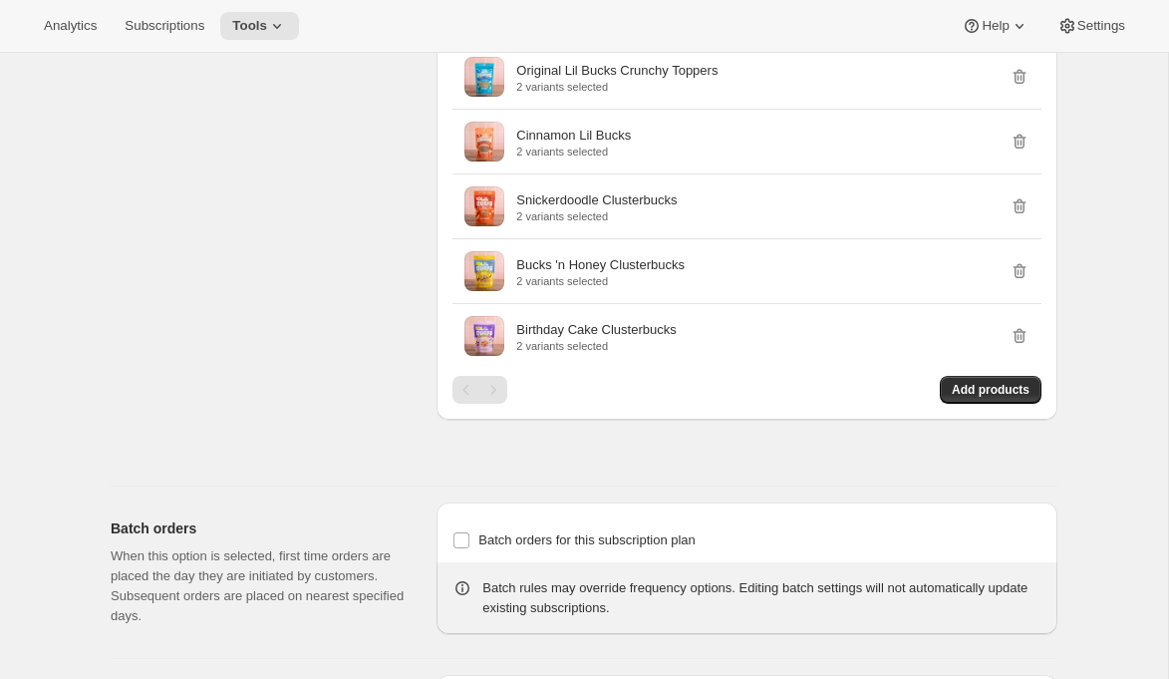
scroll to position [1589, 0]
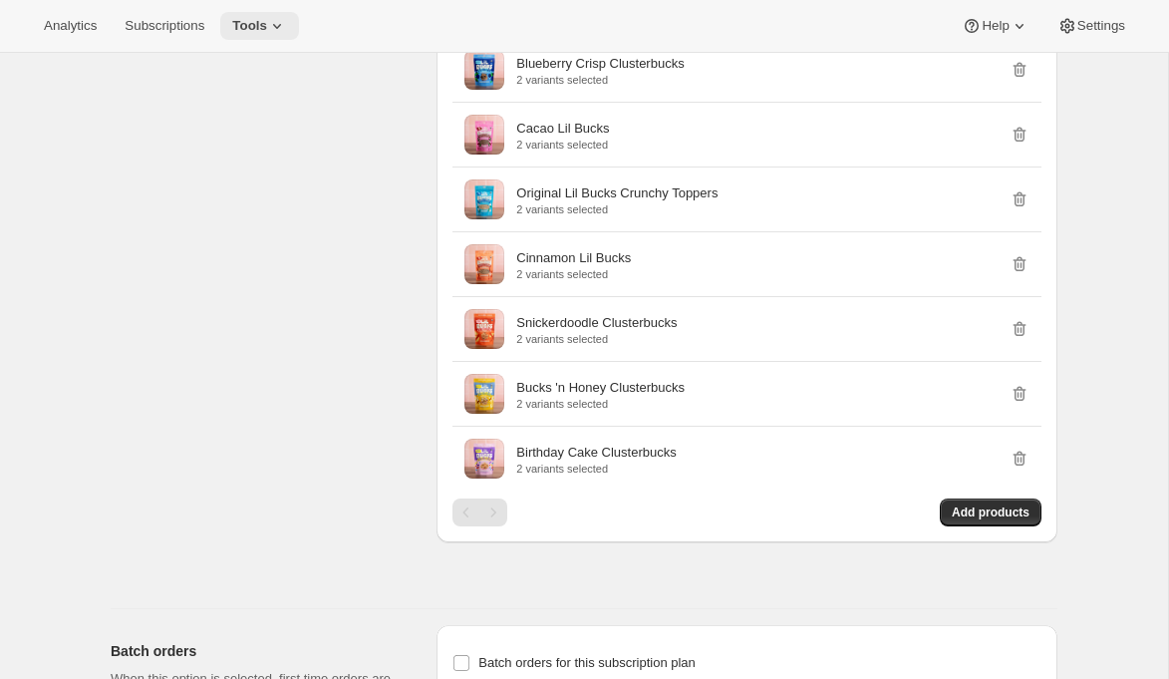
click at [287, 29] on icon at bounding box center [277, 26] width 20 height 20
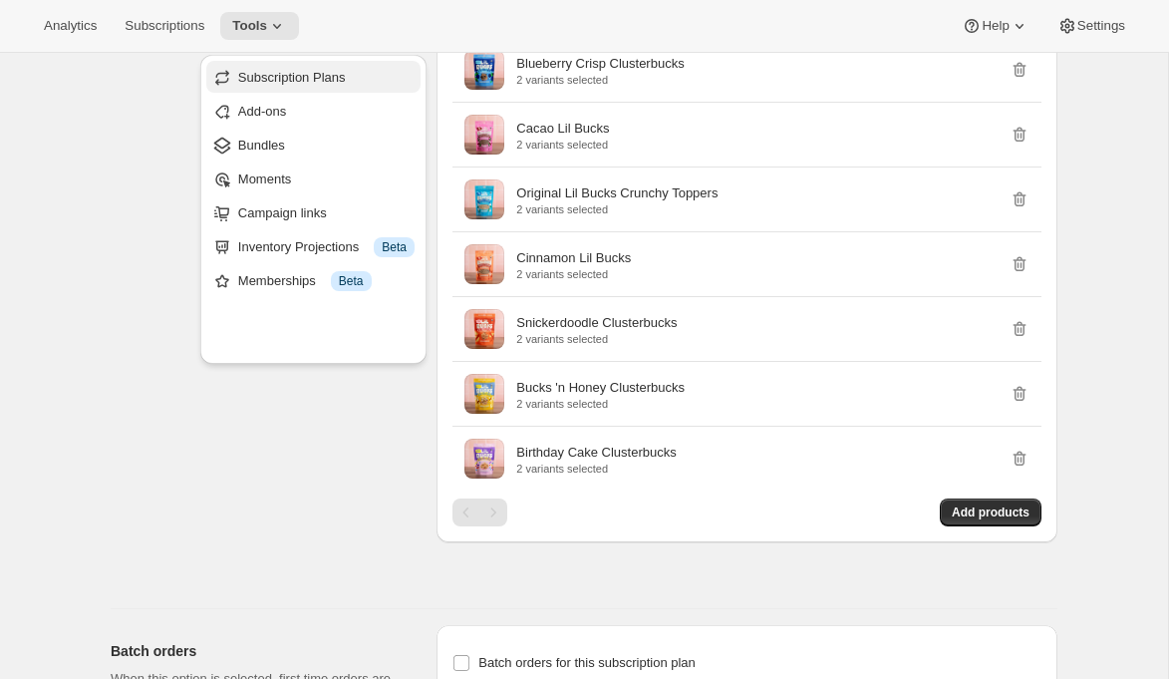
click at [308, 85] on span "Subscription Plans" at bounding box center [292, 77] width 108 height 15
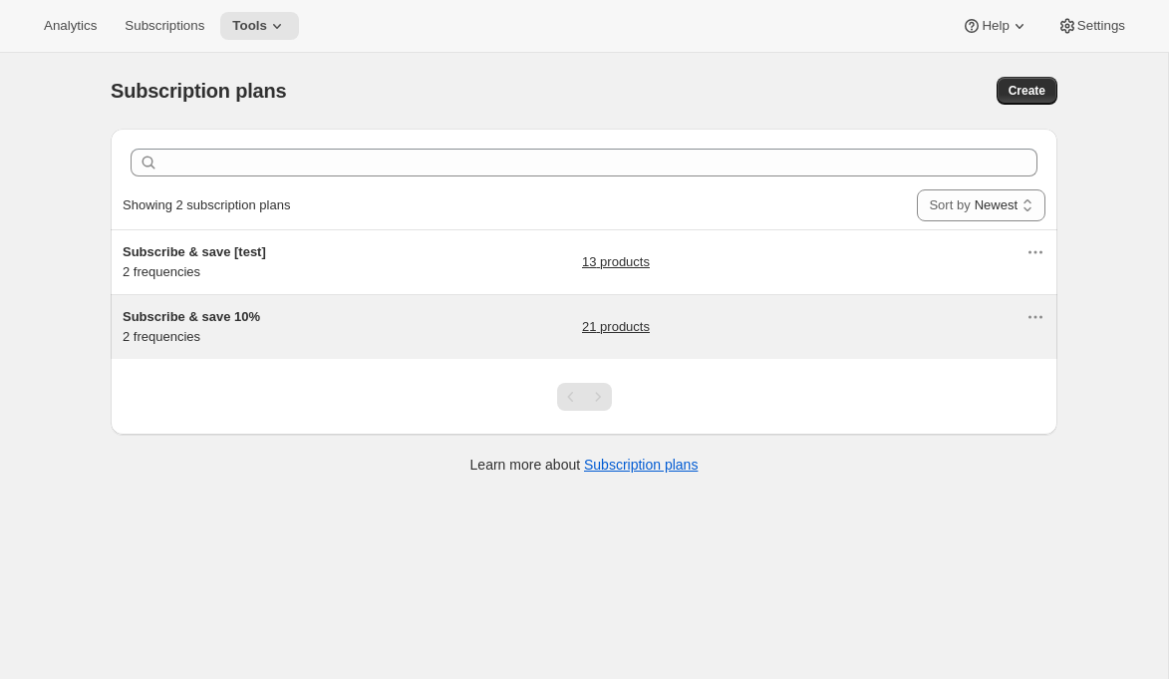
click at [194, 347] on div "Subscribe & save 10% 2 frequencies" at bounding box center [247, 327] width 249 height 40
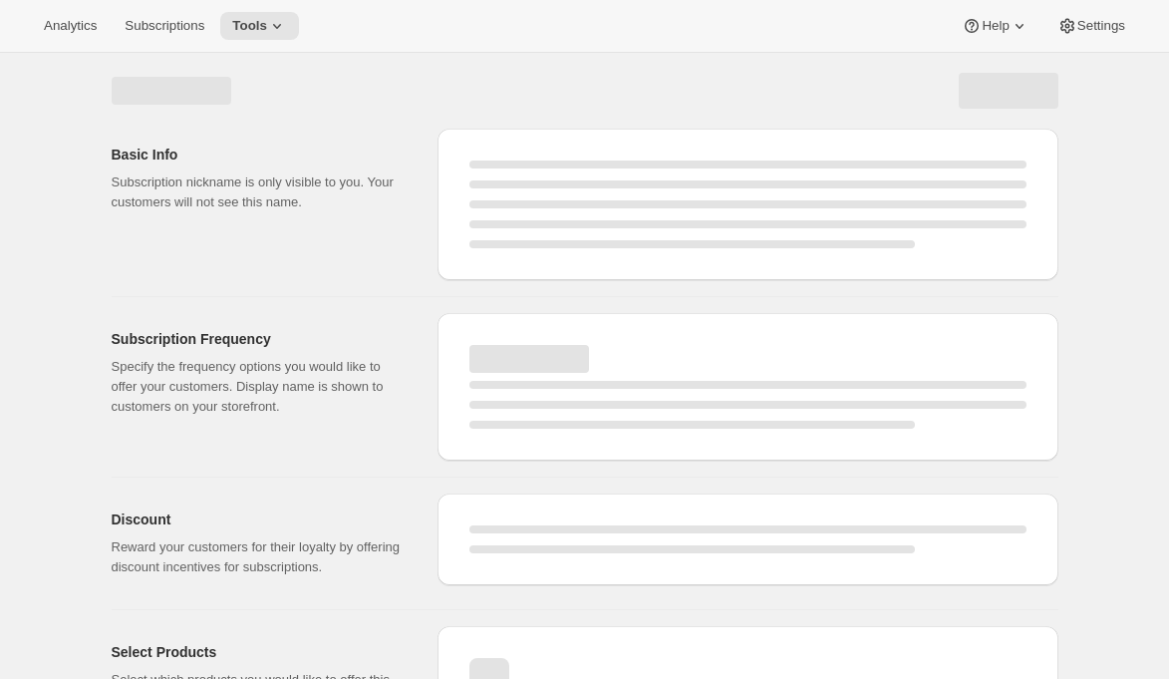
select select "WEEK"
select select "MONTH"
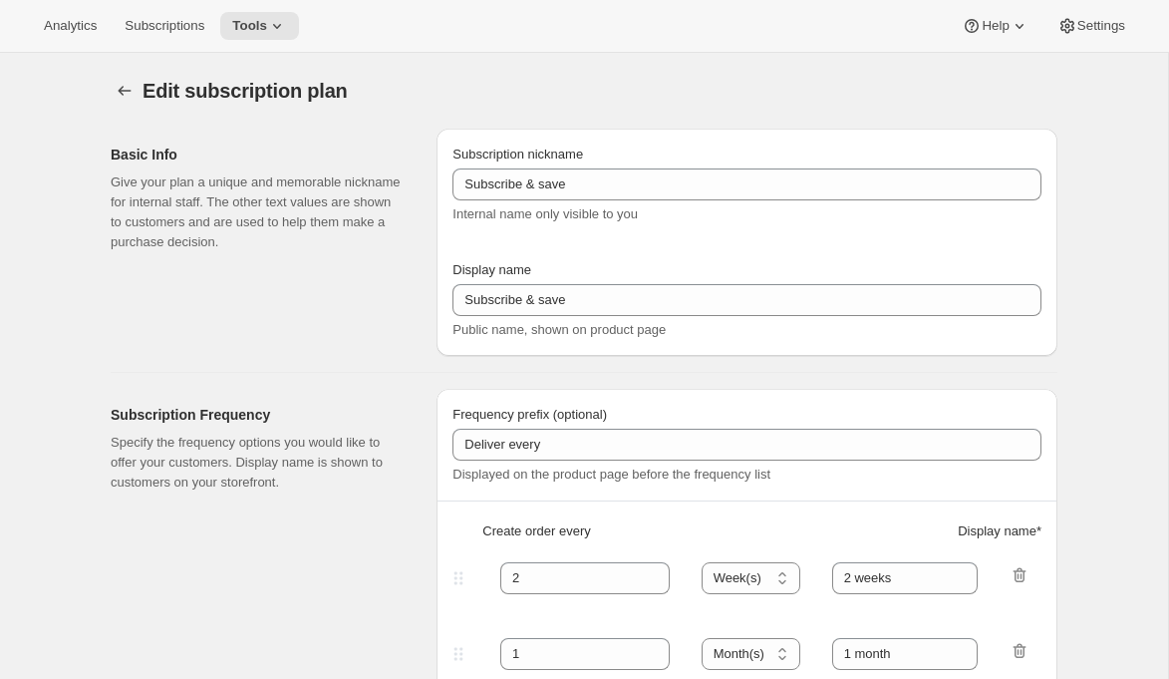
type input "Subscribe & save 10%"
type input "30"
select select "DAY"
type input "Every 30 days"
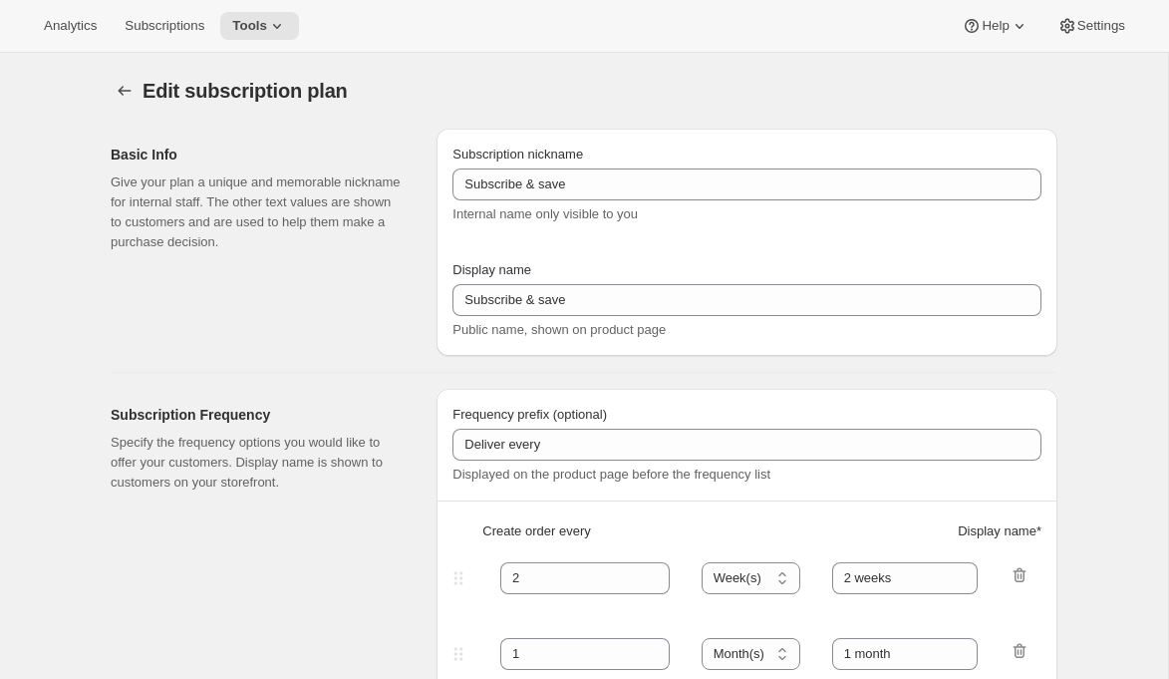
type input "60"
select select "DAY"
type input "Every 60 days"
type input "10"
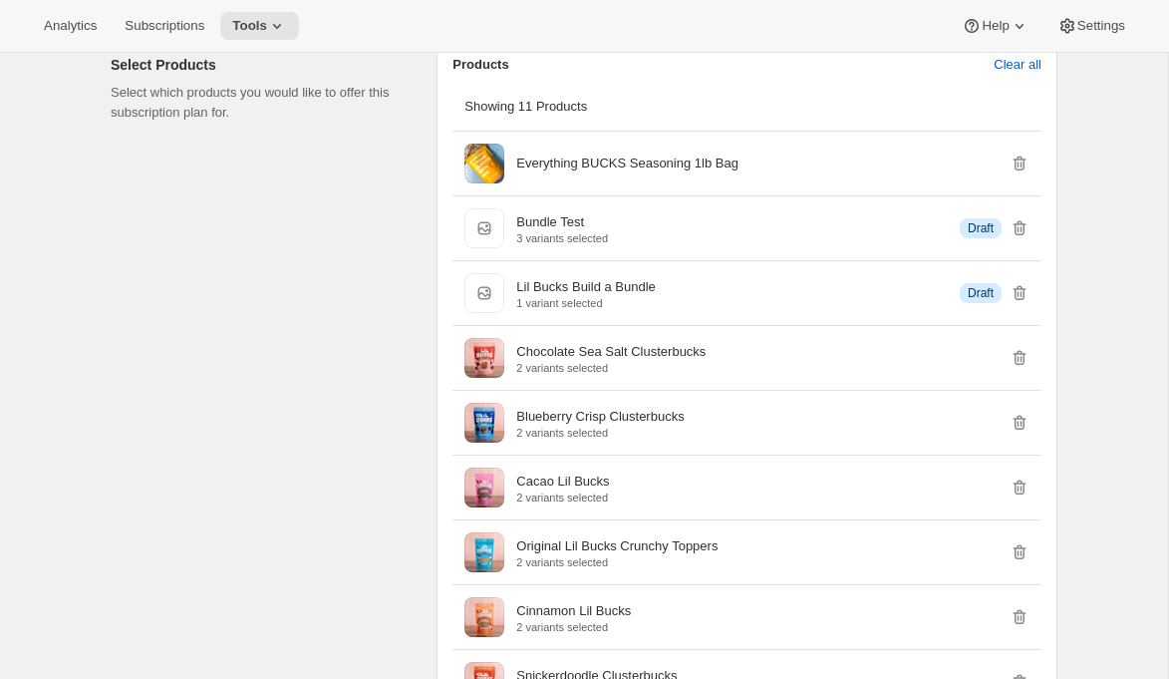
scroll to position [1238, 0]
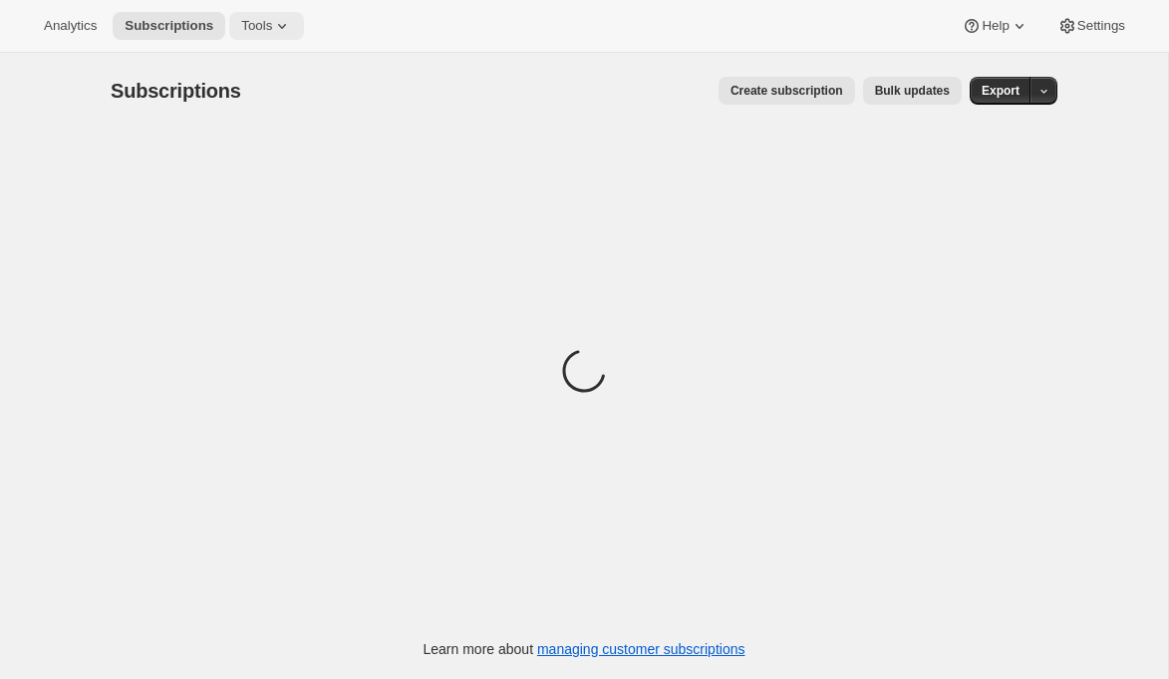
click at [292, 22] on icon at bounding box center [282, 26] width 20 height 20
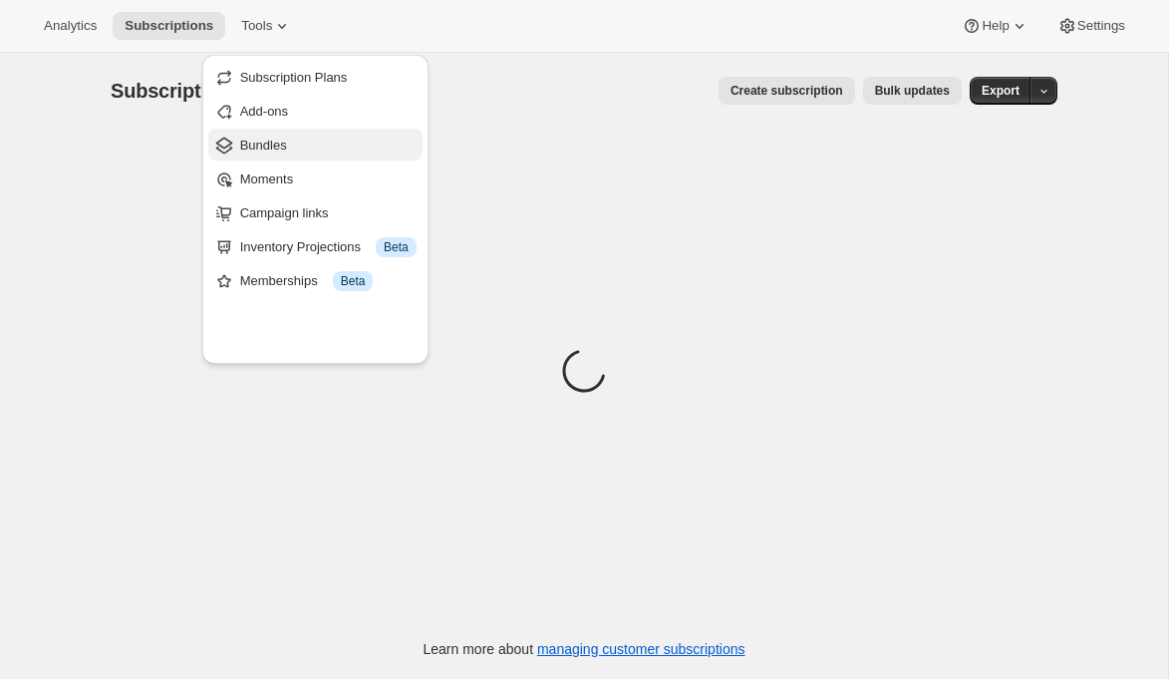
click at [319, 155] on span "Bundles" at bounding box center [328, 146] width 176 height 20
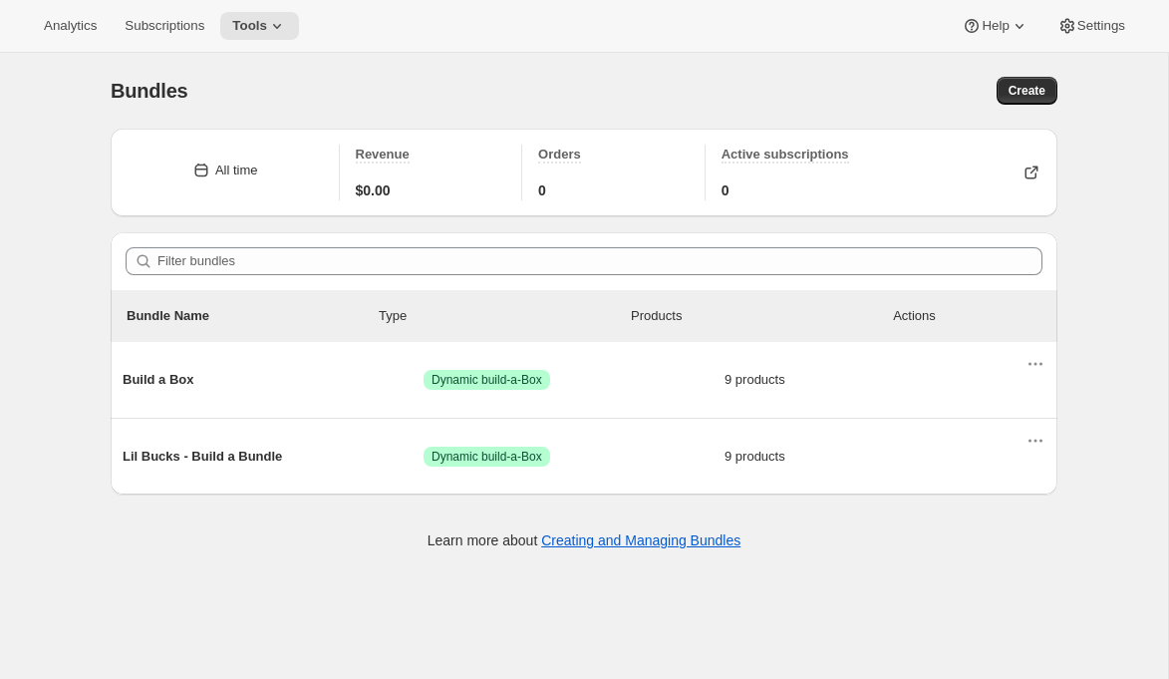
scroll to position [66, 0]
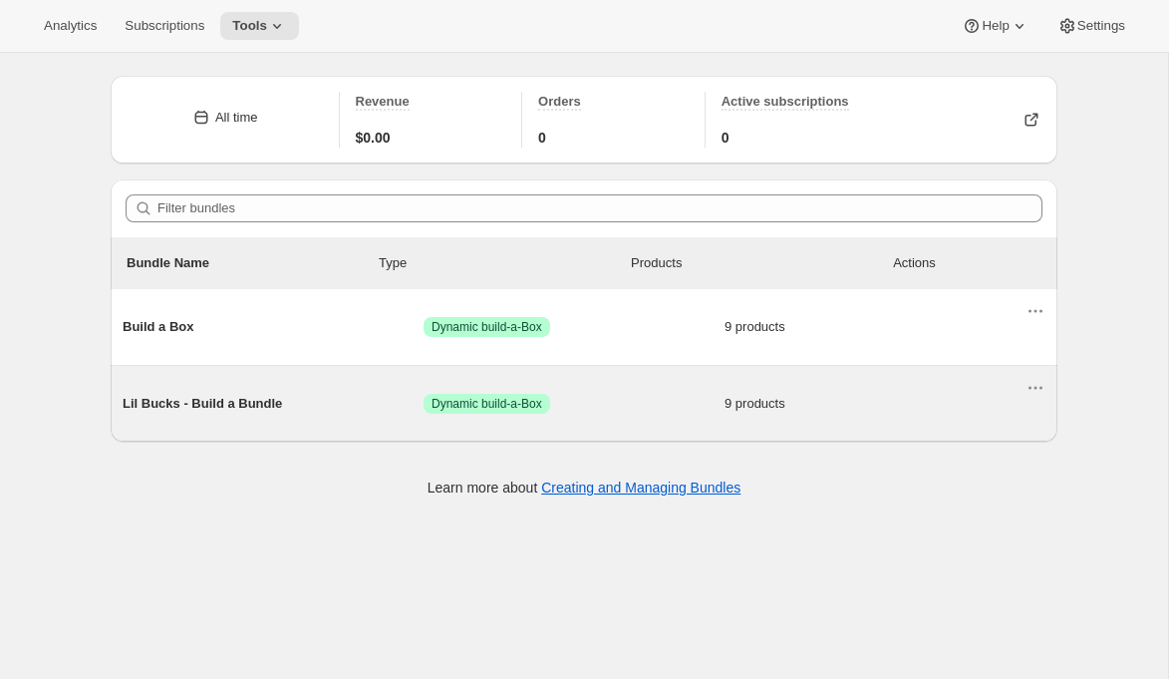
click at [180, 414] on span "Lil Bucks - Build a Bundle" at bounding box center [273, 404] width 301 height 20
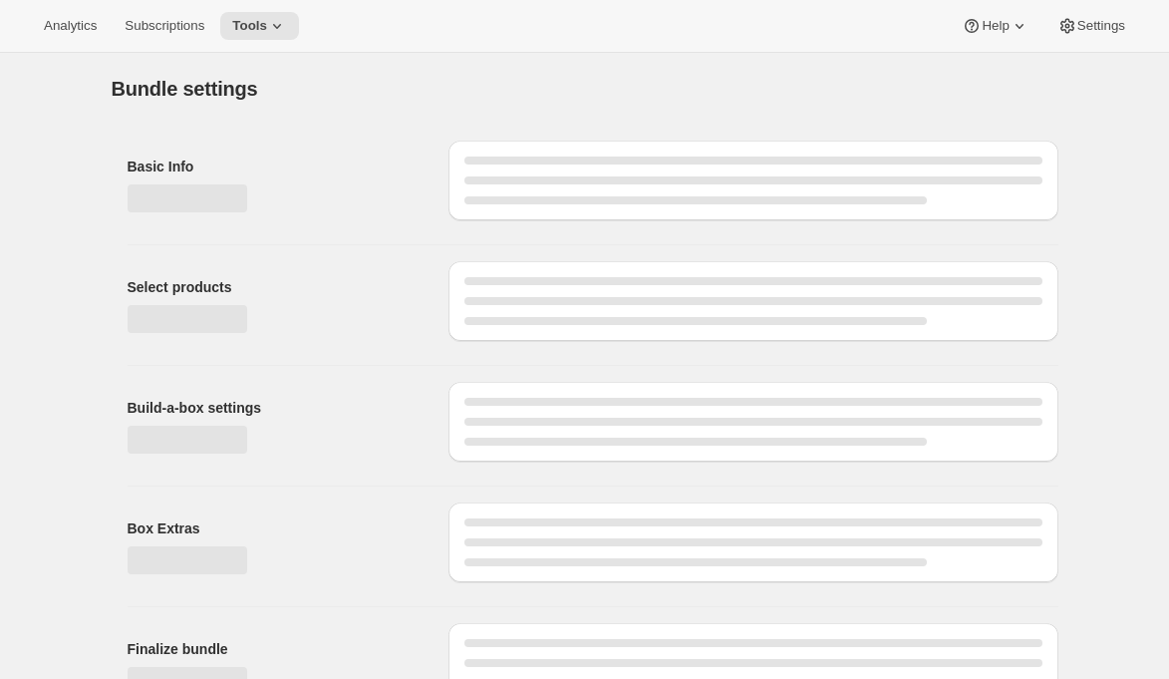
type input "Lil Bucks - Build a Bundle"
radio input "true"
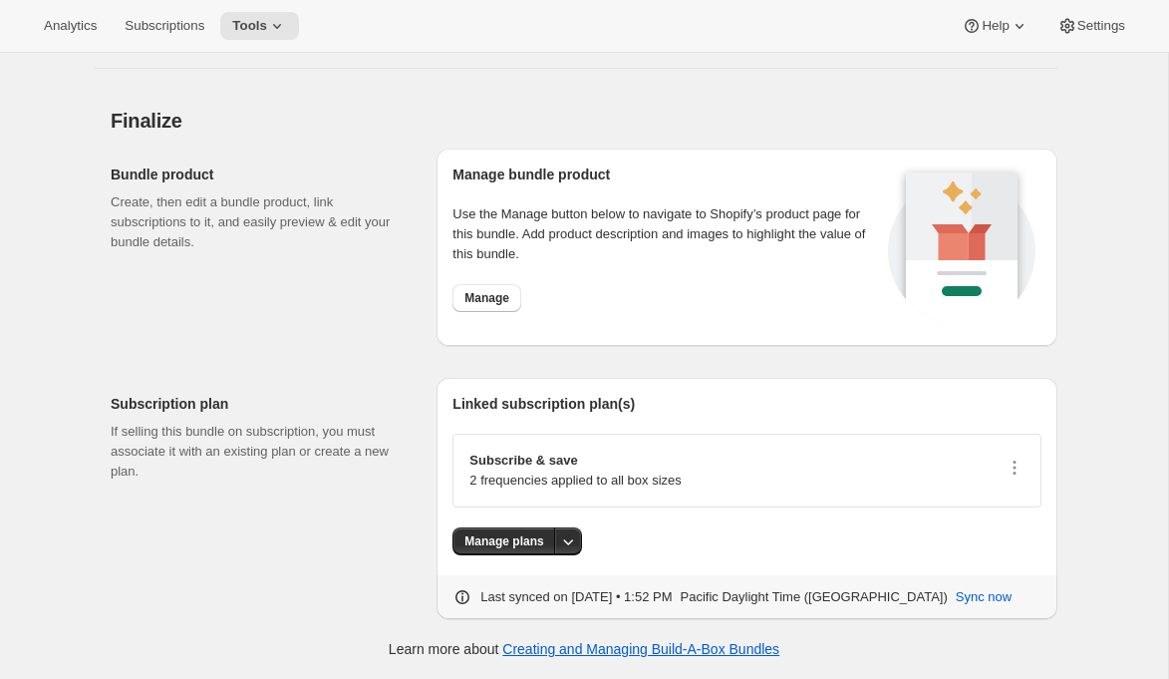
scroll to position [3117, 0]
click at [578, 531] on icon "More actions" at bounding box center [568, 541] width 20 height 20
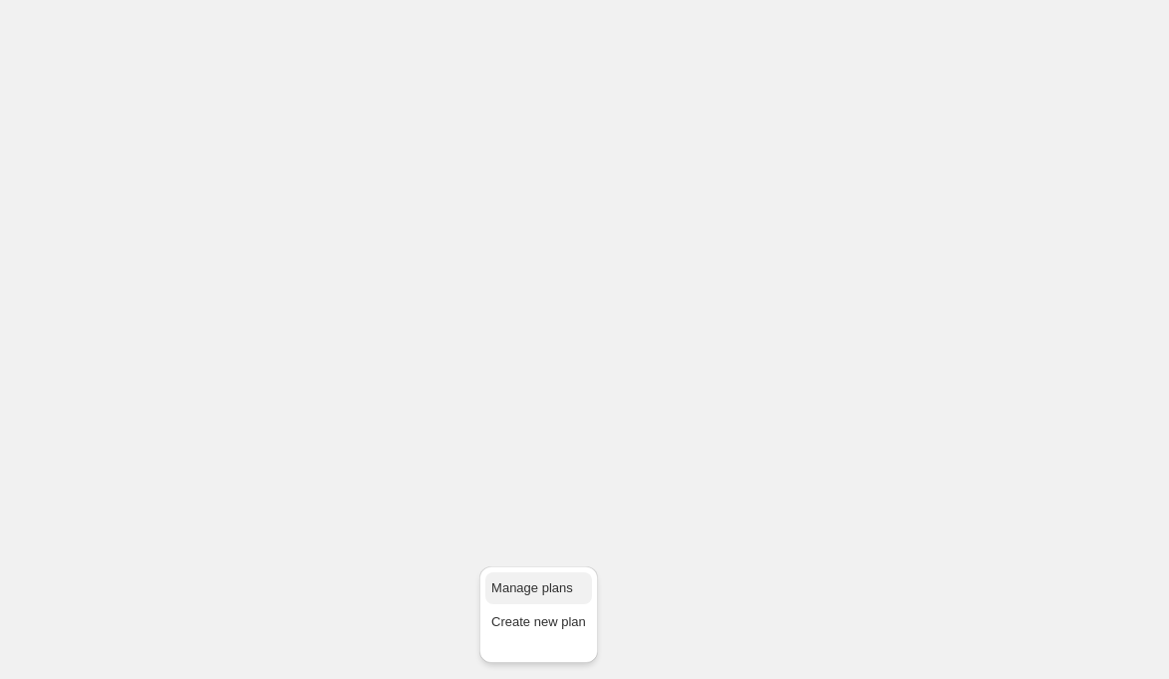
click at [539, 580] on span "Manage plans" at bounding box center [532, 587] width 82 height 15
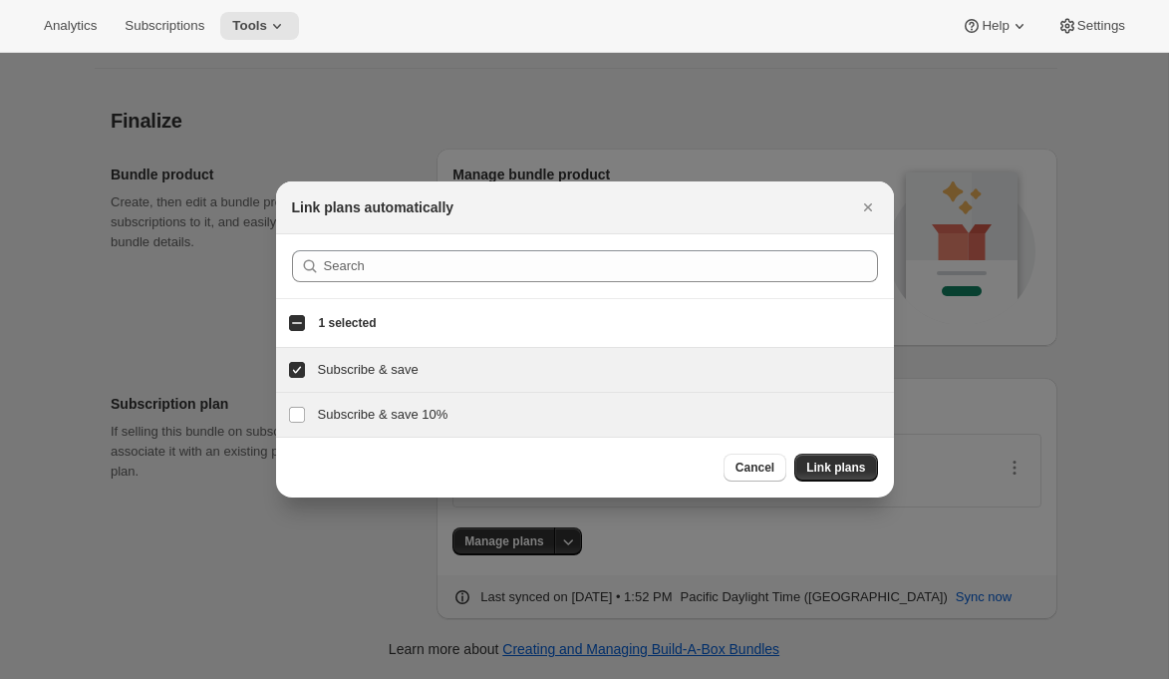
click at [343, 424] on h3 "Subscribe & save 10%" at bounding box center [600, 415] width 564 height 20
checkbox input "true"
click at [429, 374] on h3 "Subscribe & save" at bounding box center [600, 370] width 564 height 20
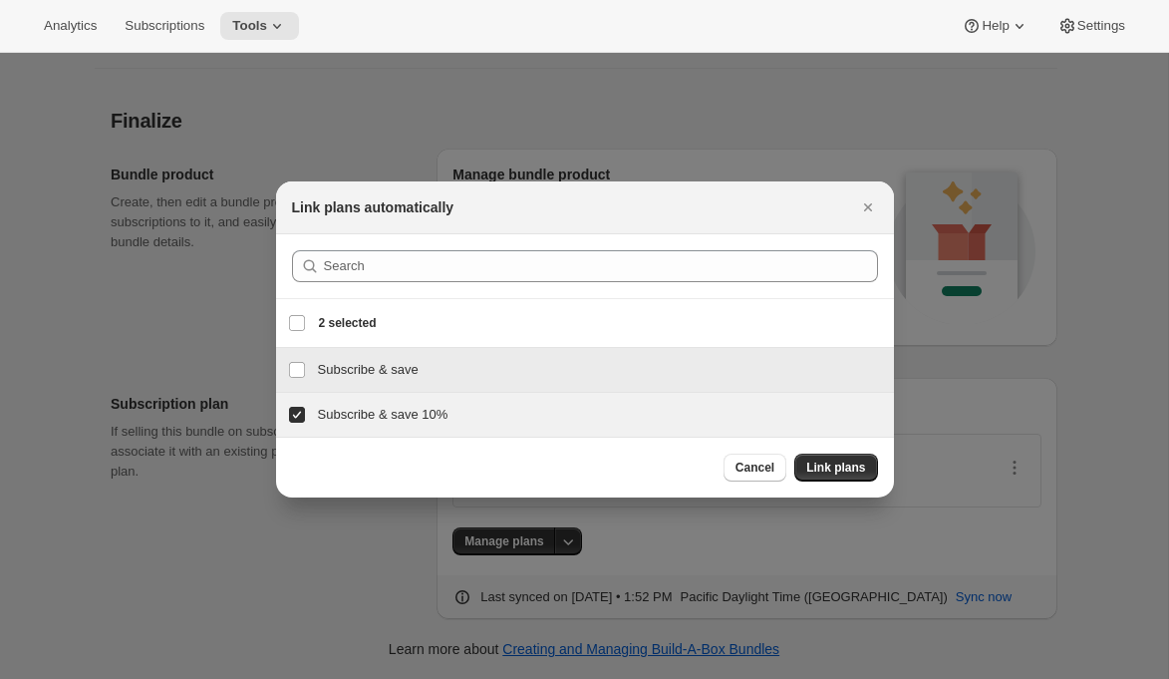
checkbox input "false"
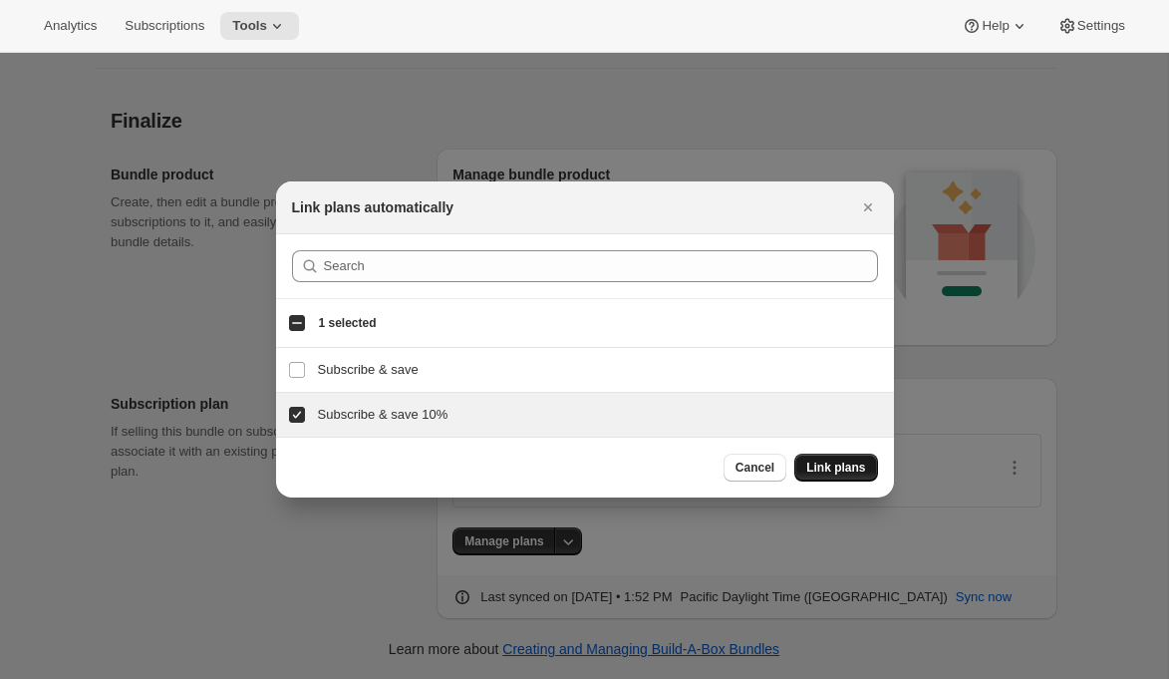
click at [865, 475] on span "Link plans" at bounding box center [835, 467] width 59 height 16
